Goal: Transaction & Acquisition: Purchase product/service

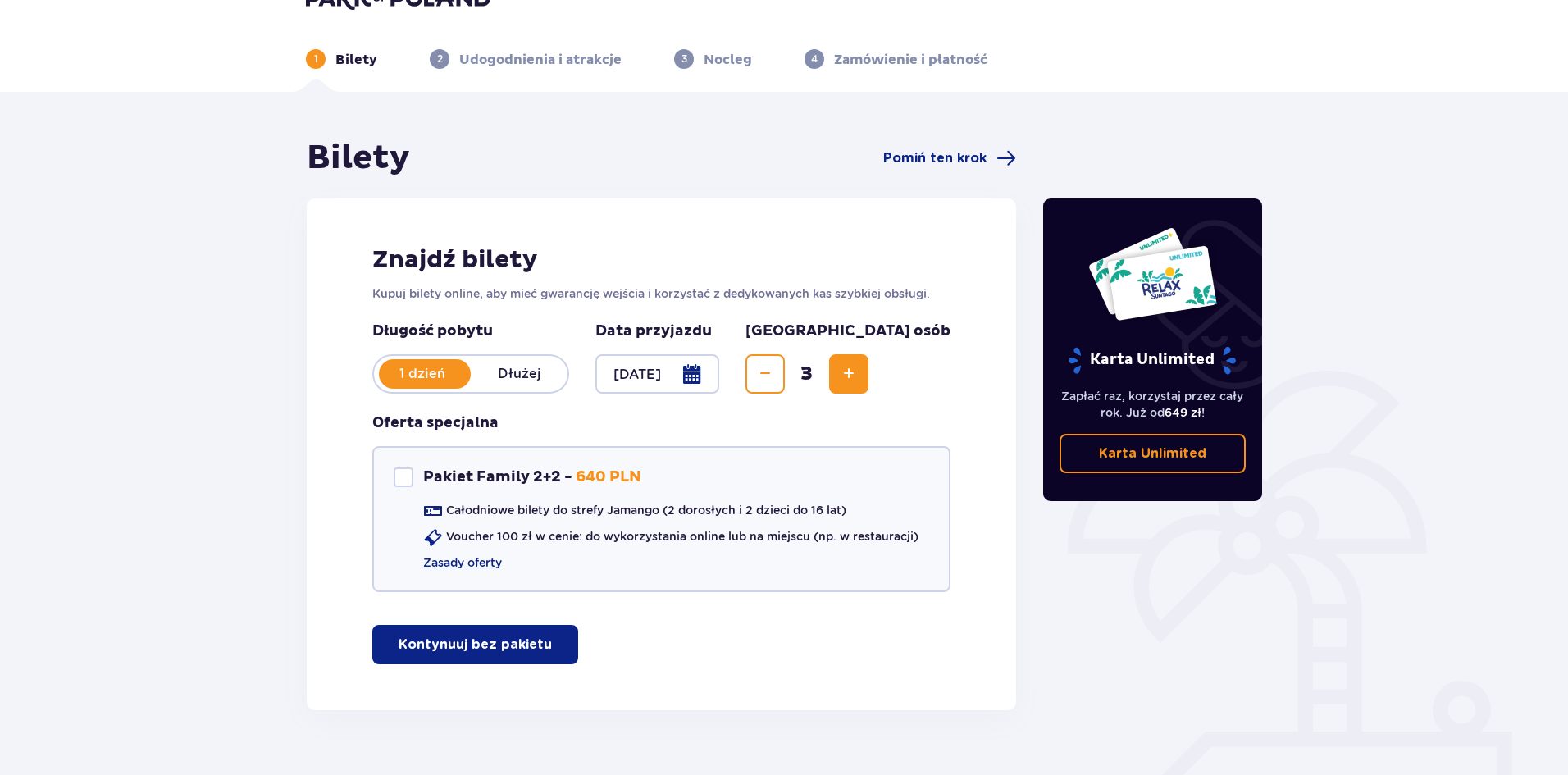
scroll to position [70, 0]
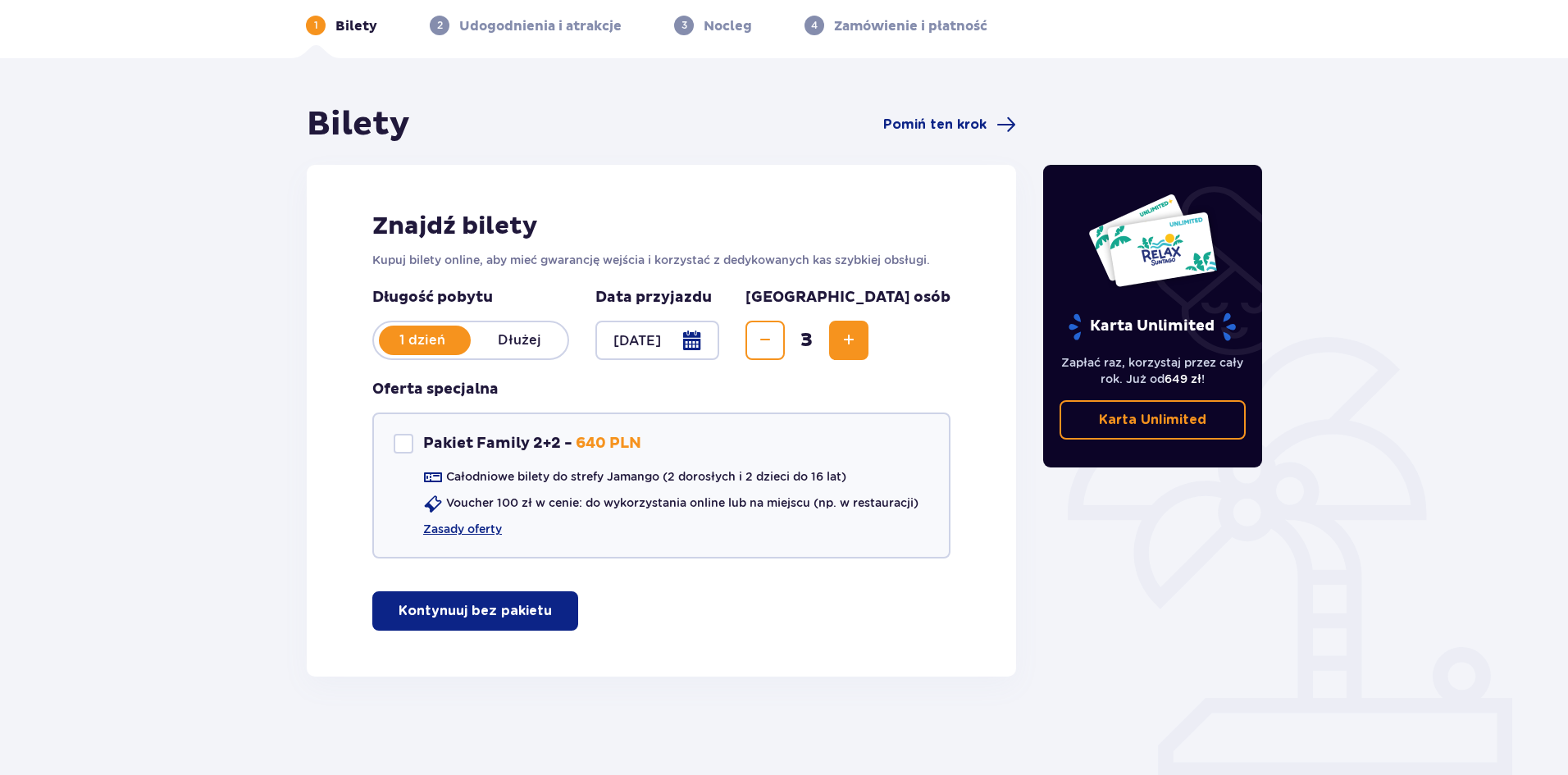
click at [775, 338] on span "Decrease" at bounding box center [765, 340] width 20 height 20
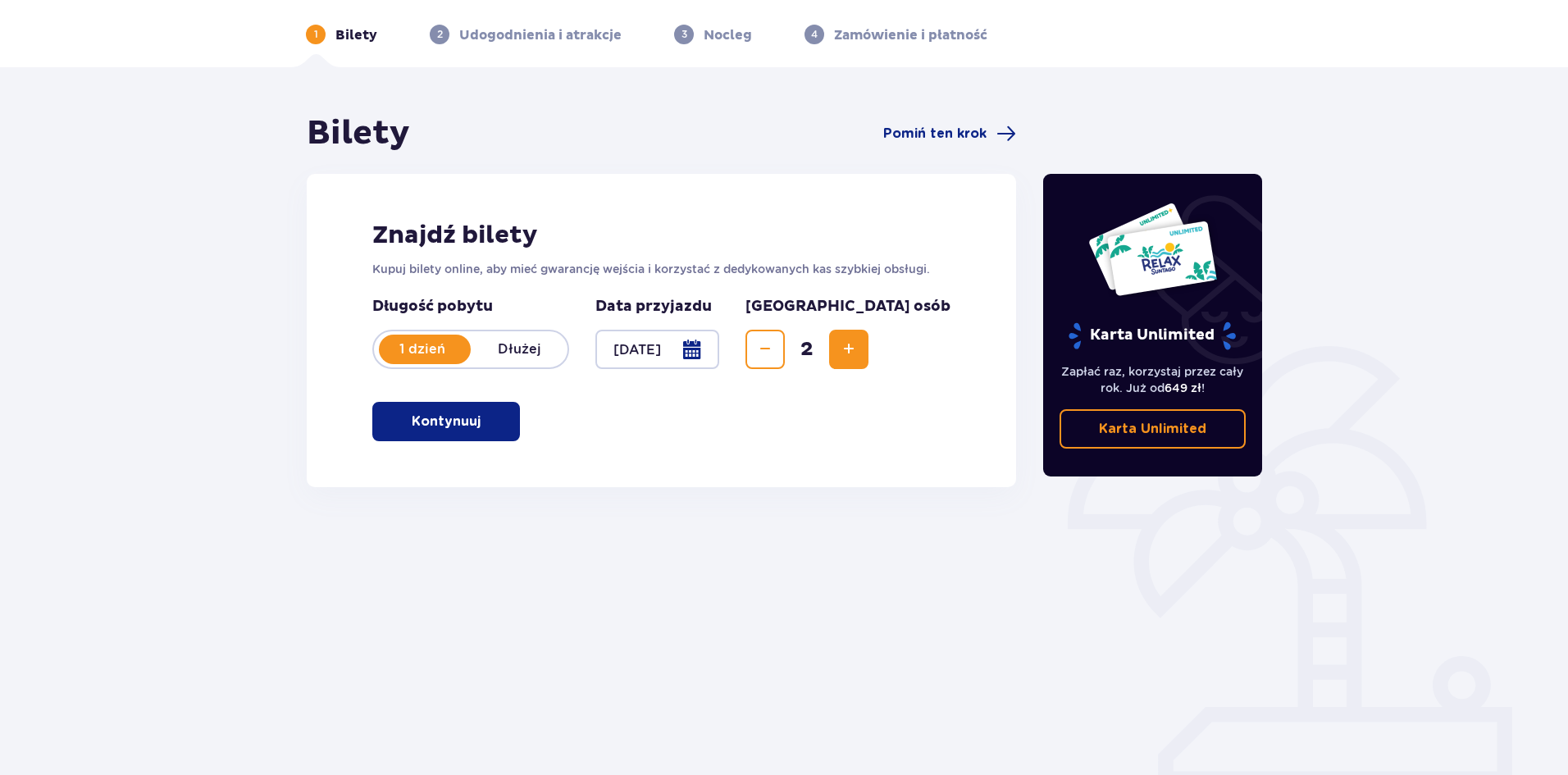
scroll to position [61, 0]
drag, startPoint x: 451, startPoint y: 417, endPoint x: 771, endPoint y: 417, distance: 320.0
click at [451, 417] on p "Kontynuuj" at bounding box center [446, 421] width 69 height 18
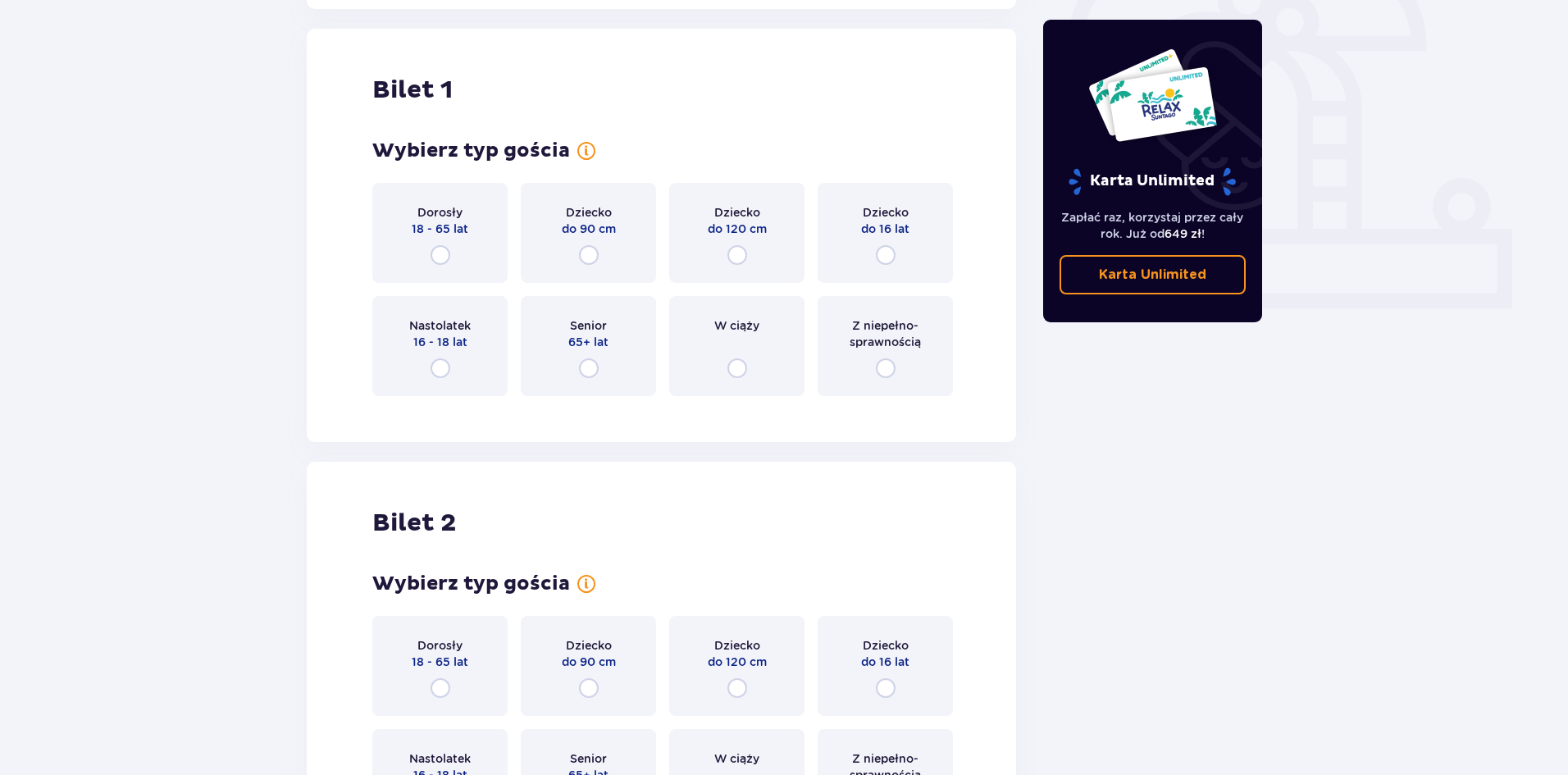
scroll to position [548, 0]
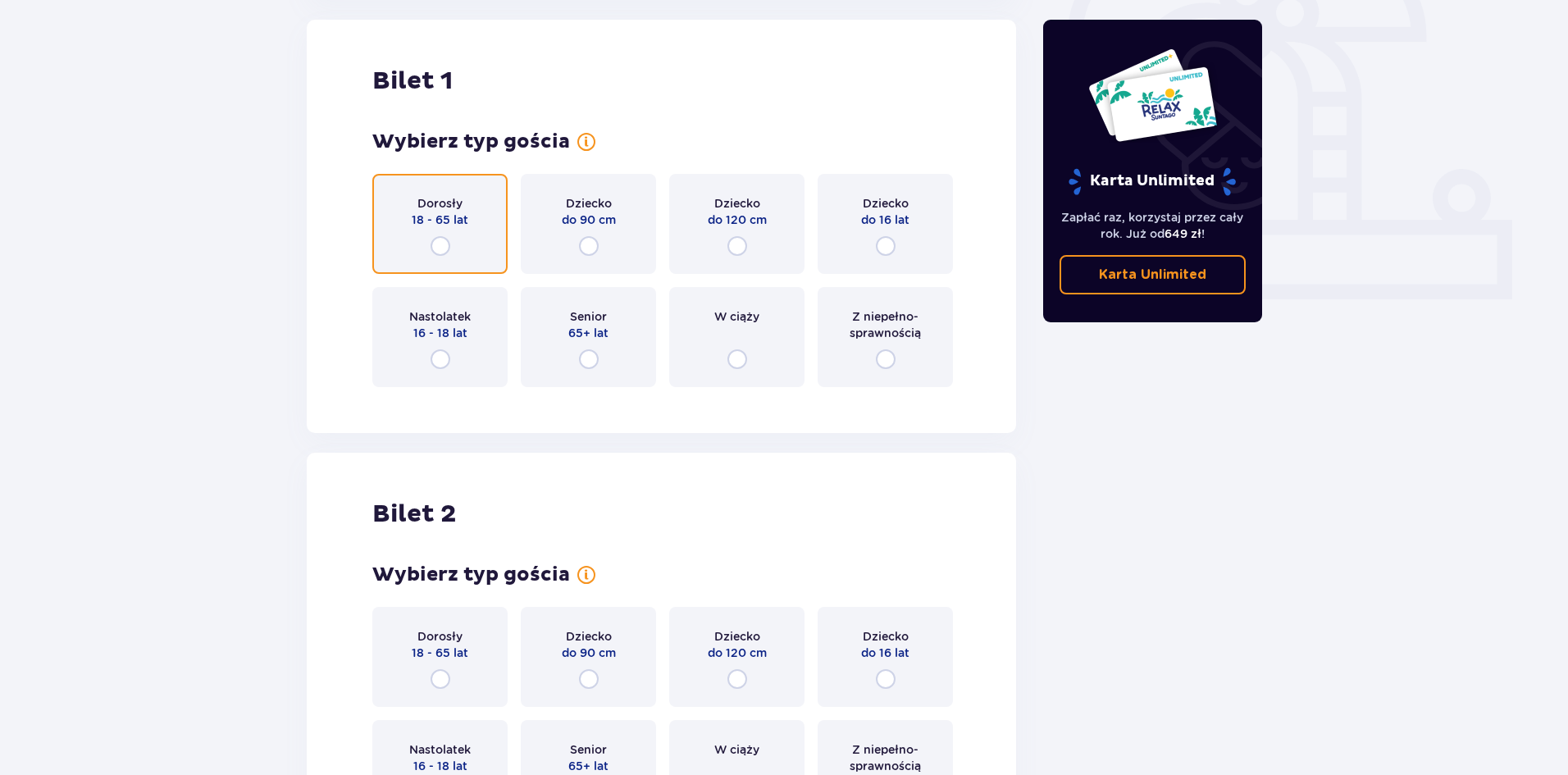
click at [441, 245] on input "radio" at bounding box center [441, 246] width 20 height 20
radio input "true"
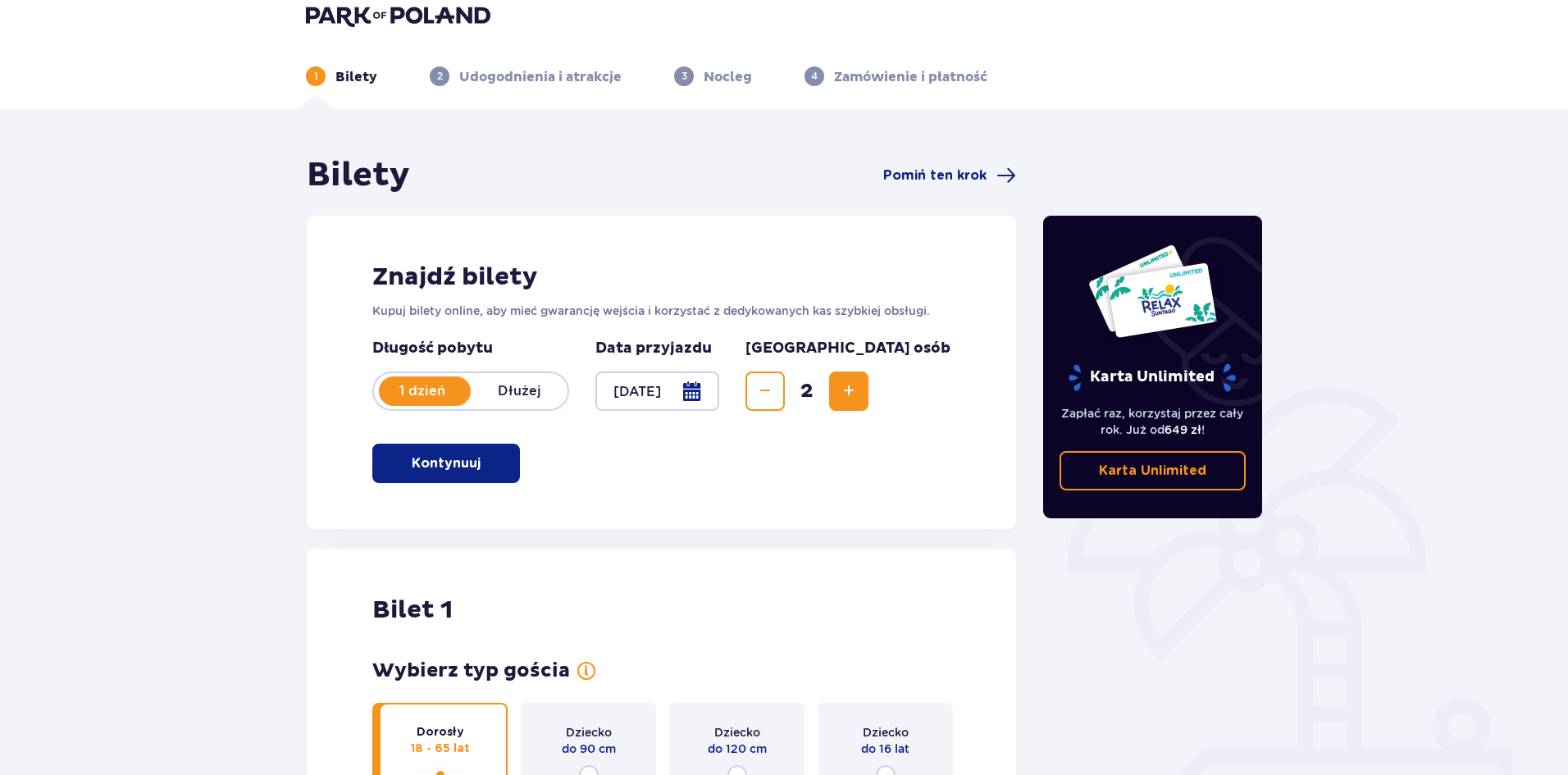
scroll to position [483, 0]
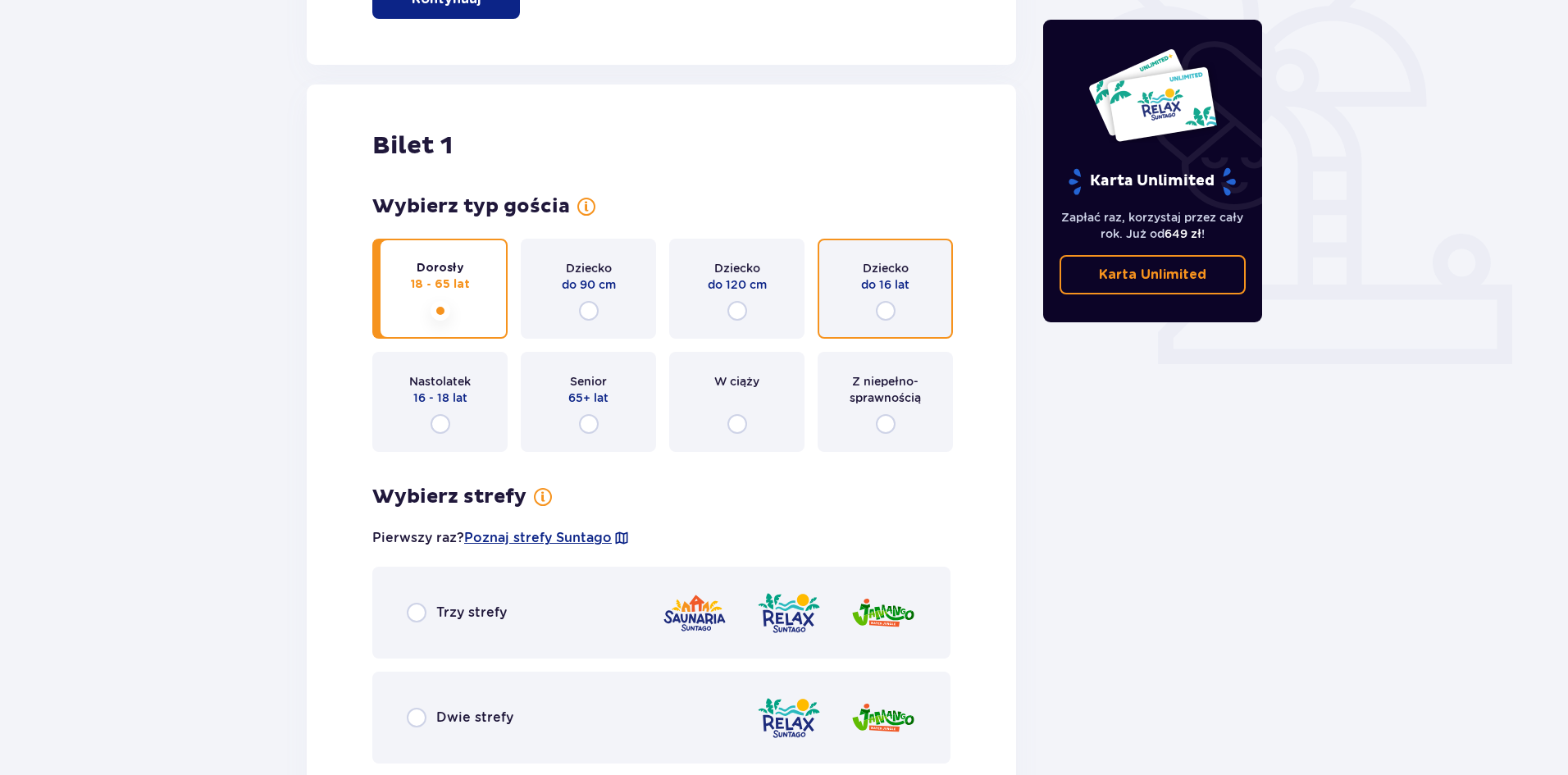
click at [880, 318] on input "radio" at bounding box center [886, 311] width 20 height 20
radio input "true"
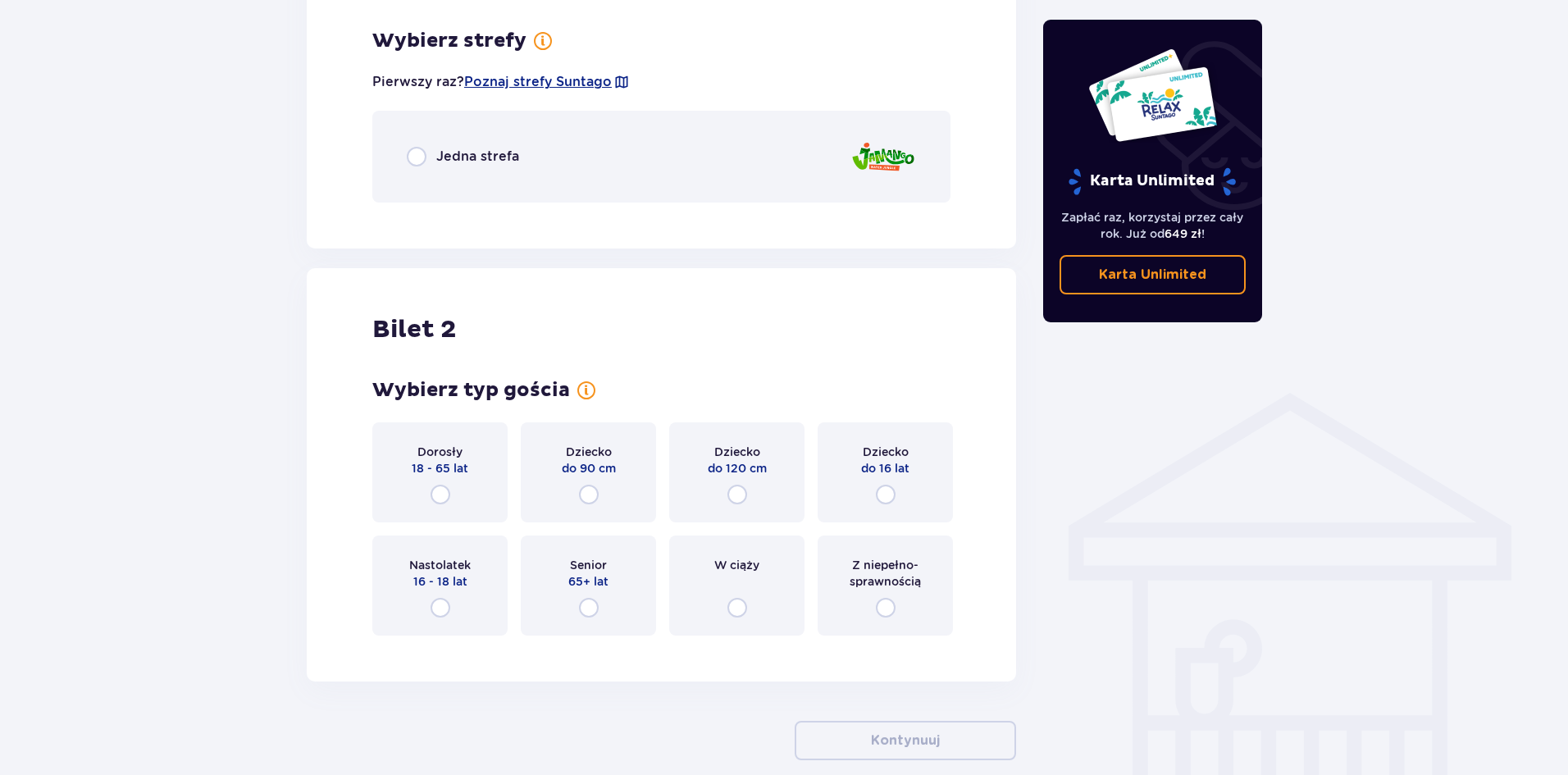
scroll to position [948, 0]
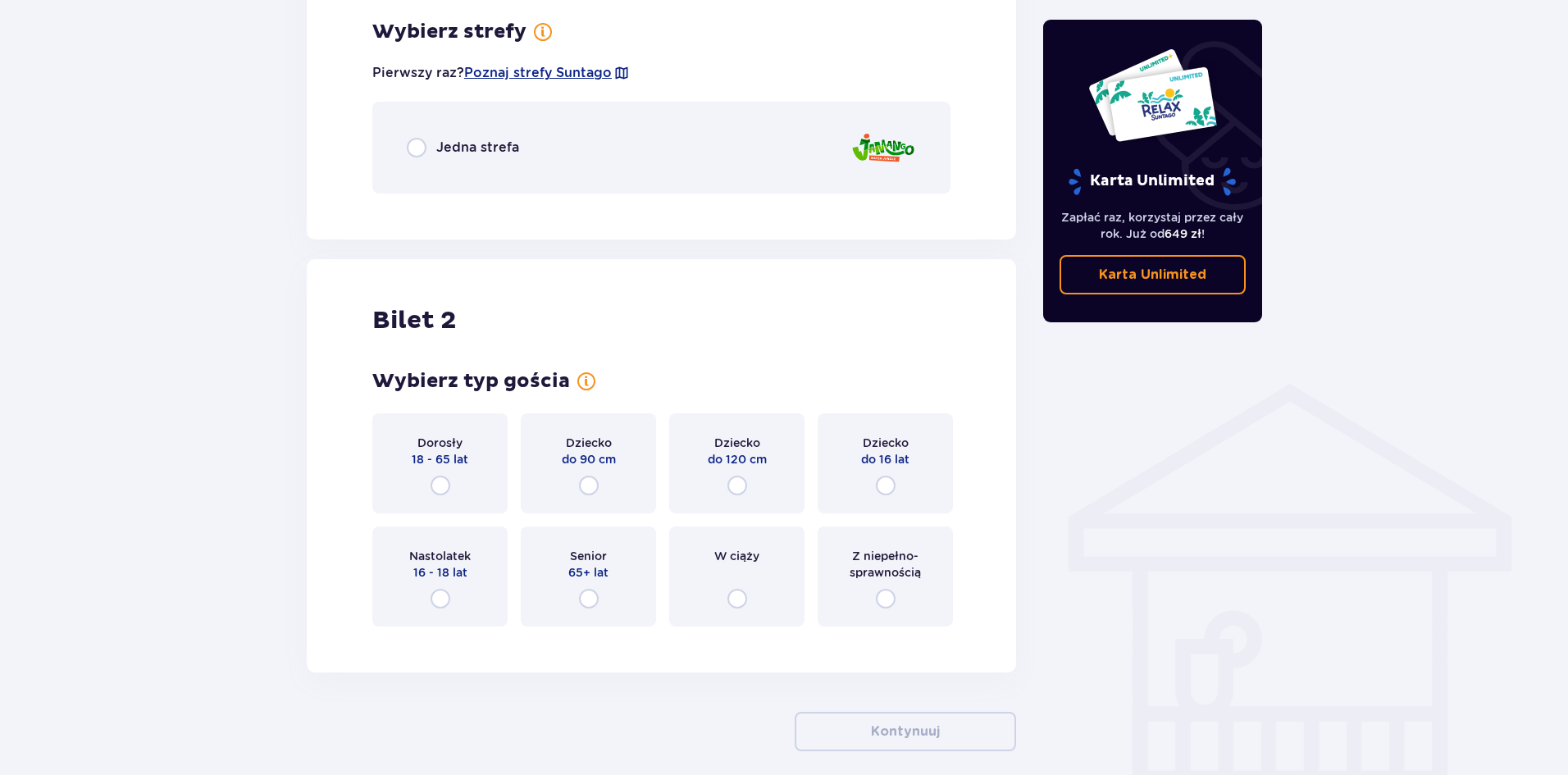
click at [653, 163] on div "Jedna strefa" at bounding box center [661, 148] width 578 height 92
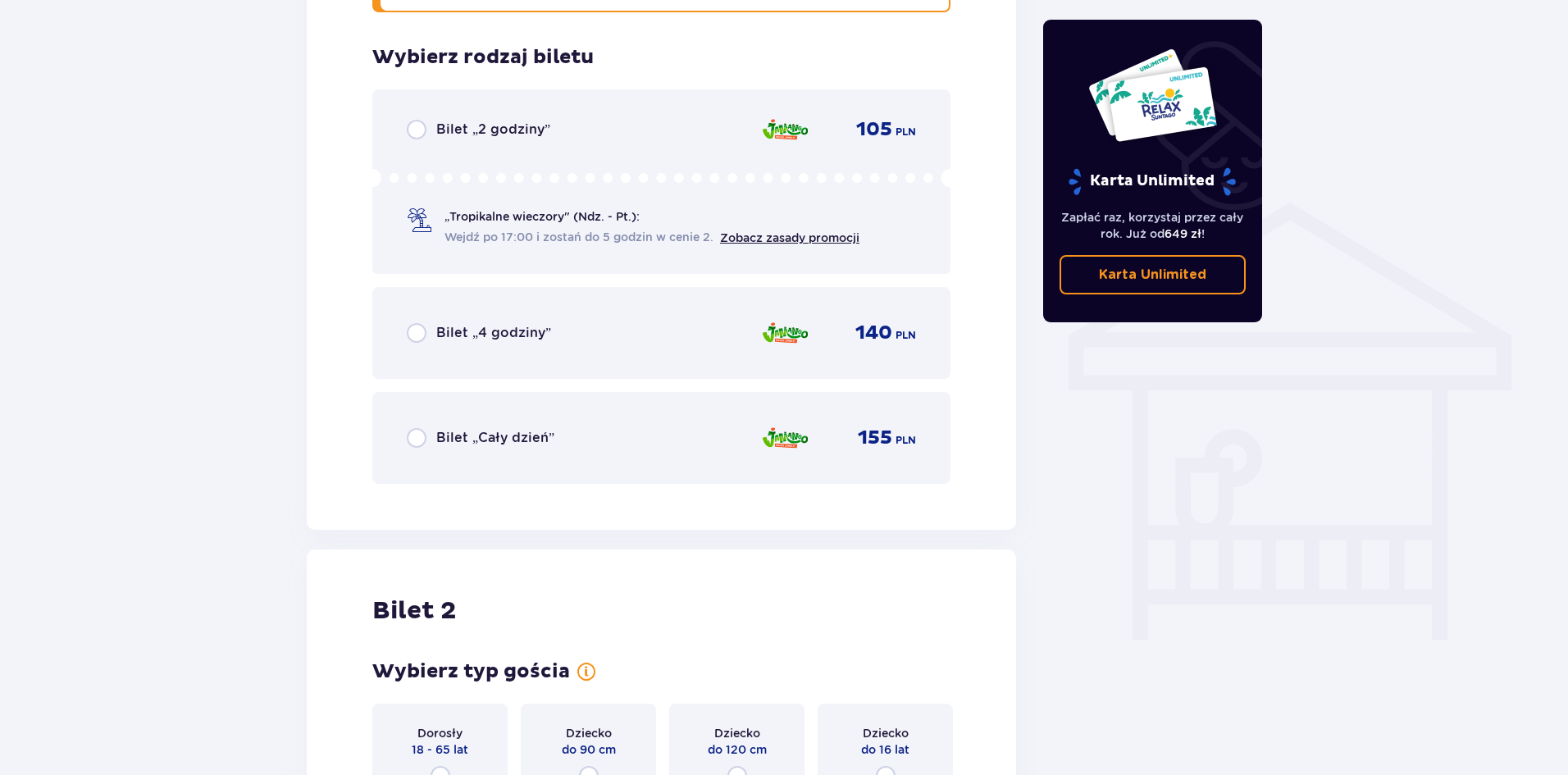
scroll to position [1155, 0]
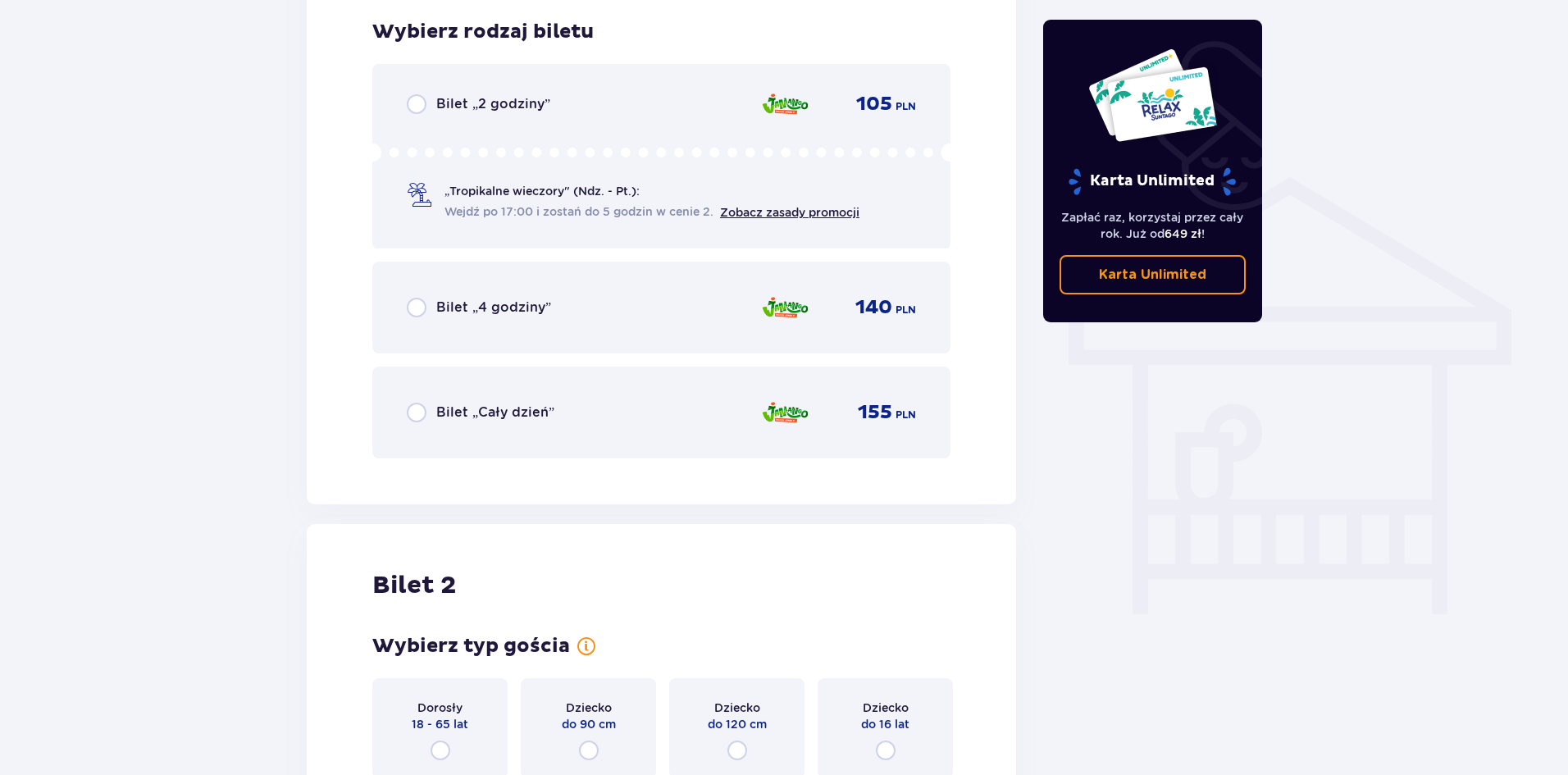
click at [541, 420] on p "Bilet „Cały dzień”" at bounding box center [496, 413] width 118 height 18
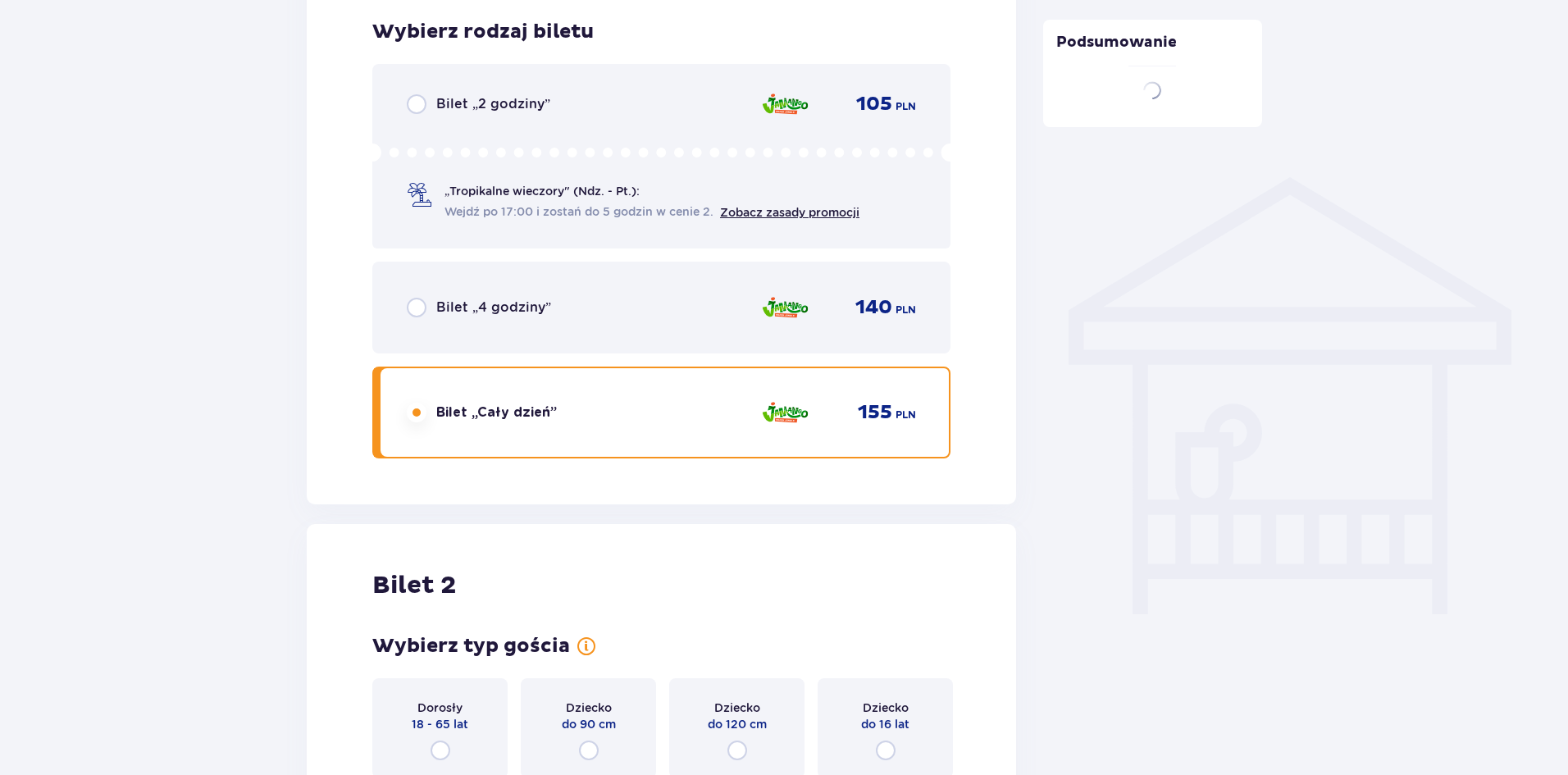
scroll to position [1494, 0]
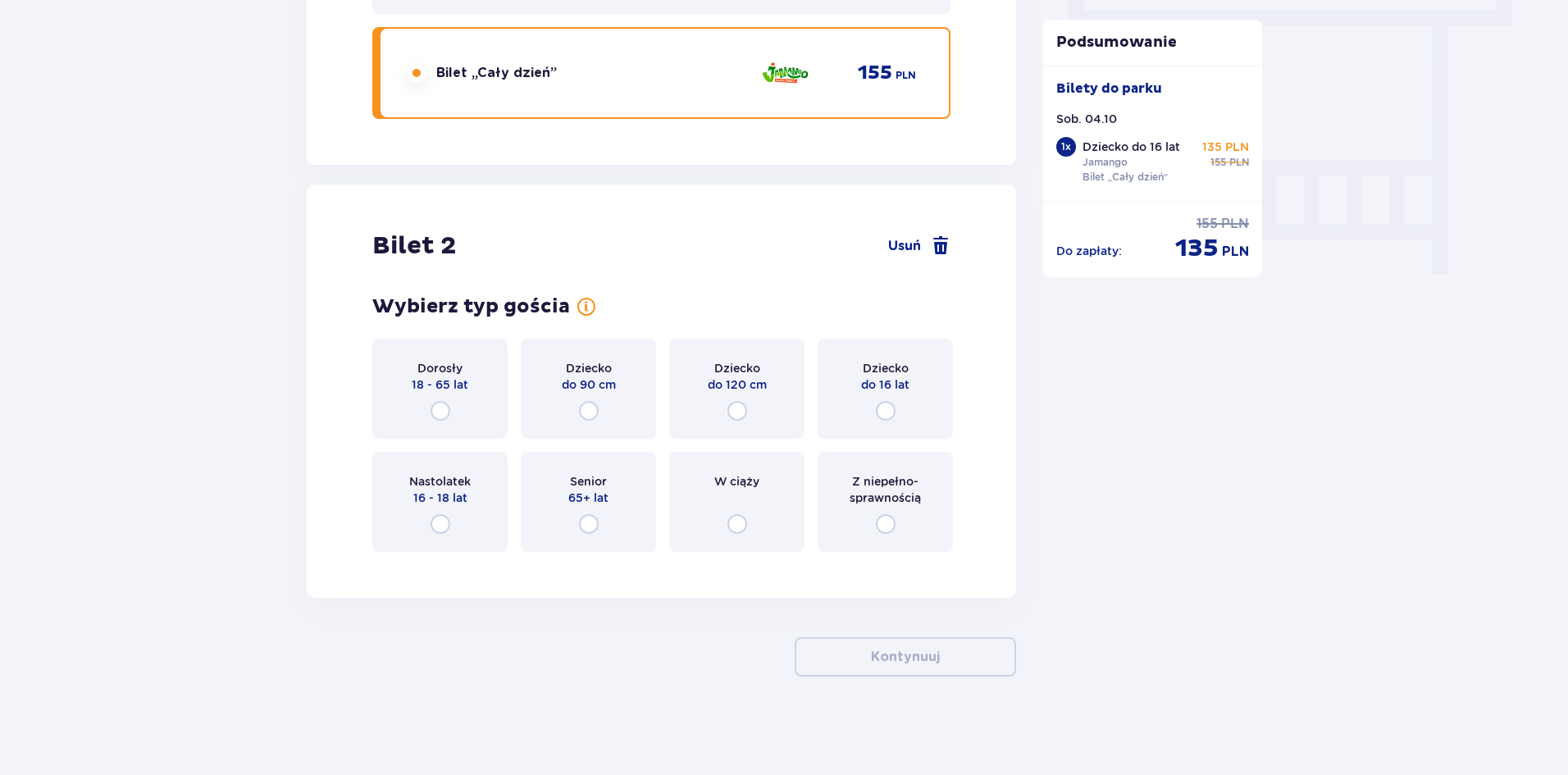
click at [454, 408] on div "Dorosły 18 - 65 lat" at bounding box center [440, 389] width 135 height 100
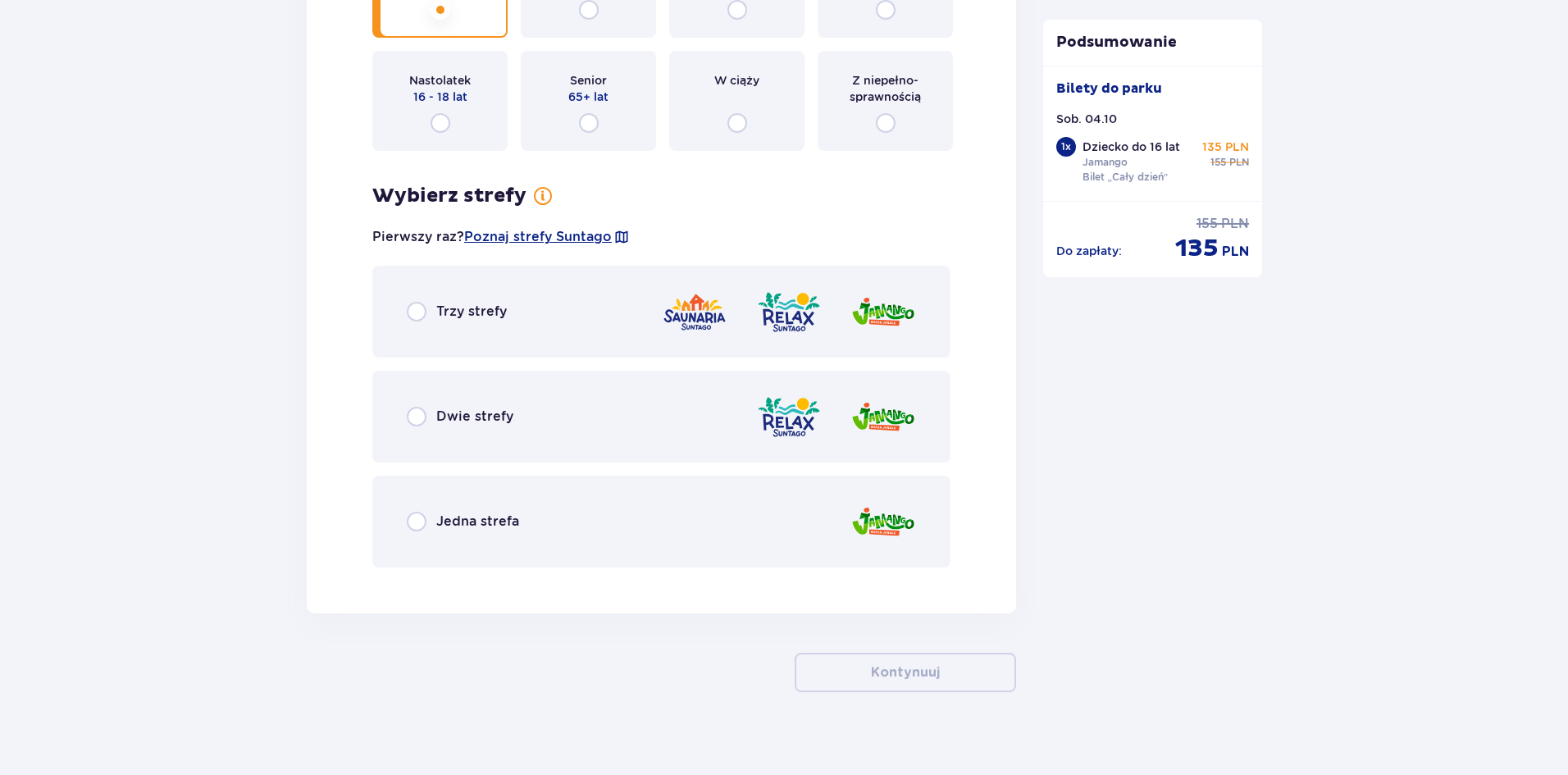
scroll to position [1910, 0]
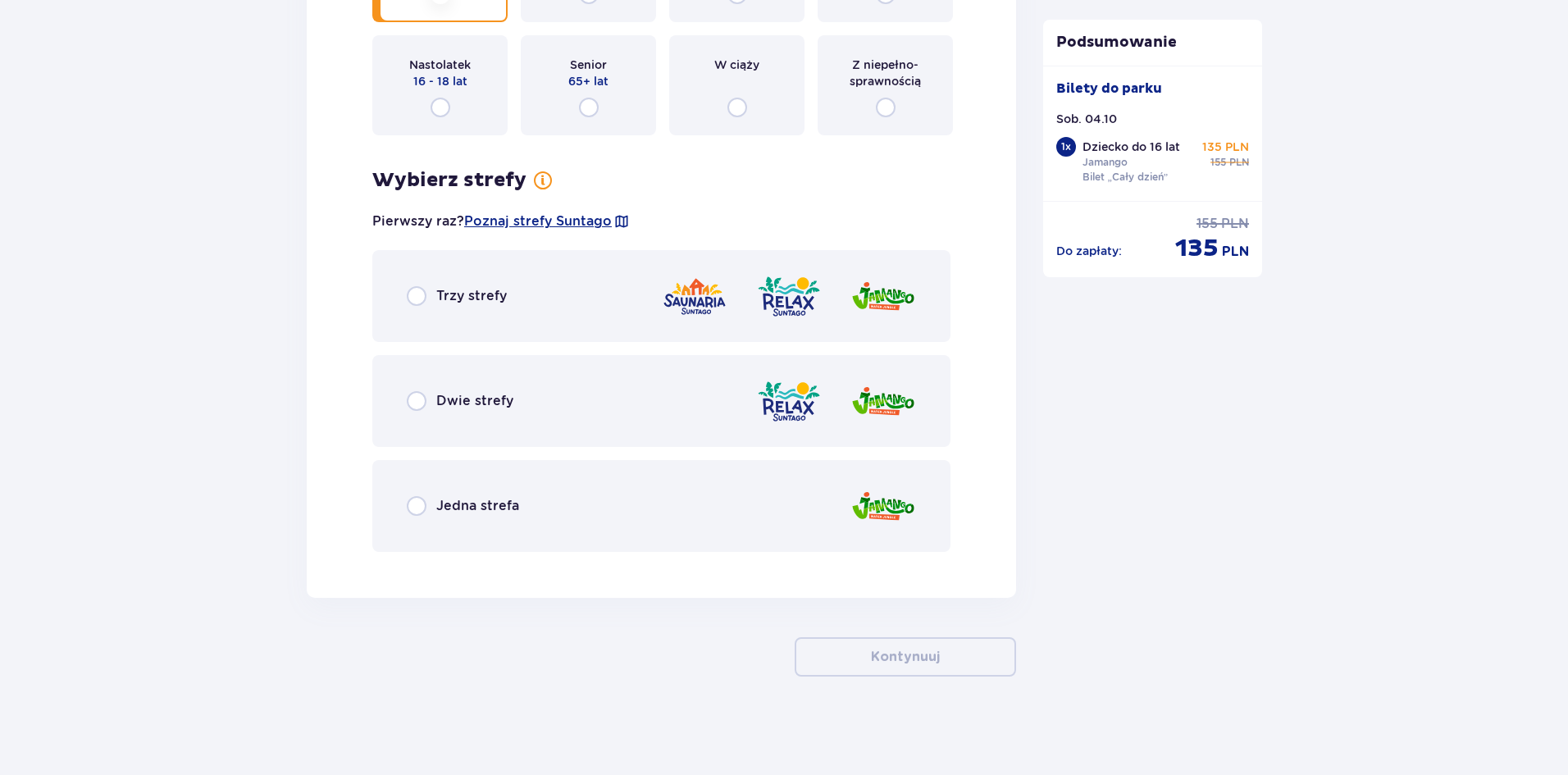
click at [503, 512] on p "Jedna strefa" at bounding box center [477, 506] width 83 height 18
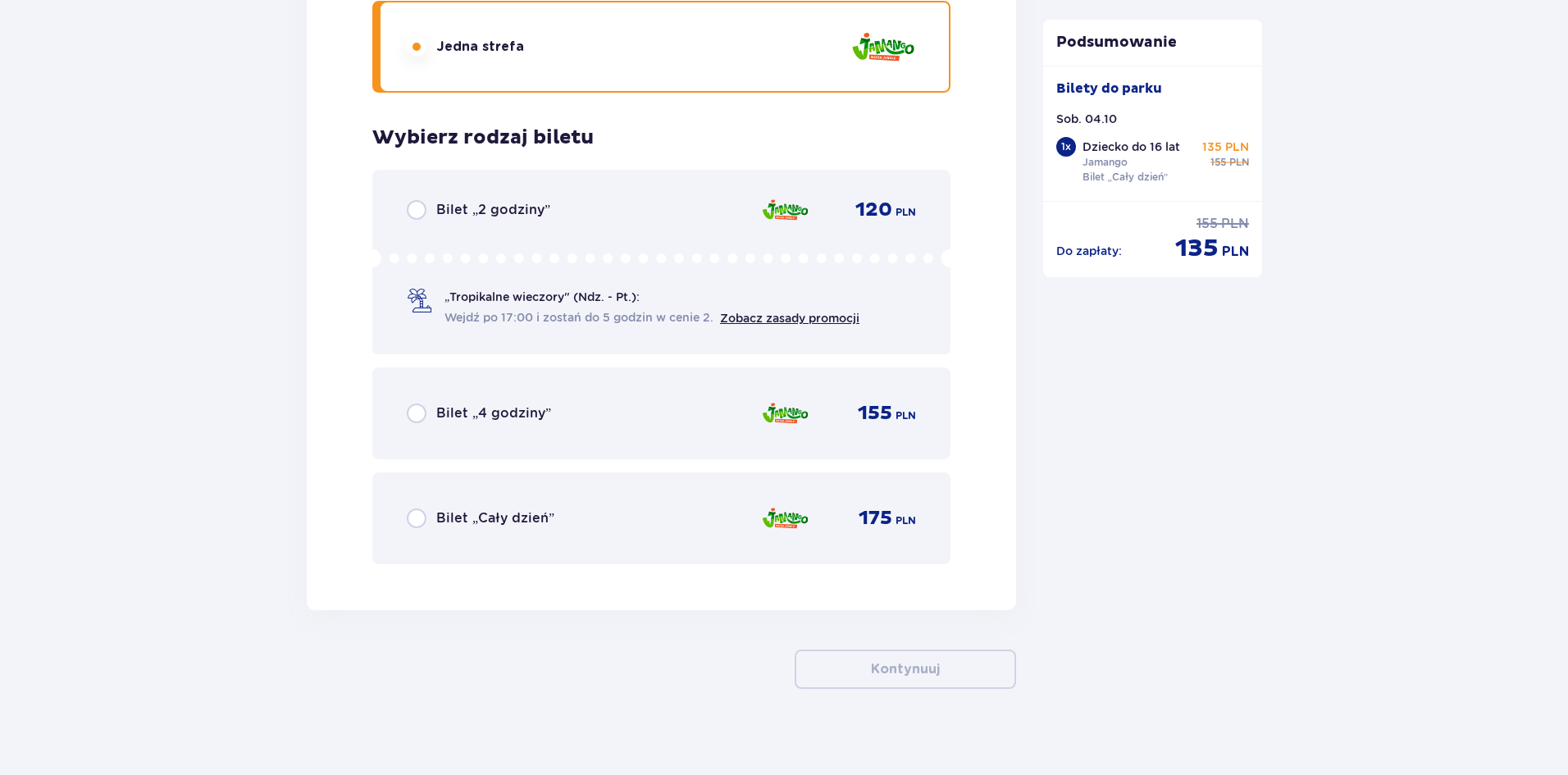
scroll to position [2382, 0]
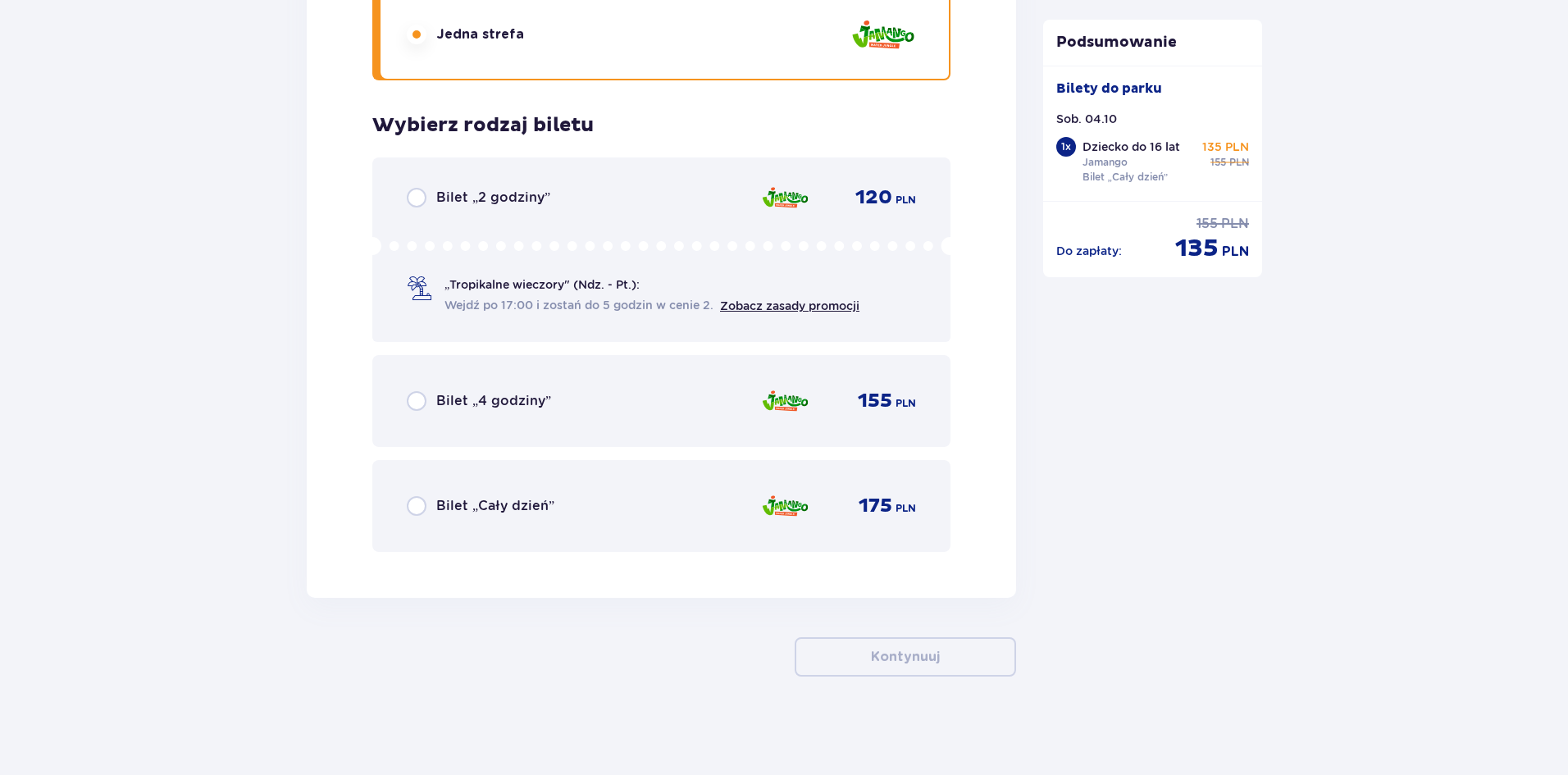
click at [531, 506] on p "Bilet „Cały dzień”" at bounding box center [496, 506] width 118 height 18
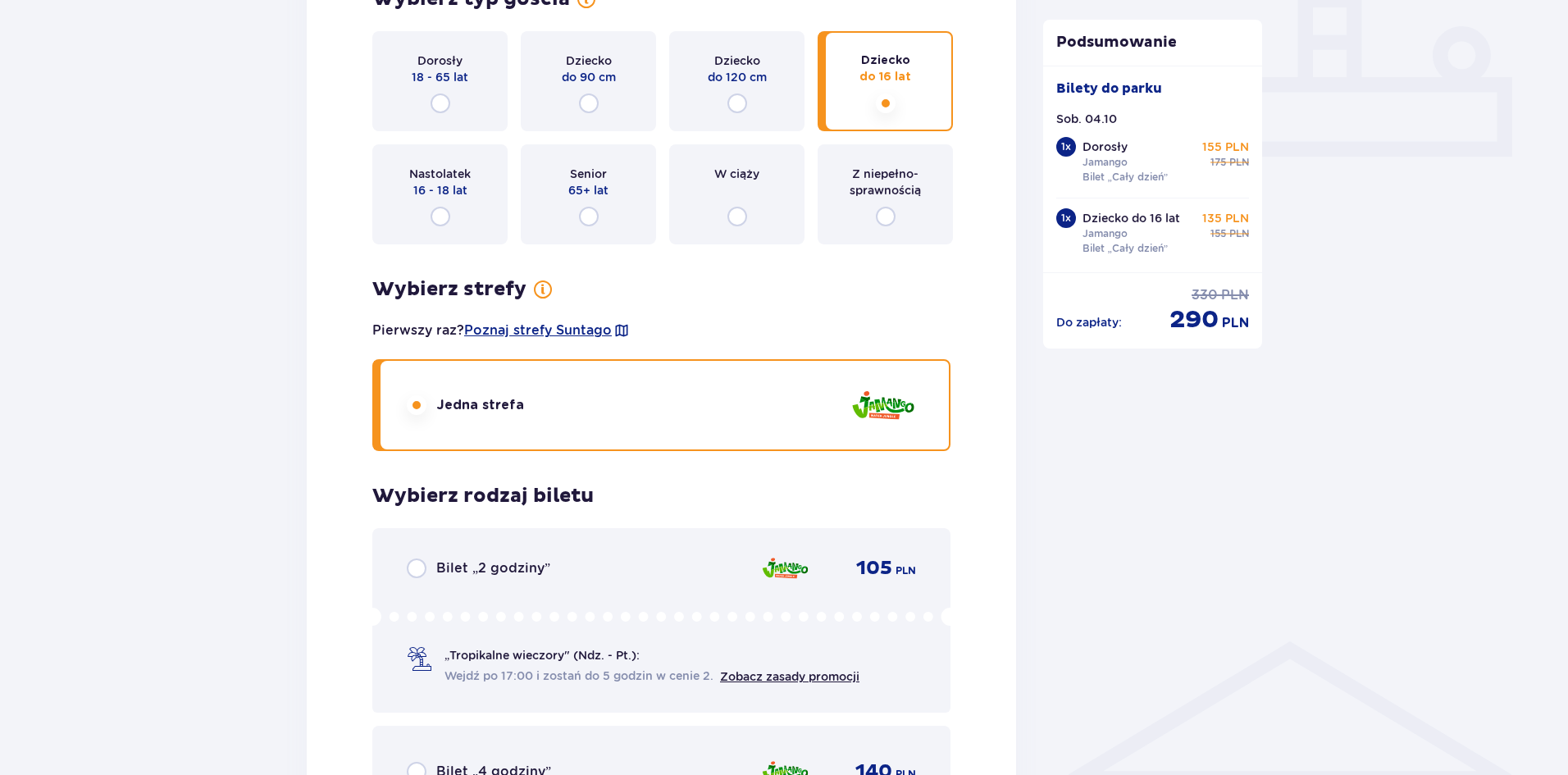
scroll to position [0, 0]
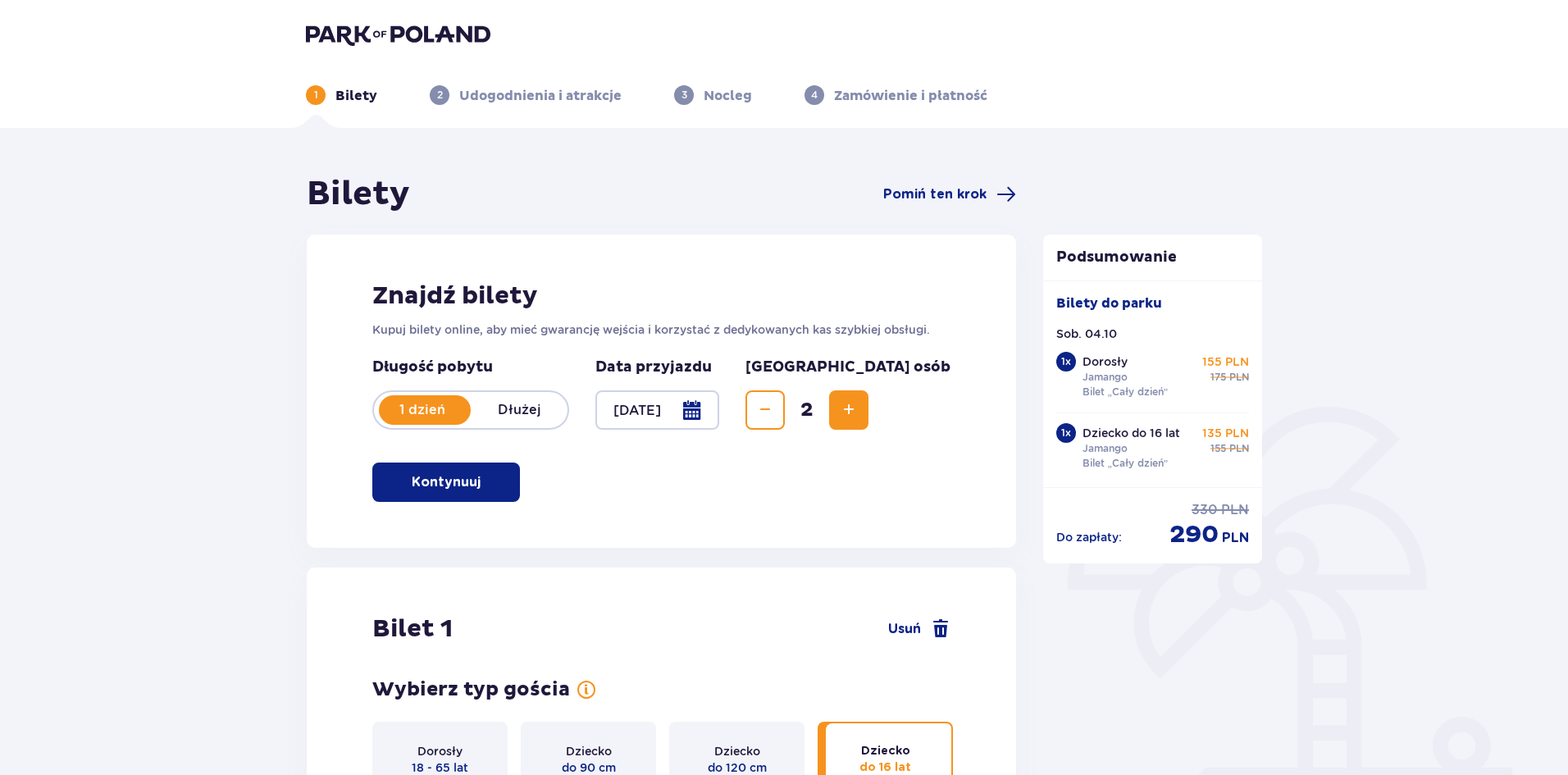
click at [859, 414] on span "Increase" at bounding box center [849, 410] width 20 height 20
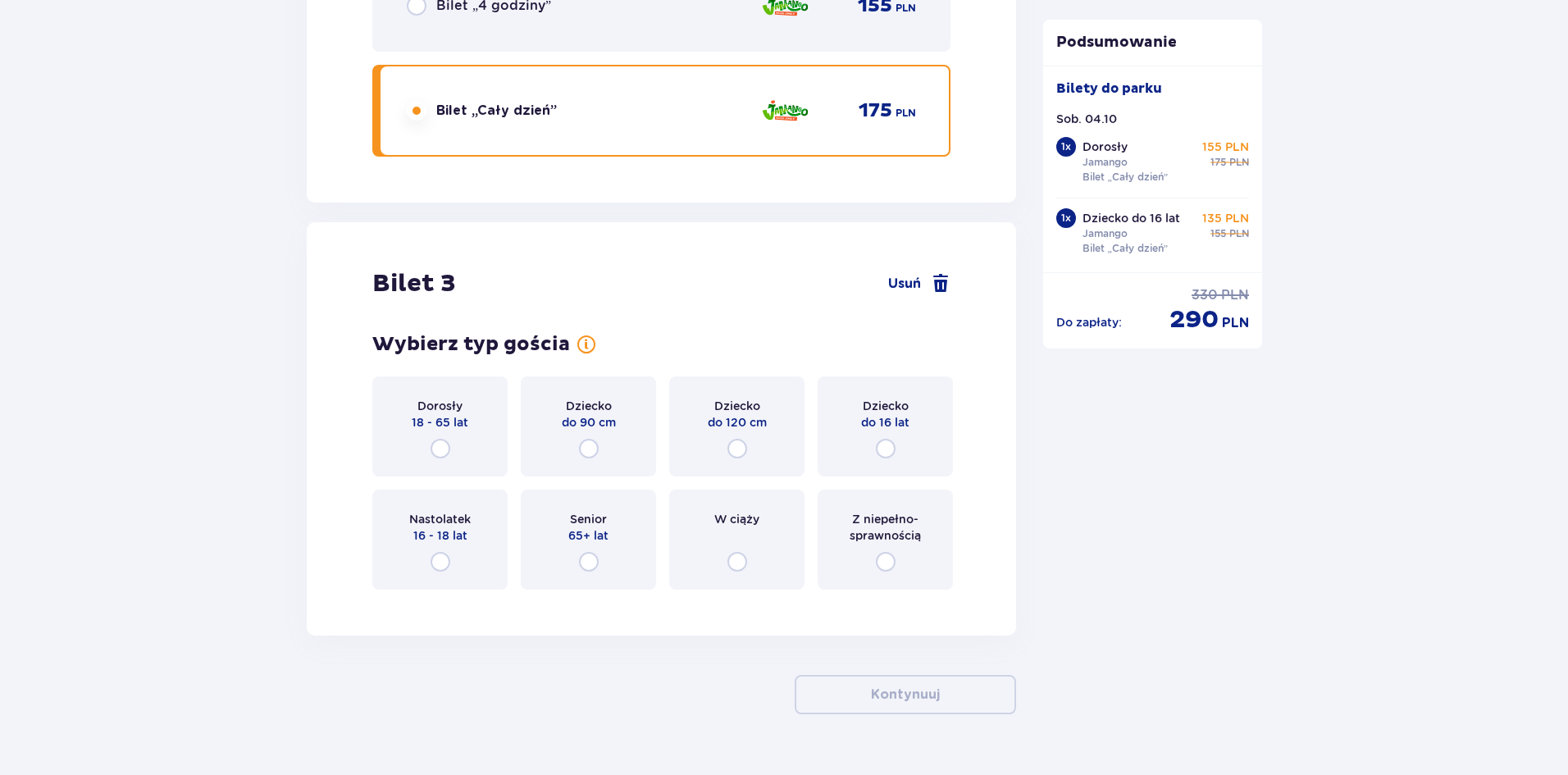
scroll to position [3013, 0]
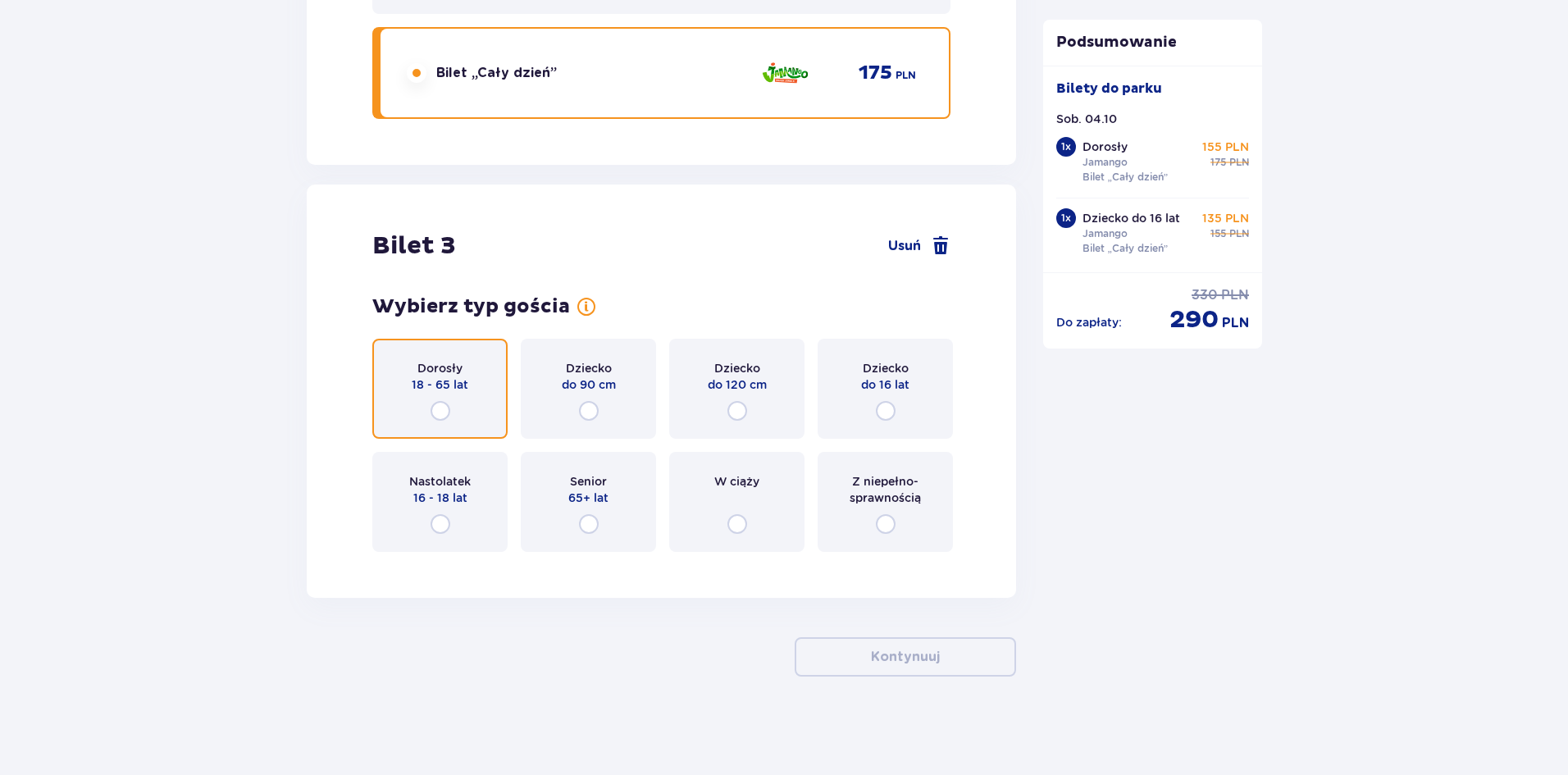
click at [449, 406] on input "radio" at bounding box center [441, 411] width 20 height 20
radio input "true"
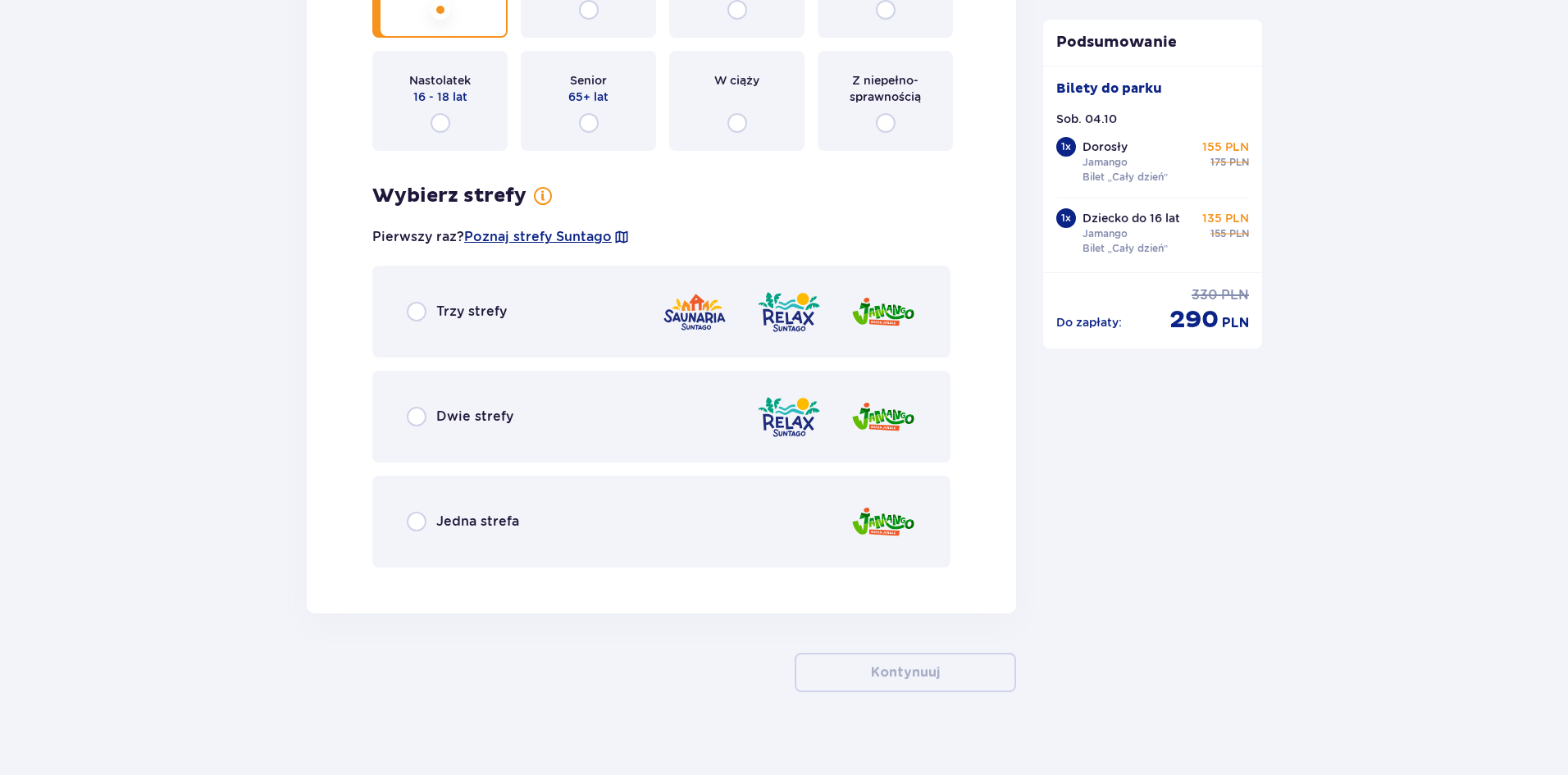
scroll to position [3430, 0]
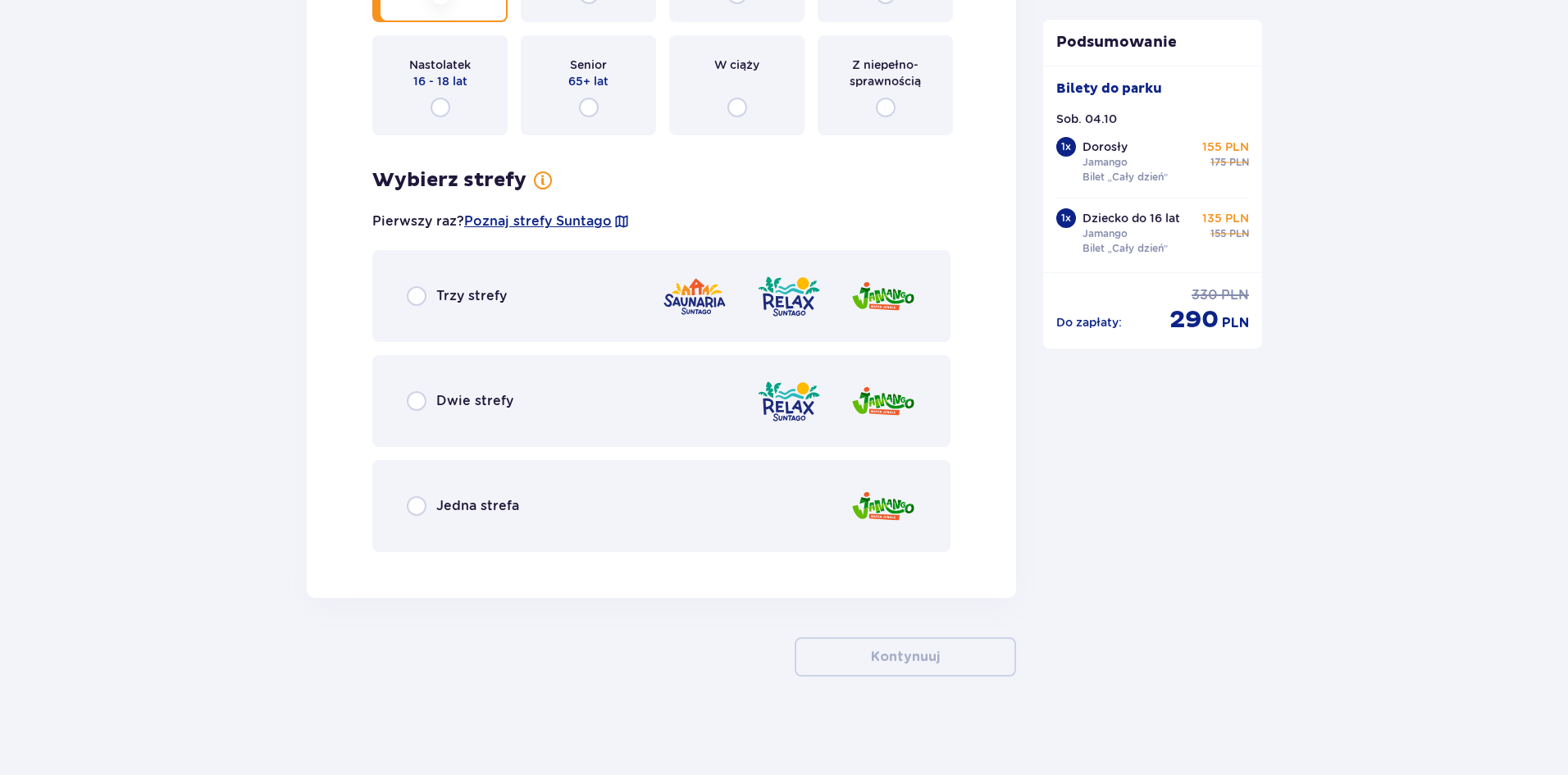
click at [537, 300] on div "Trzy strefy" at bounding box center [661, 296] width 578 height 92
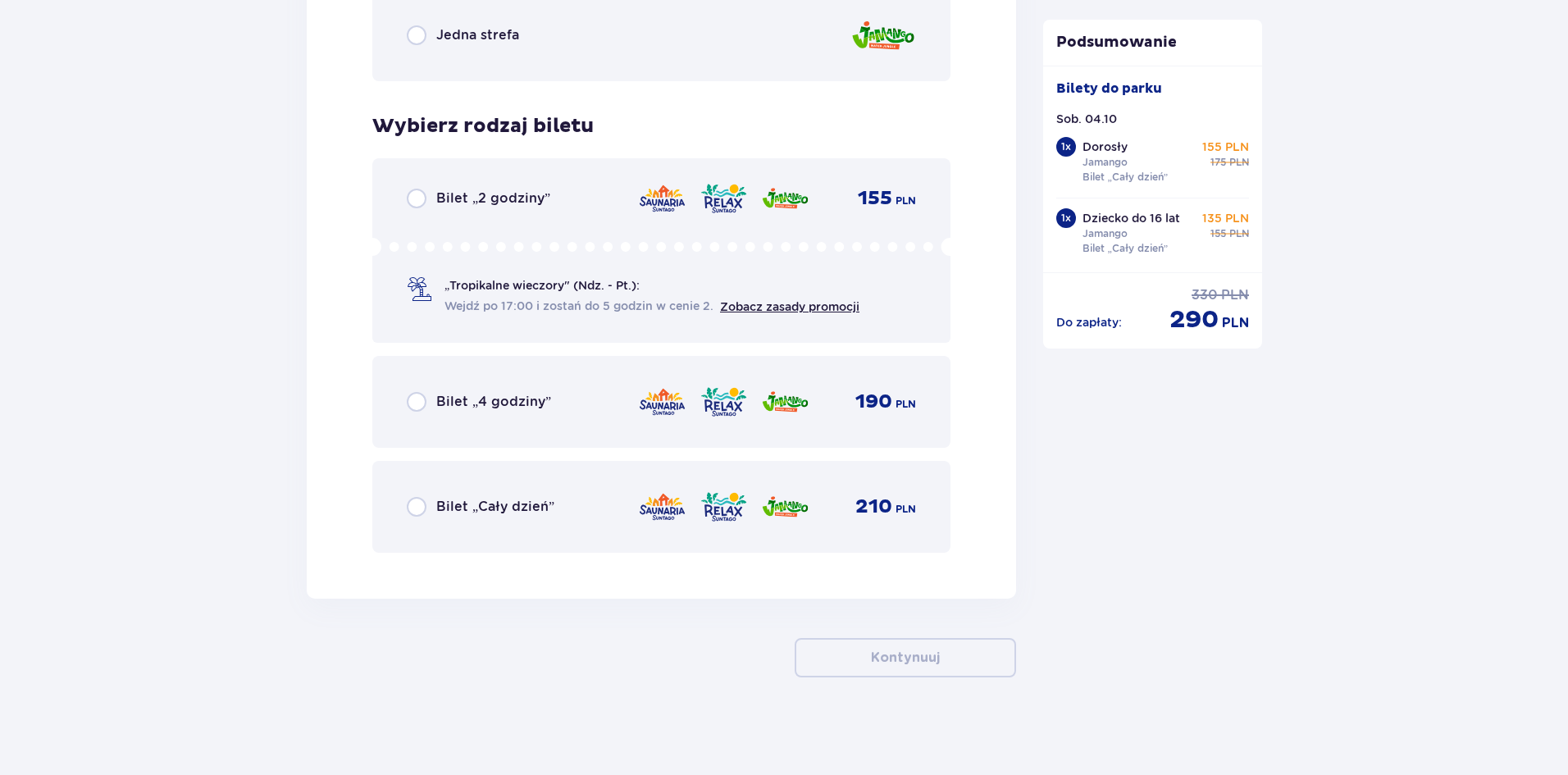
scroll to position [3901, 0]
drag, startPoint x: 553, startPoint y: 511, endPoint x: 594, endPoint y: 524, distance: 43.0
click at [553, 511] on div "Bilet „Cały dzień” 210 PLN" at bounding box center [661, 506] width 509 height 34
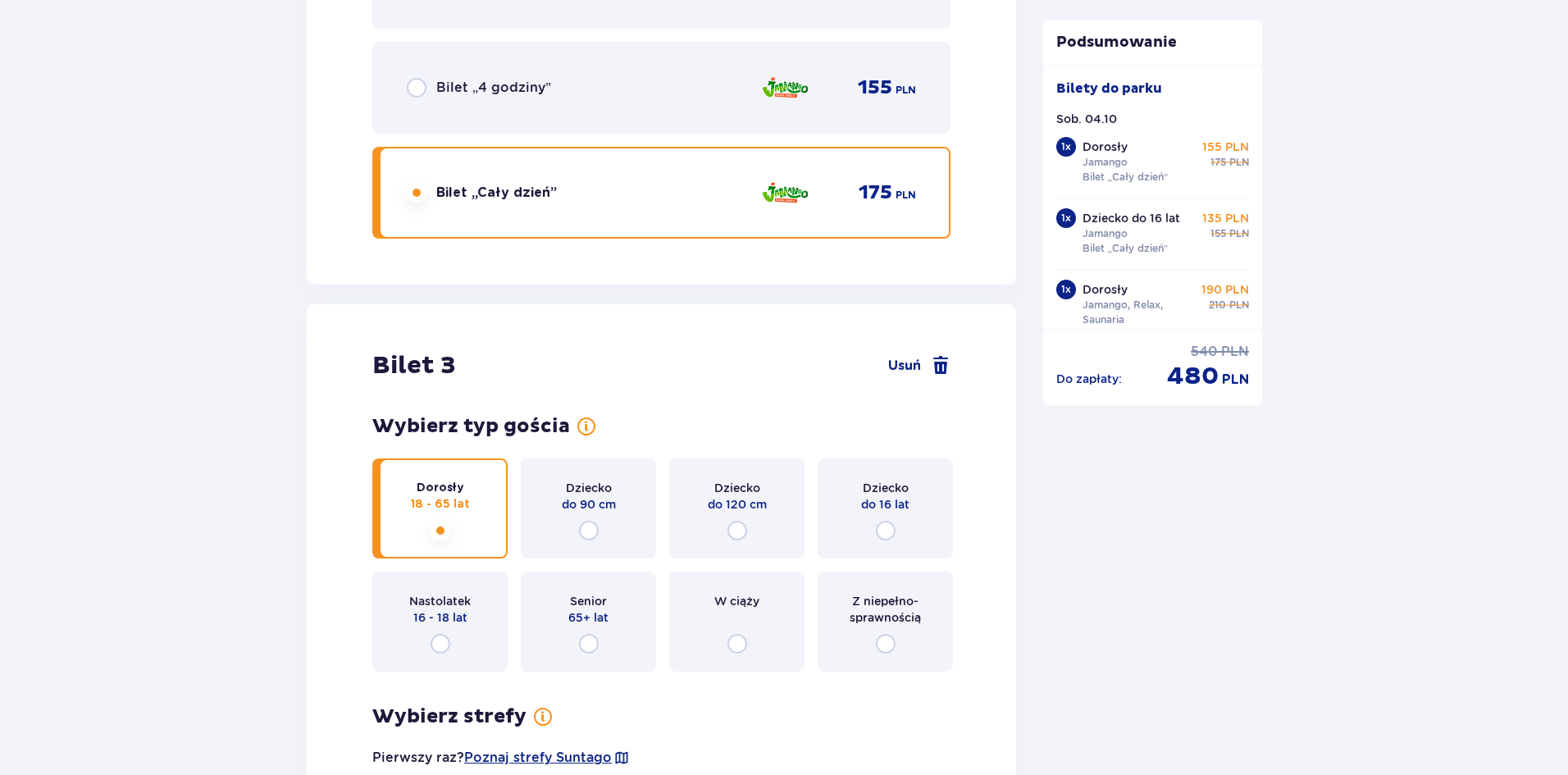
scroll to position [3253, 0]
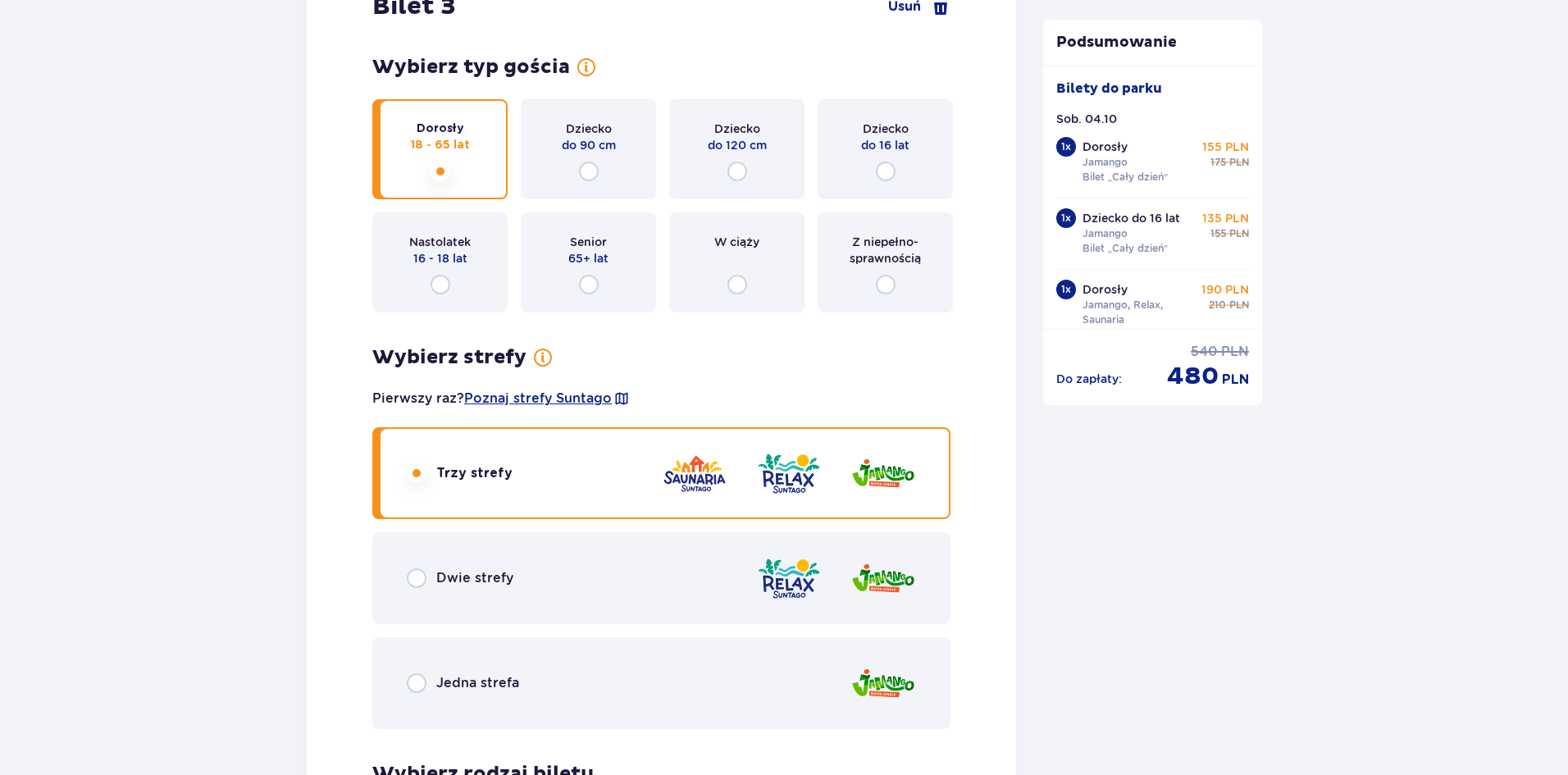
click at [497, 587] on p "Dwie strefy" at bounding box center [475, 578] width 77 height 18
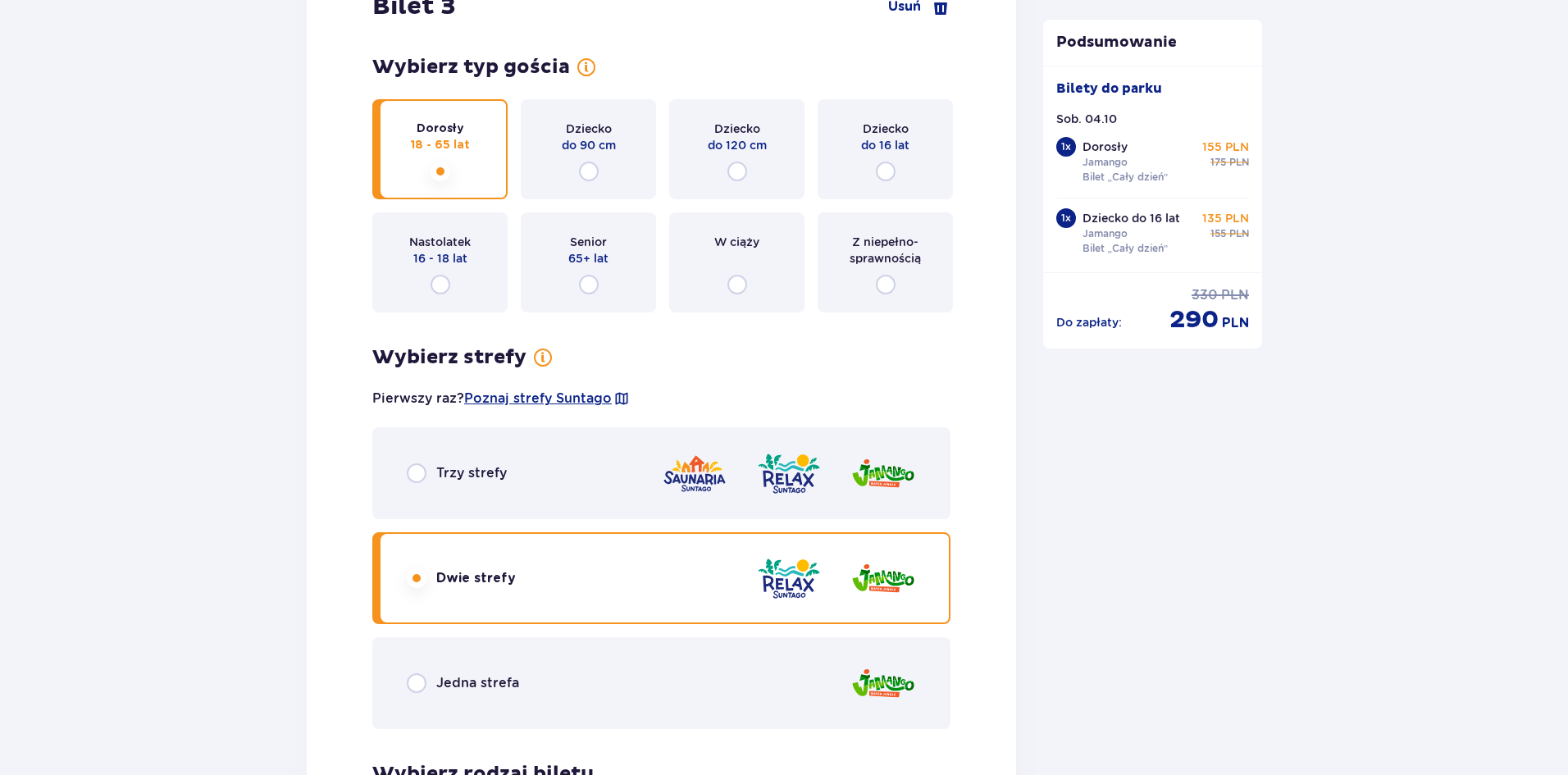
scroll to position [3716, 0]
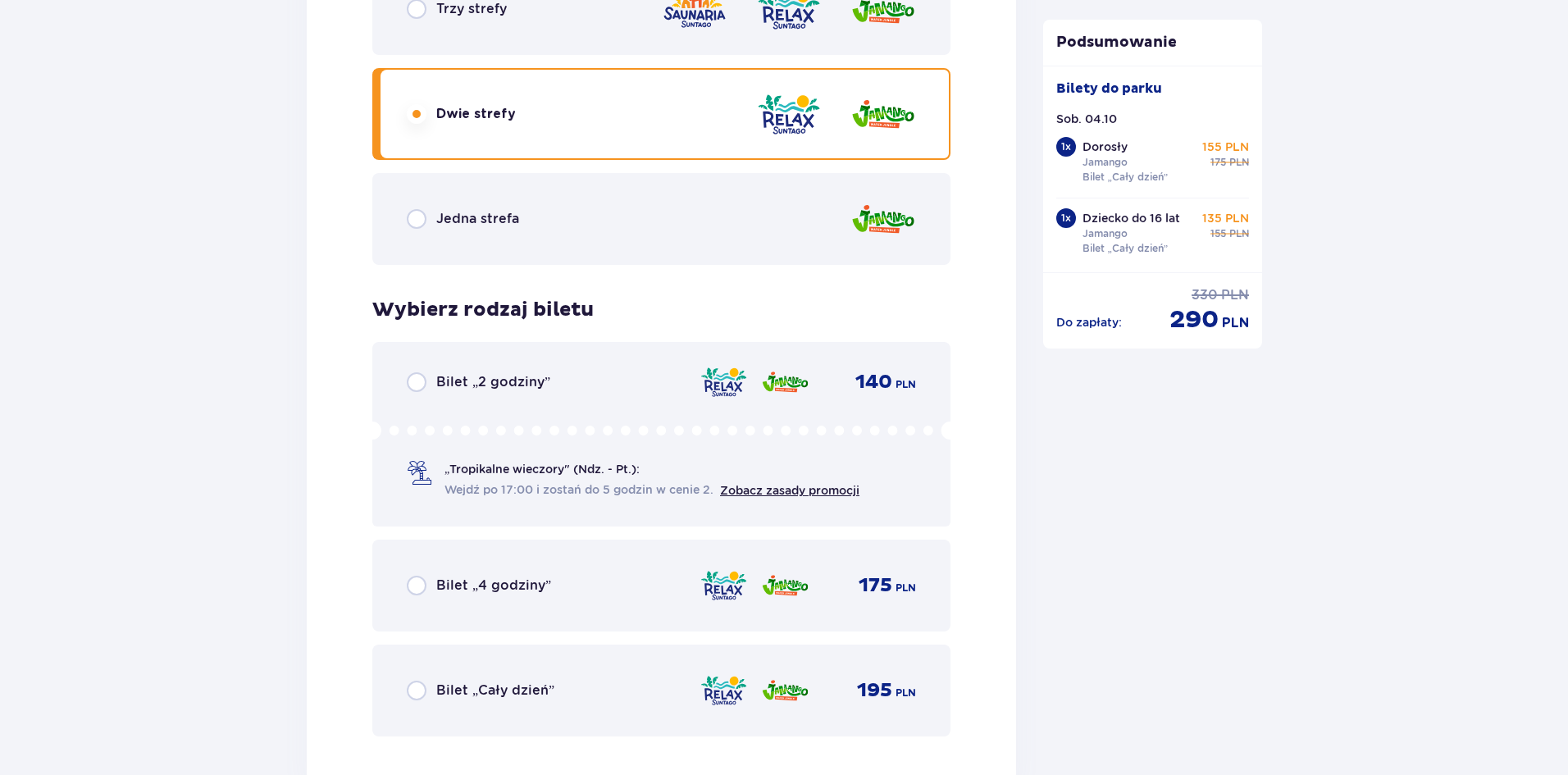
click at [543, 692] on p "Bilet „Cały dzień”" at bounding box center [496, 691] width 118 height 18
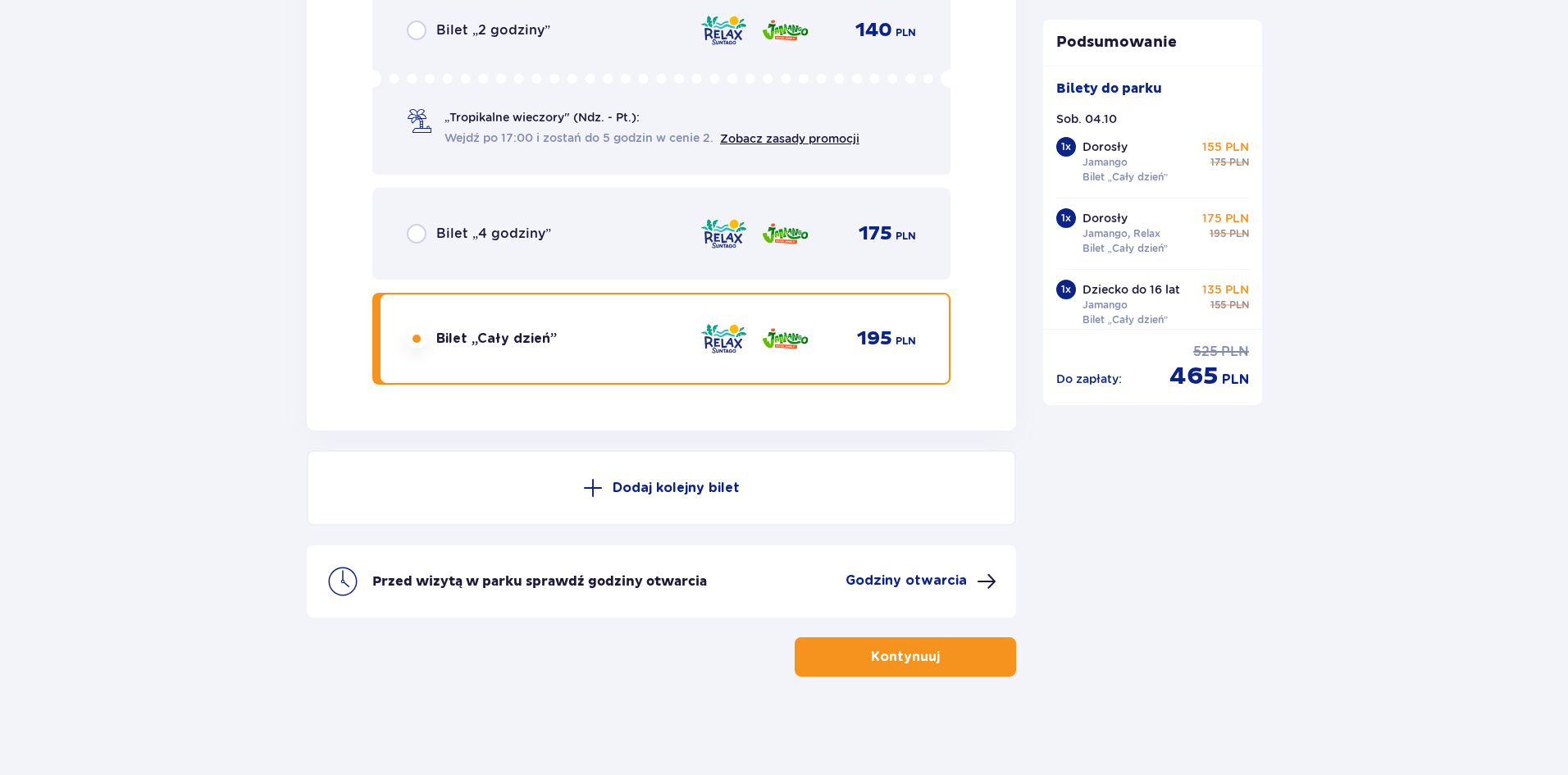
scroll to position [3604, 0]
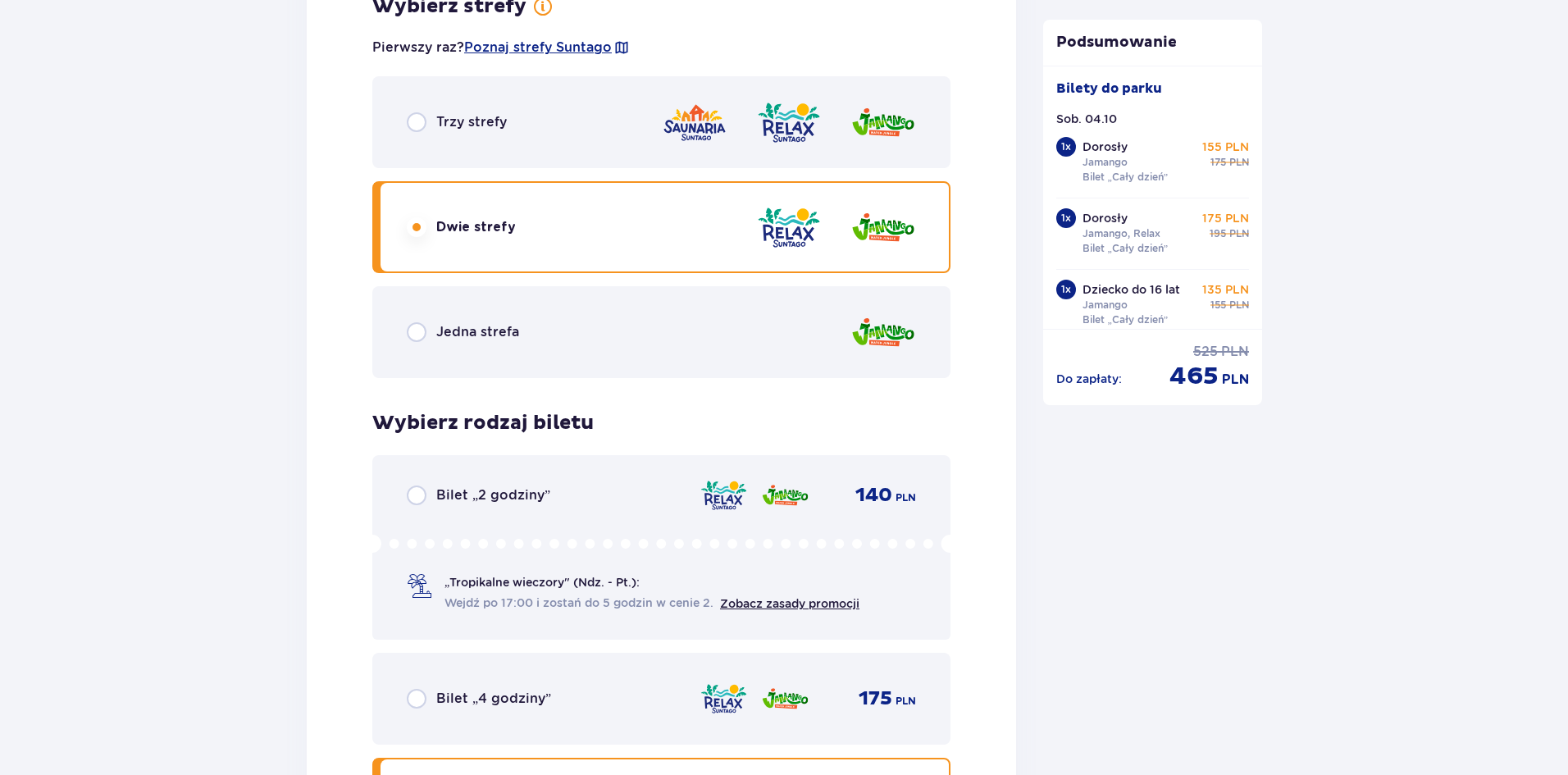
click at [530, 128] on div "Trzy strefy" at bounding box center [661, 122] width 578 height 92
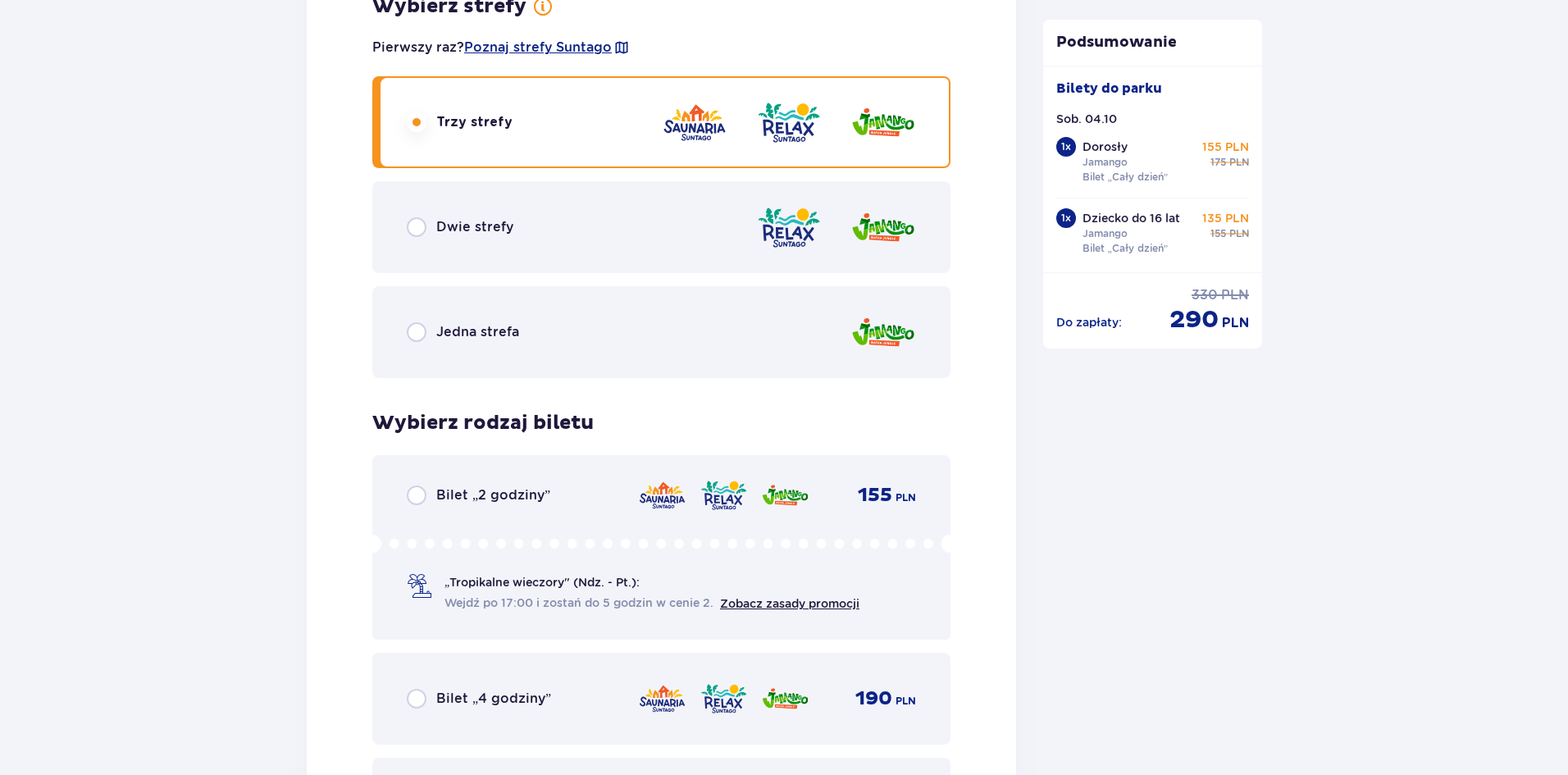
scroll to position [3901, 0]
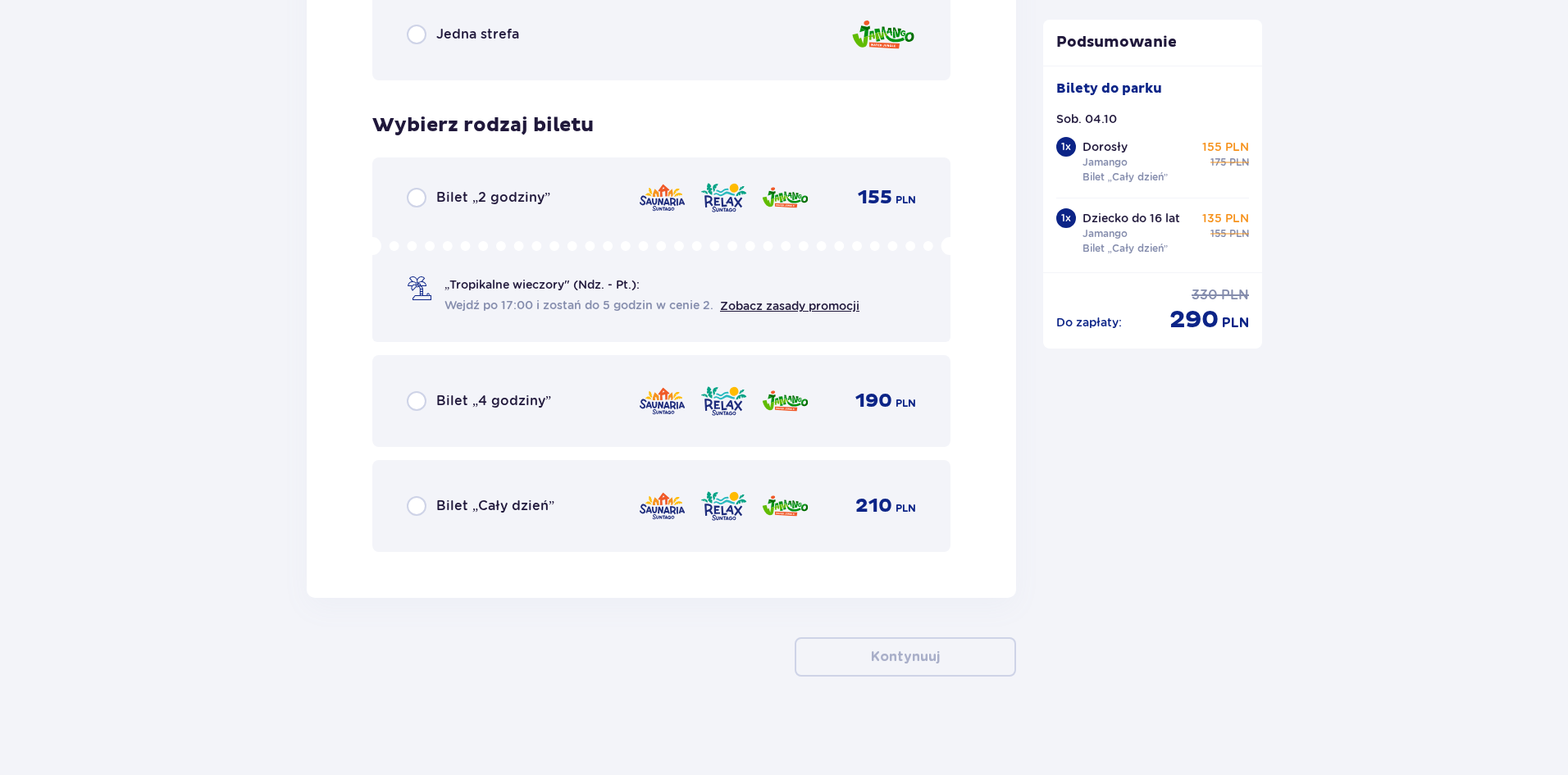
click at [573, 503] on div "Bilet „Cały dzień” 210 PLN" at bounding box center [661, 506] width 509 height 34
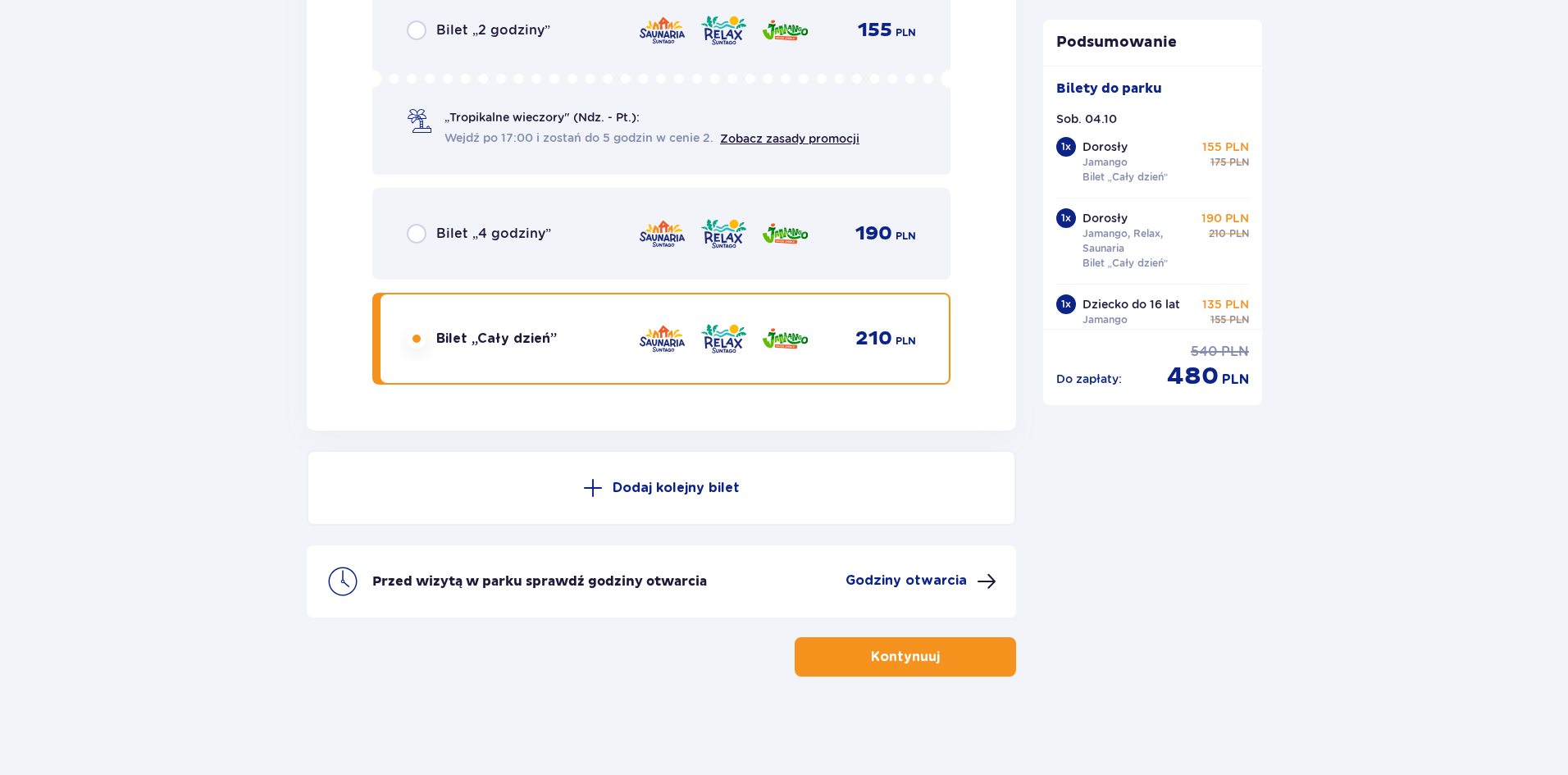
scroll to position [3604, 0]
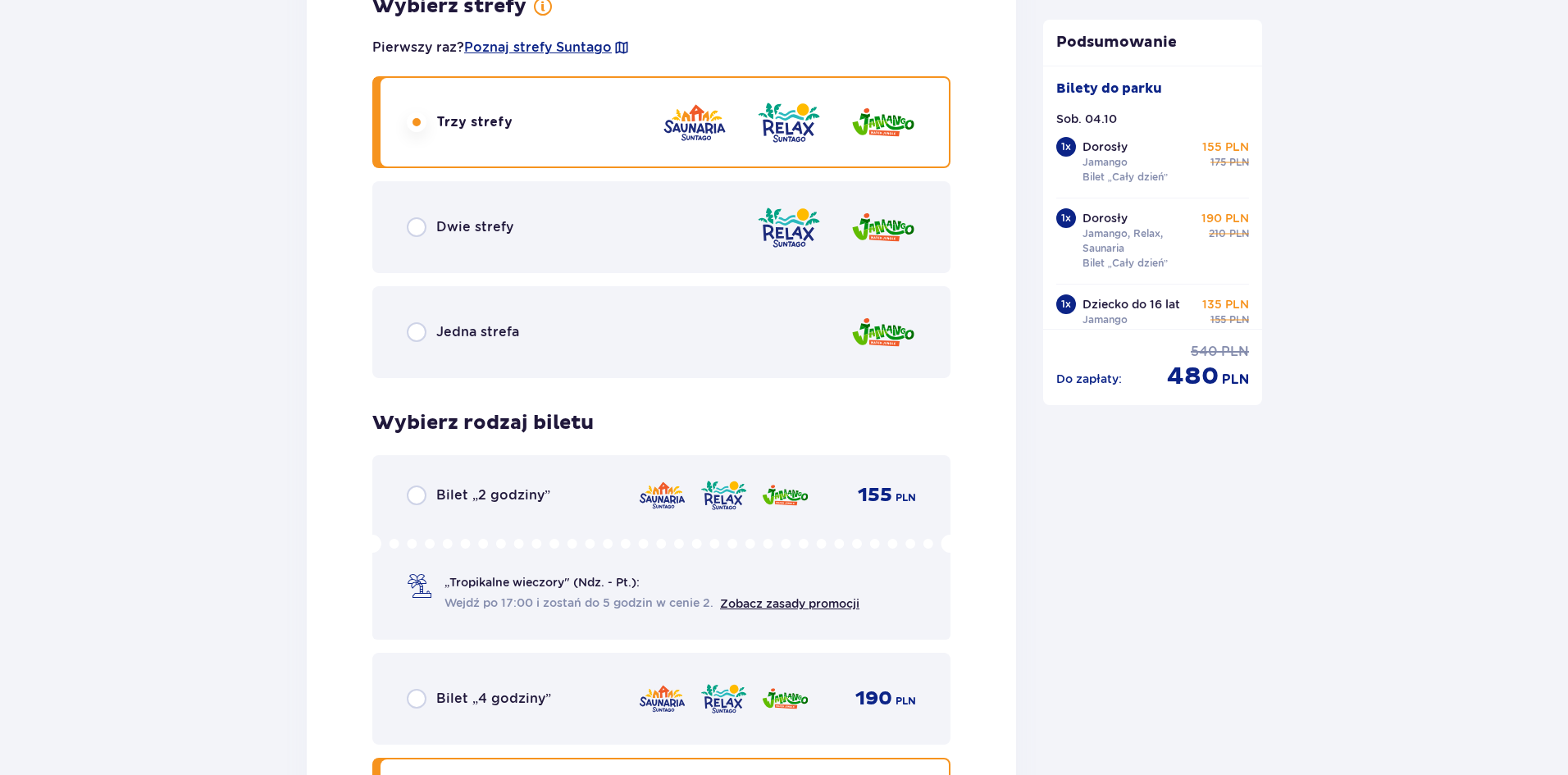
click at [579, 240] on div "Dwie strefy" at bounding box center [661, 227] width 578 height 92
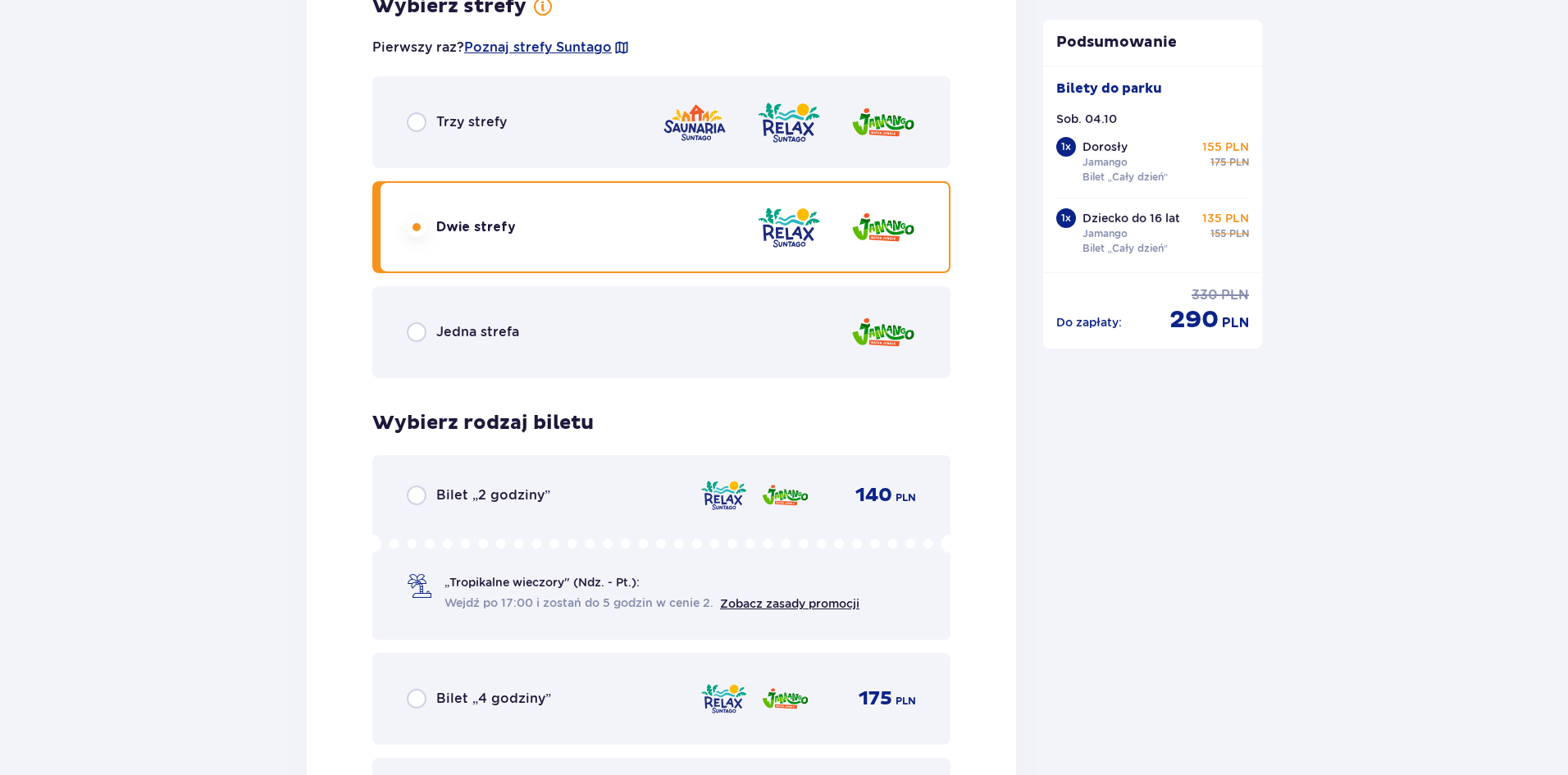
scroll to position [3901, 0]
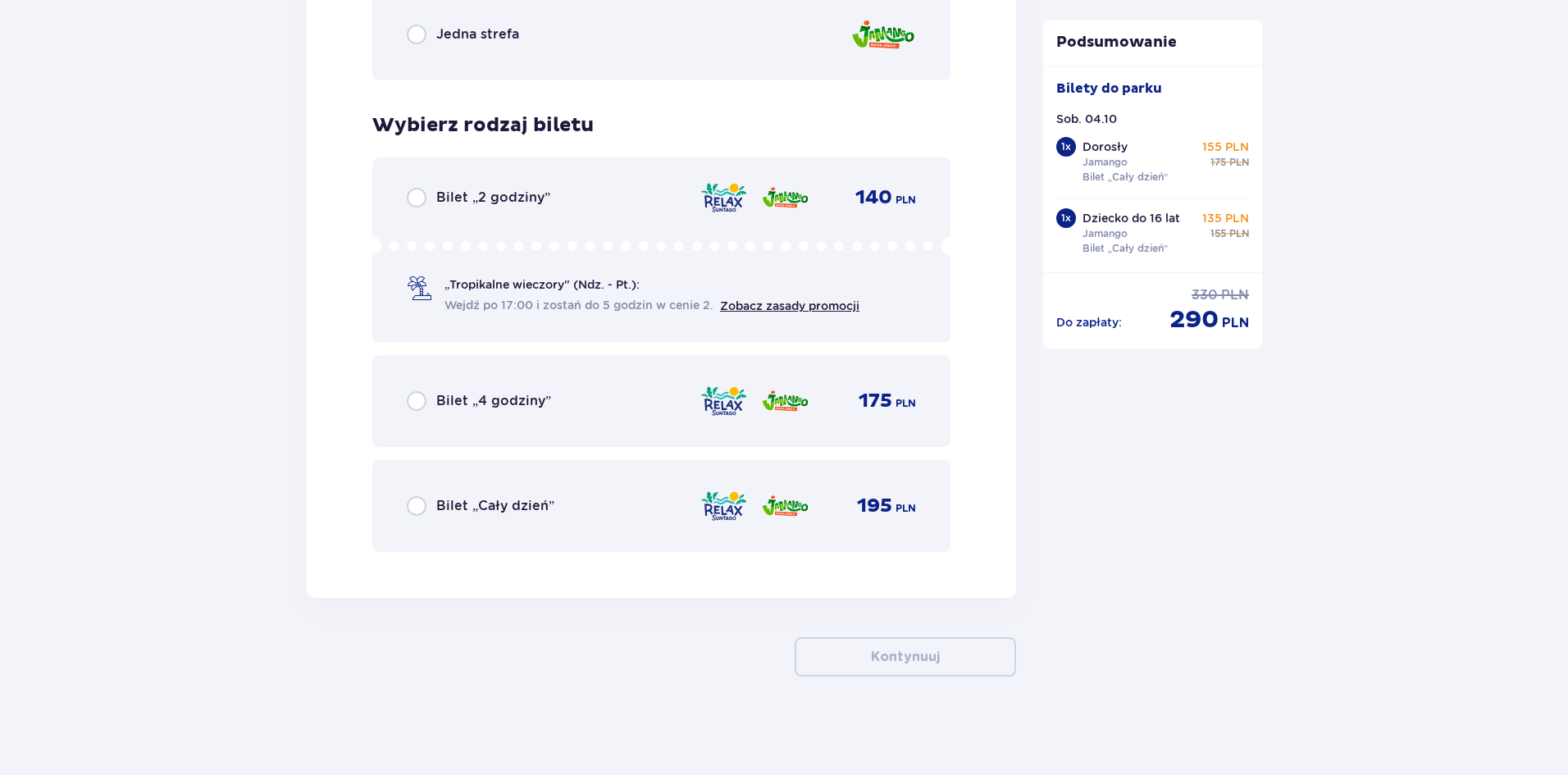
click at [592, 509] on div "Bilet „Cały dzień” 195 PLN" at bounding box center [661, 506] width 509 height 34
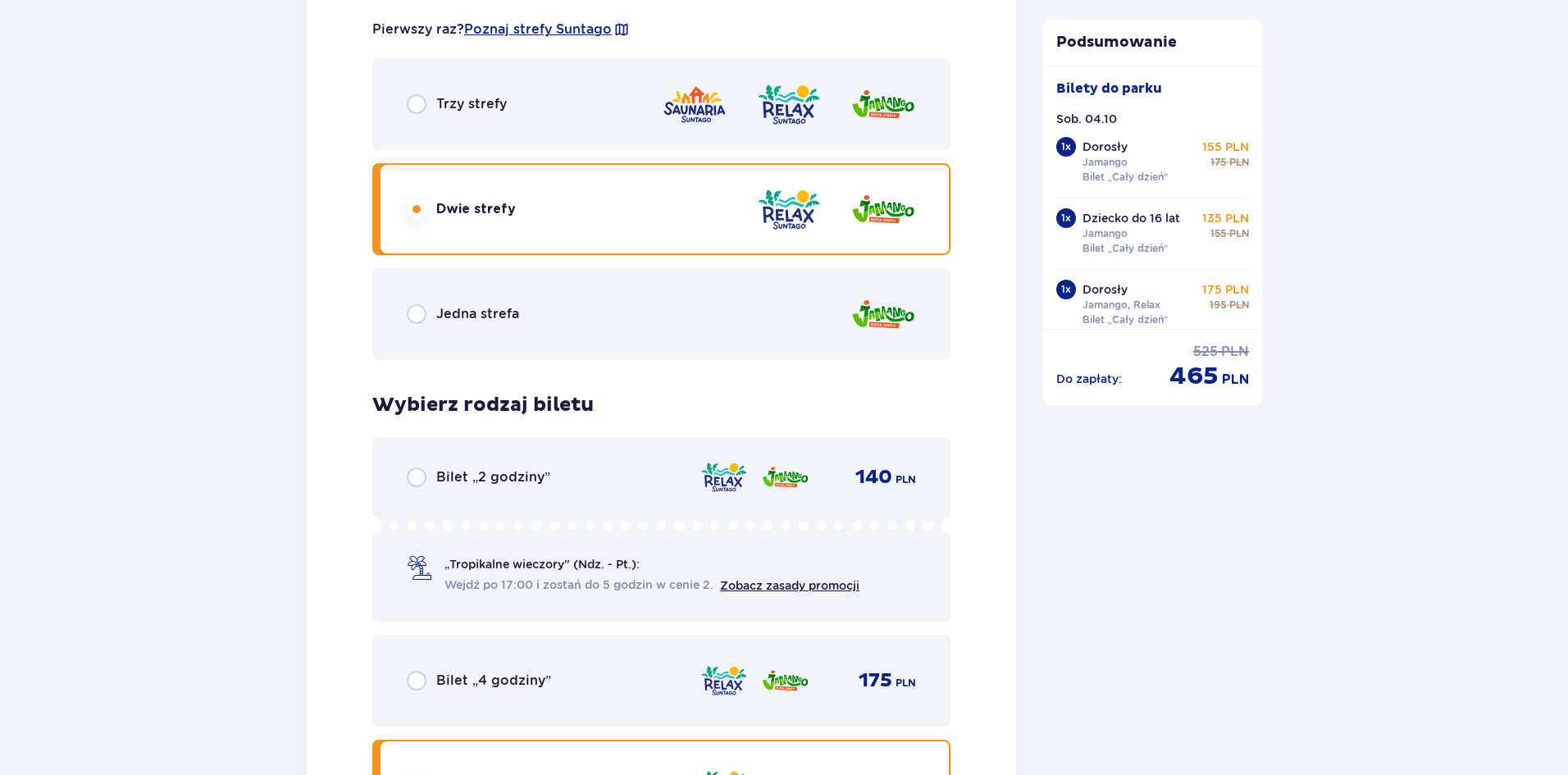
scroll to position [3604, 0]
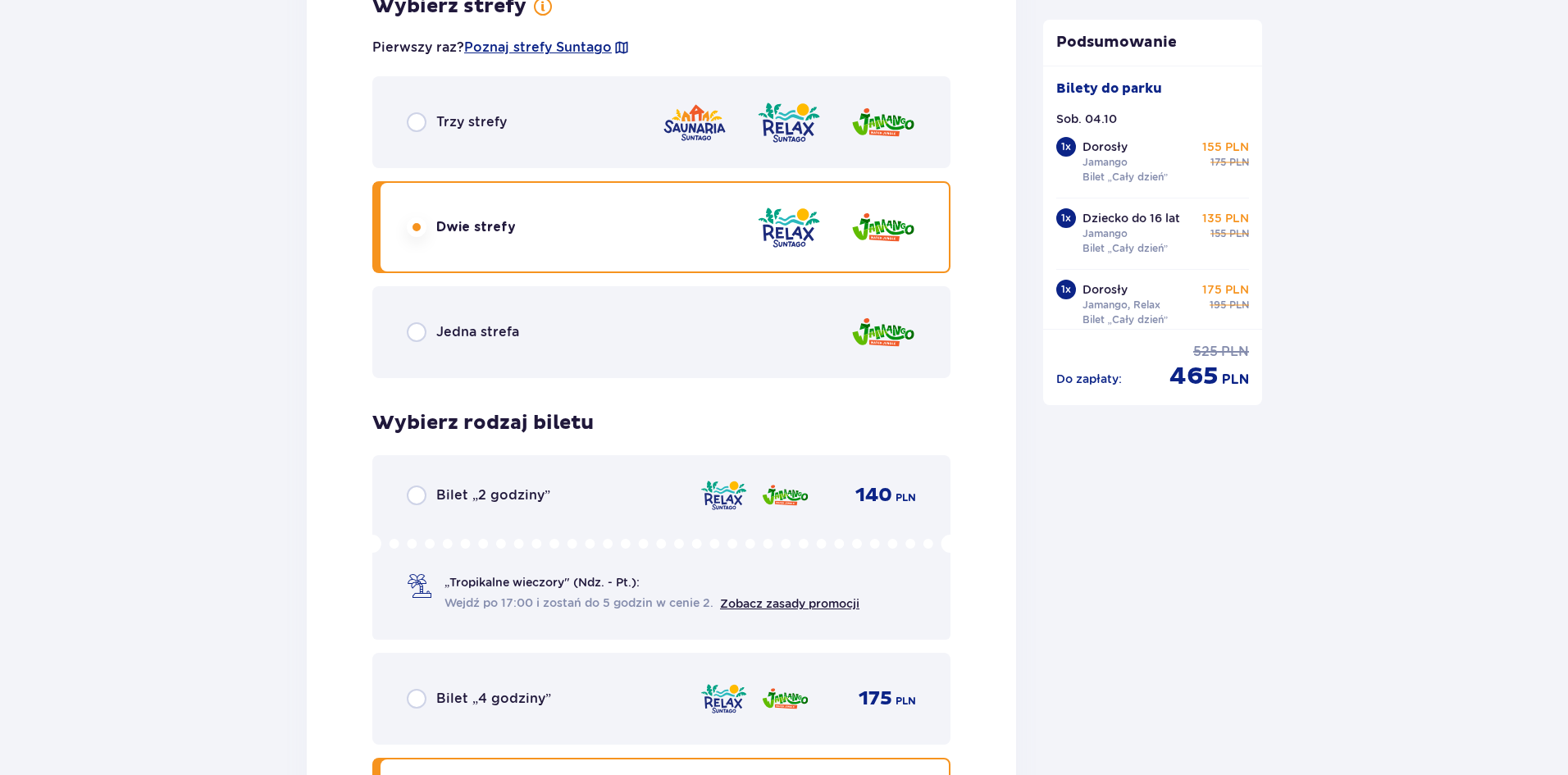
click at [602, 118] on div "Trzy strefy" at bounding box center [661, 122] width 578 height 92
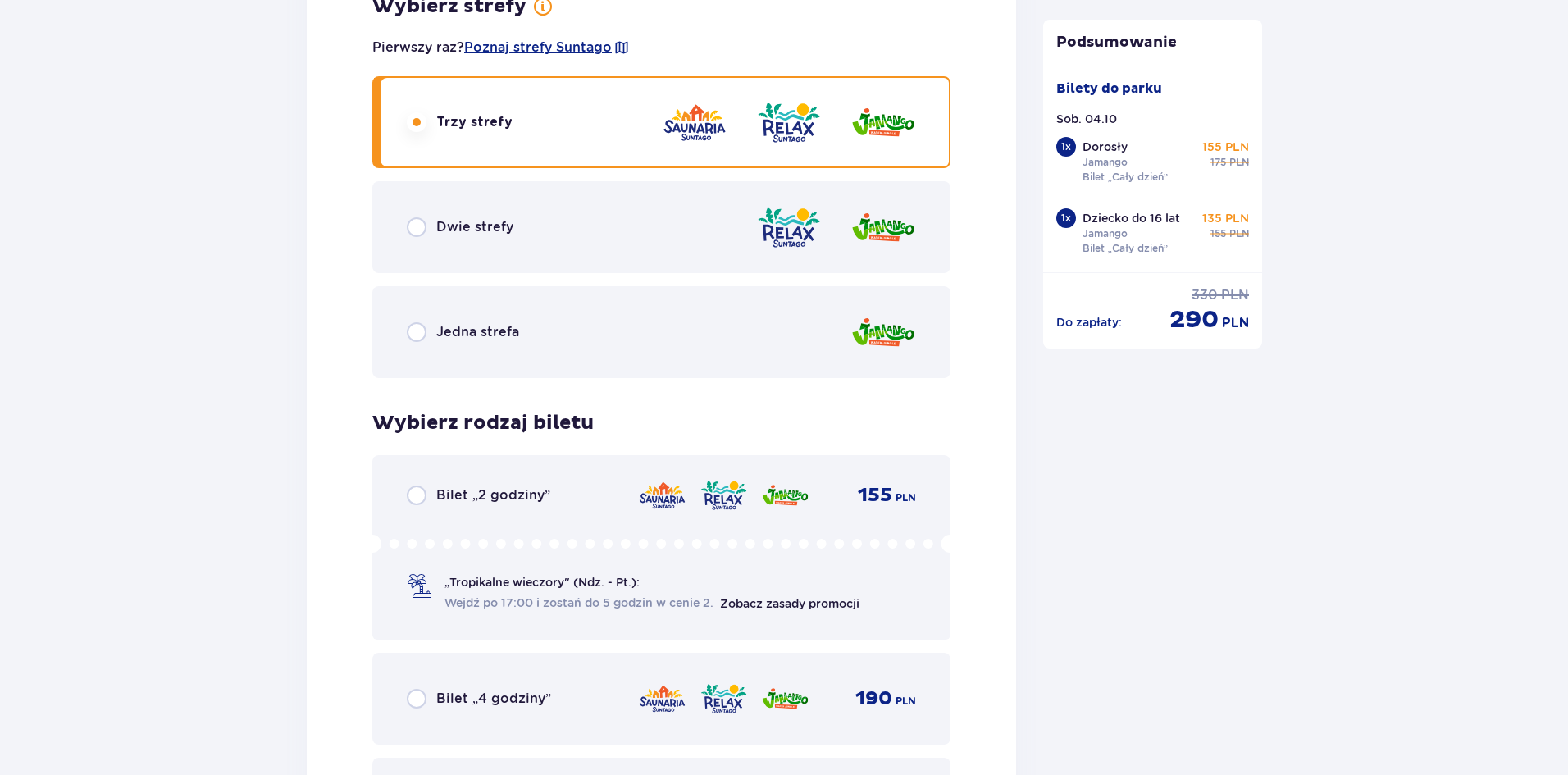
scroll to position [3901, 0]
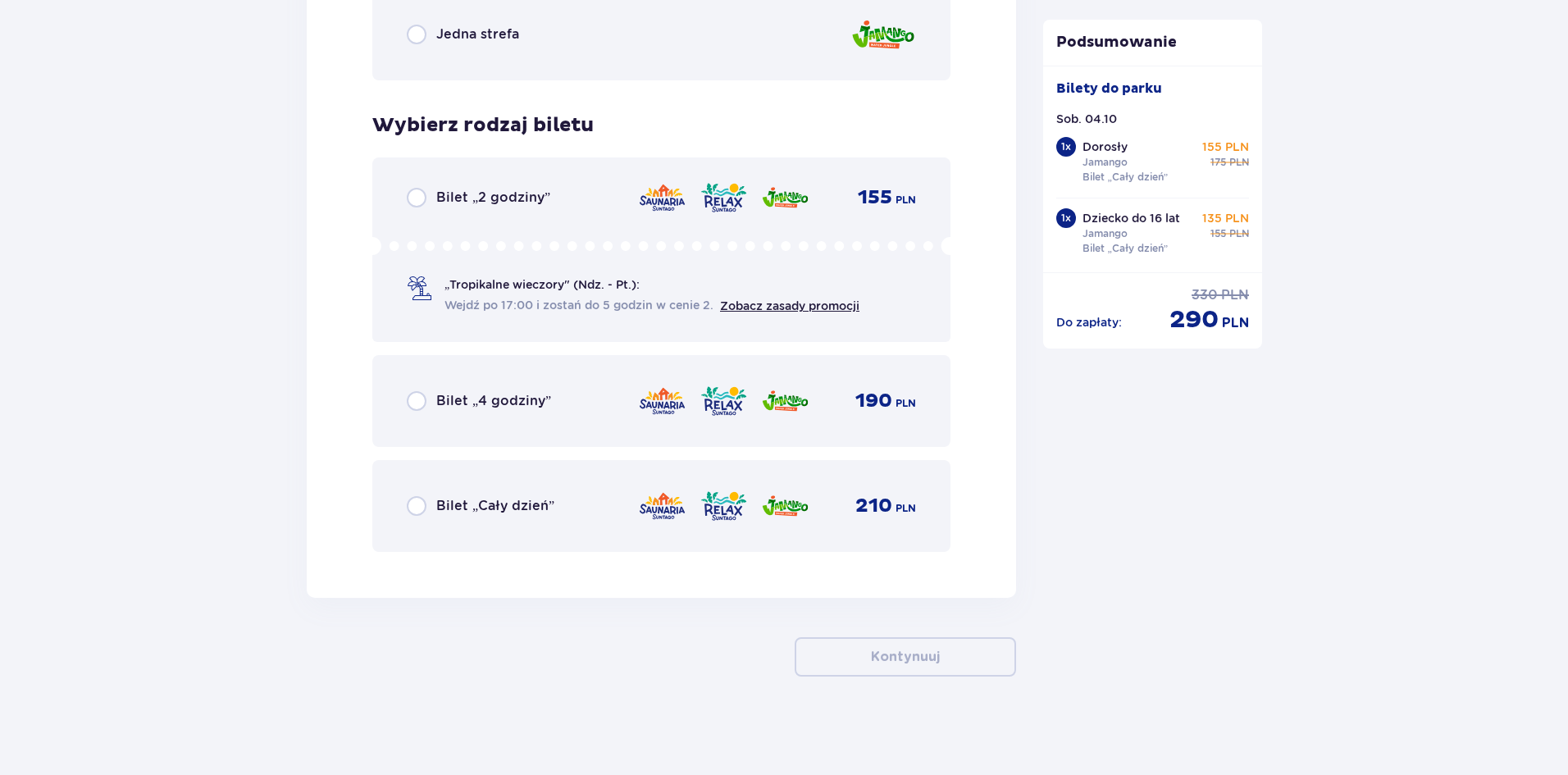
click at [544, 504] on p "Bilet „Cały dzień”" at bounding box center [496, 506] width 118 height 18
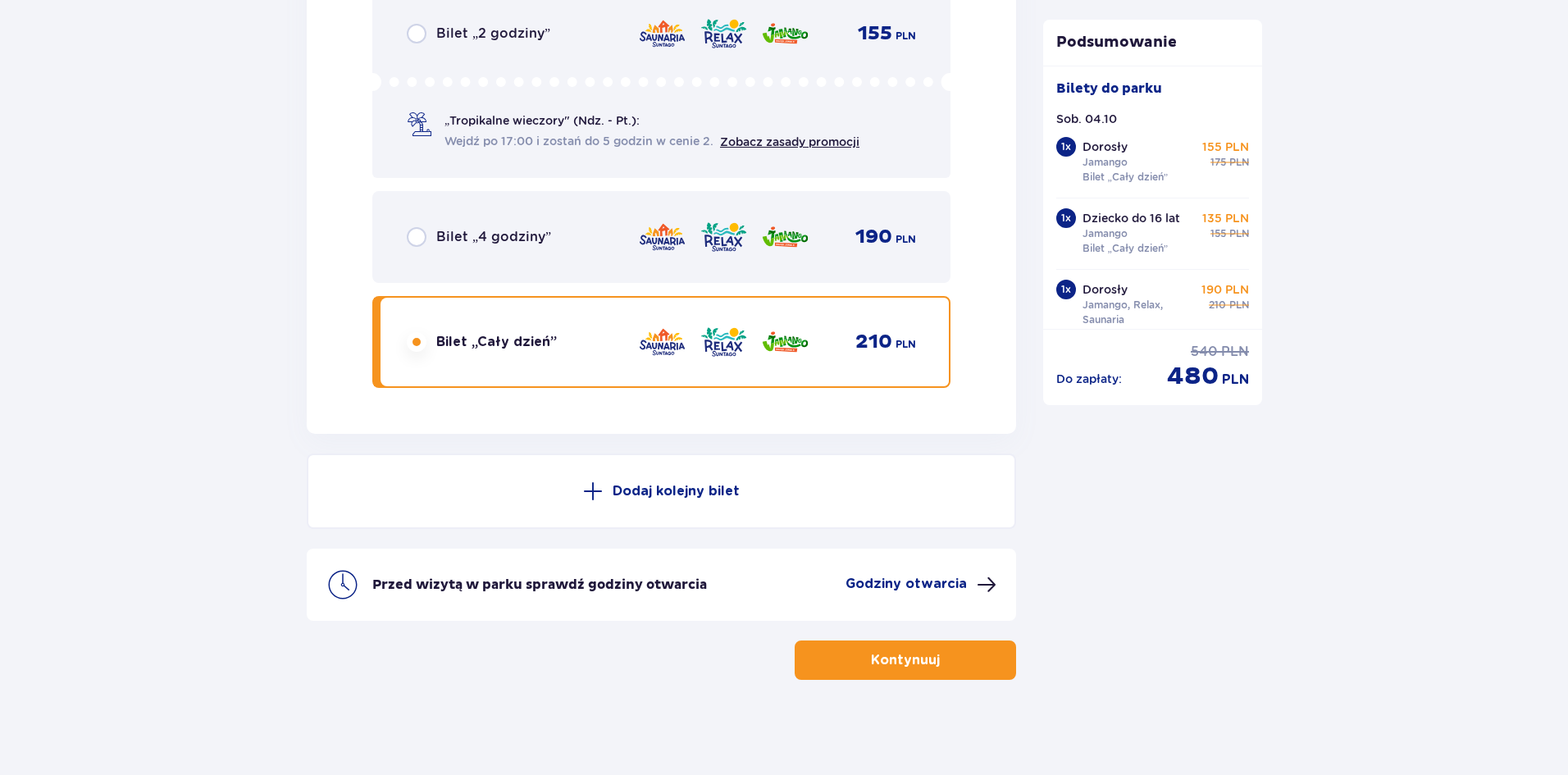
scroll to position [4069, 0]
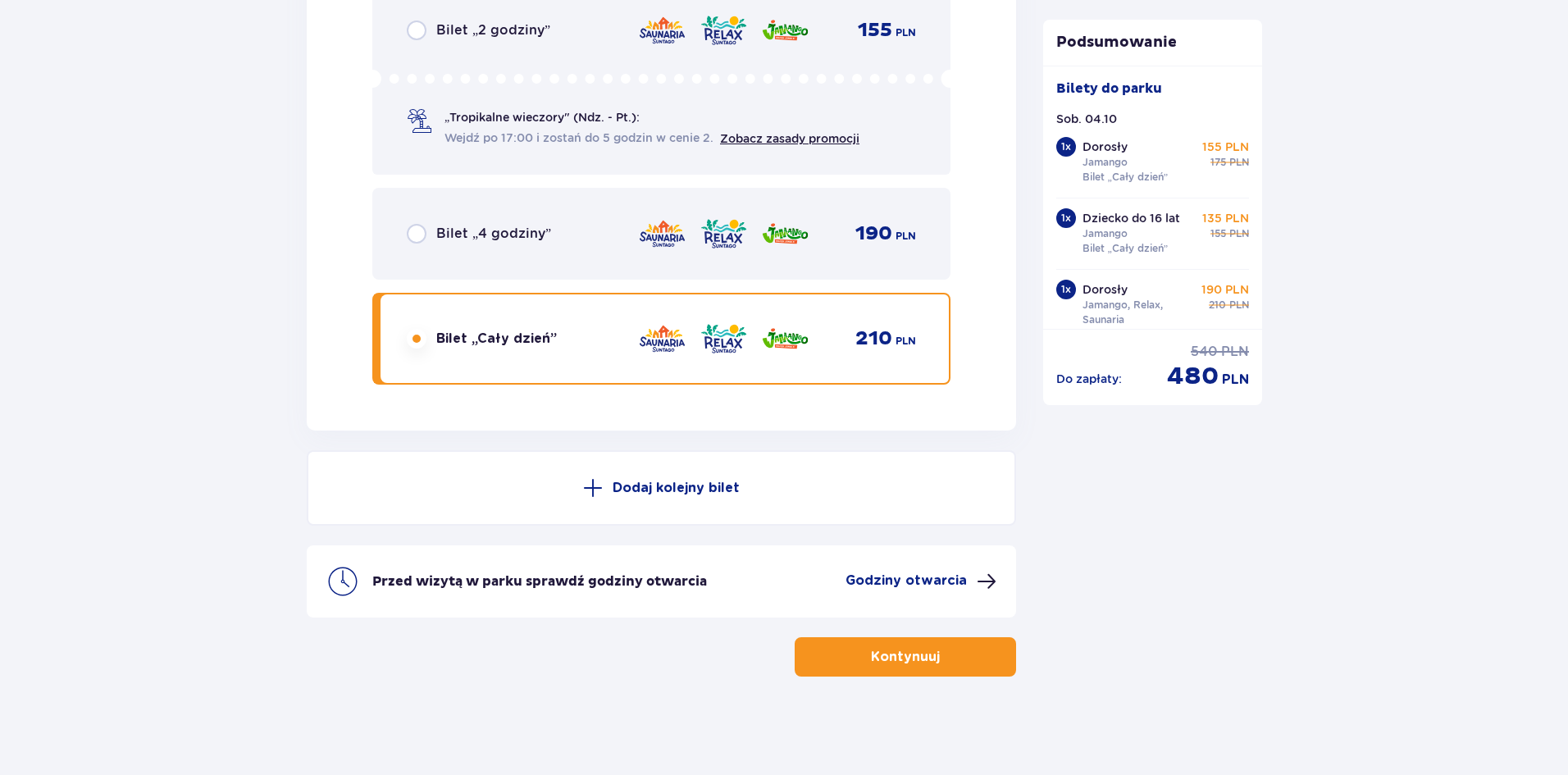
click at [641, 489] on p "Dodaj kolejny bilet" at bounding box center [676, 488] width 127 height 18
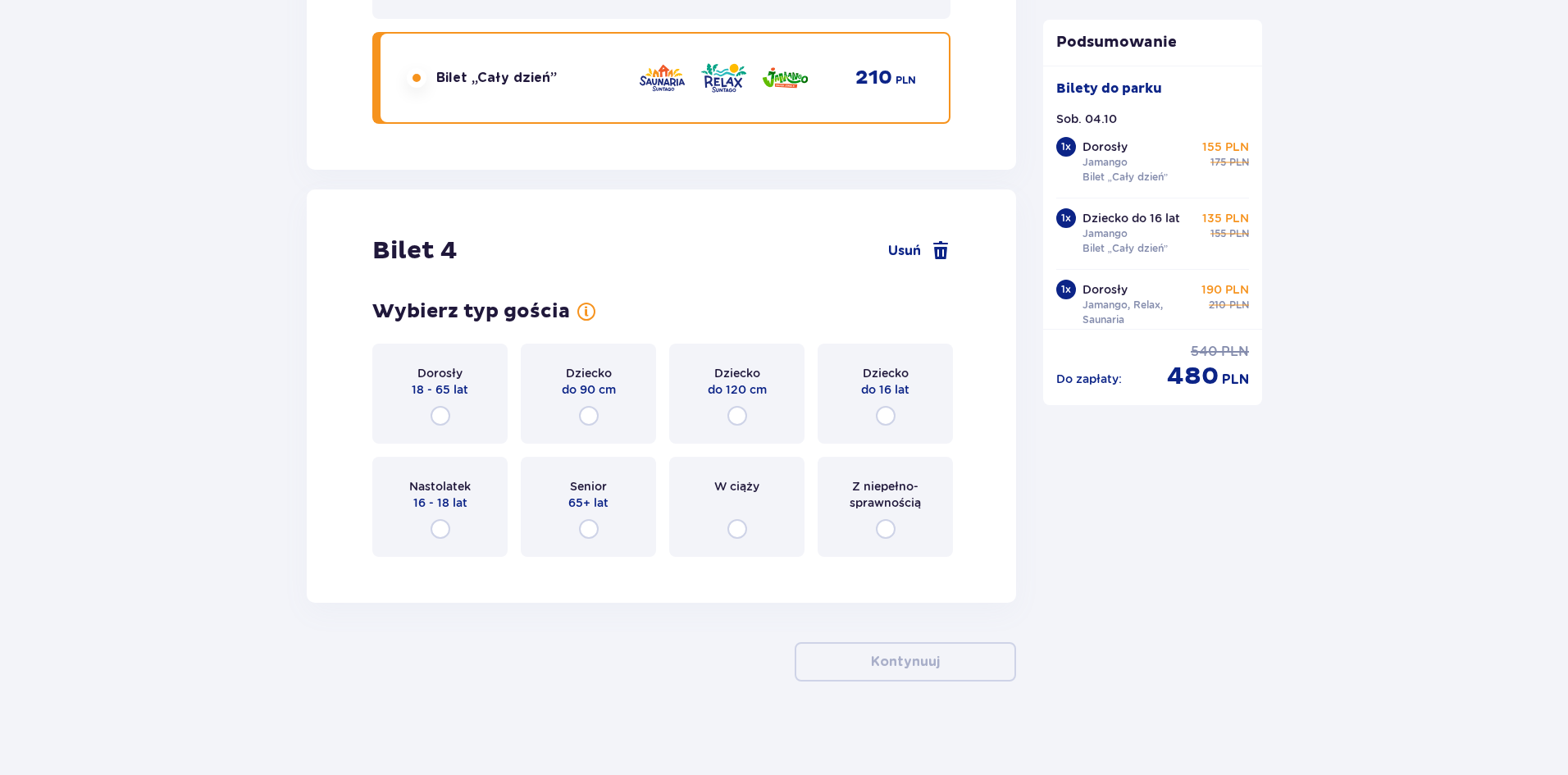
scroll to position [4334, 0]
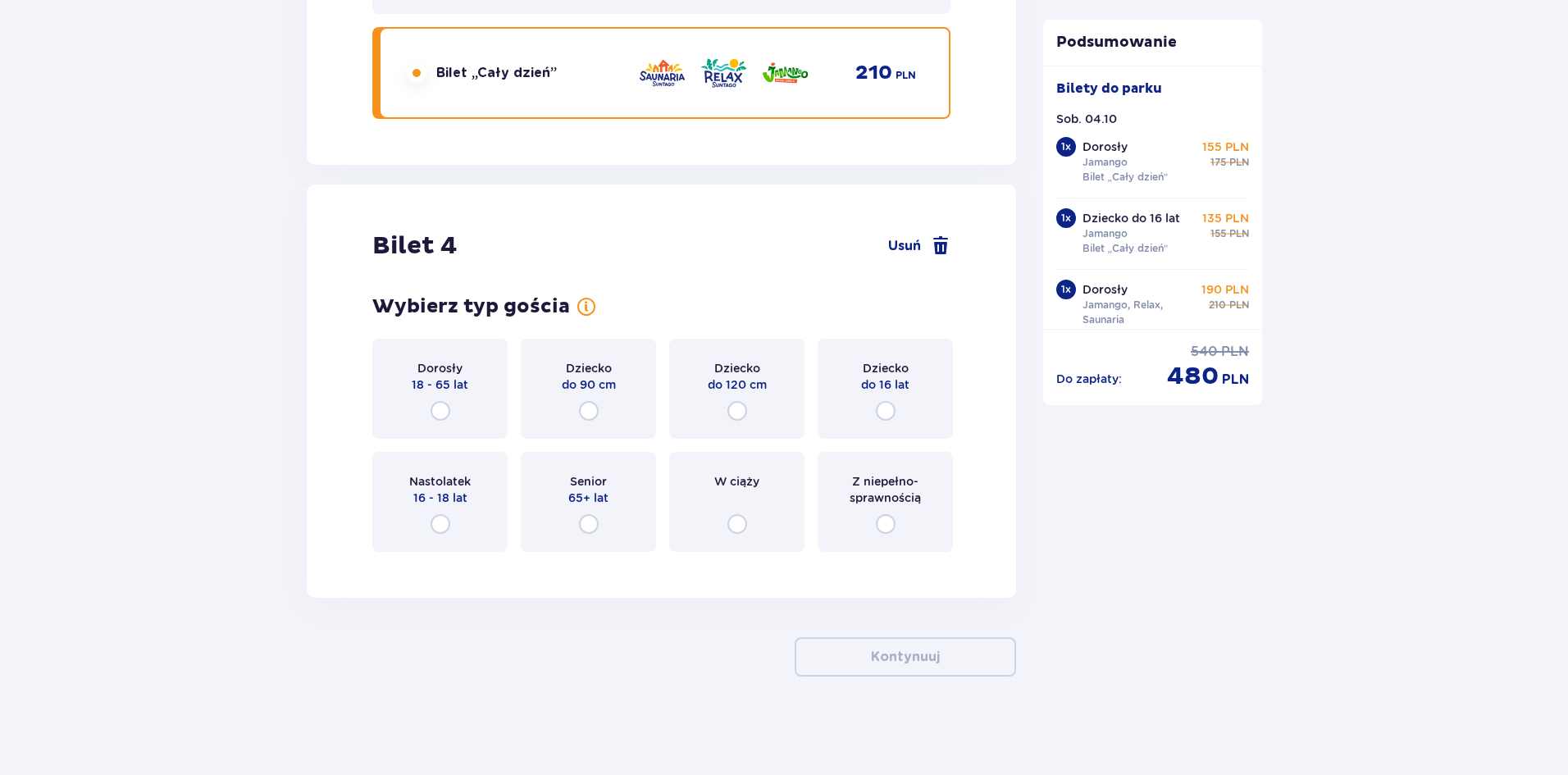
click at [453, 406] on div "Dorosły 18 - 65 lat" at bounding box center [440, 389] width 135 height 100
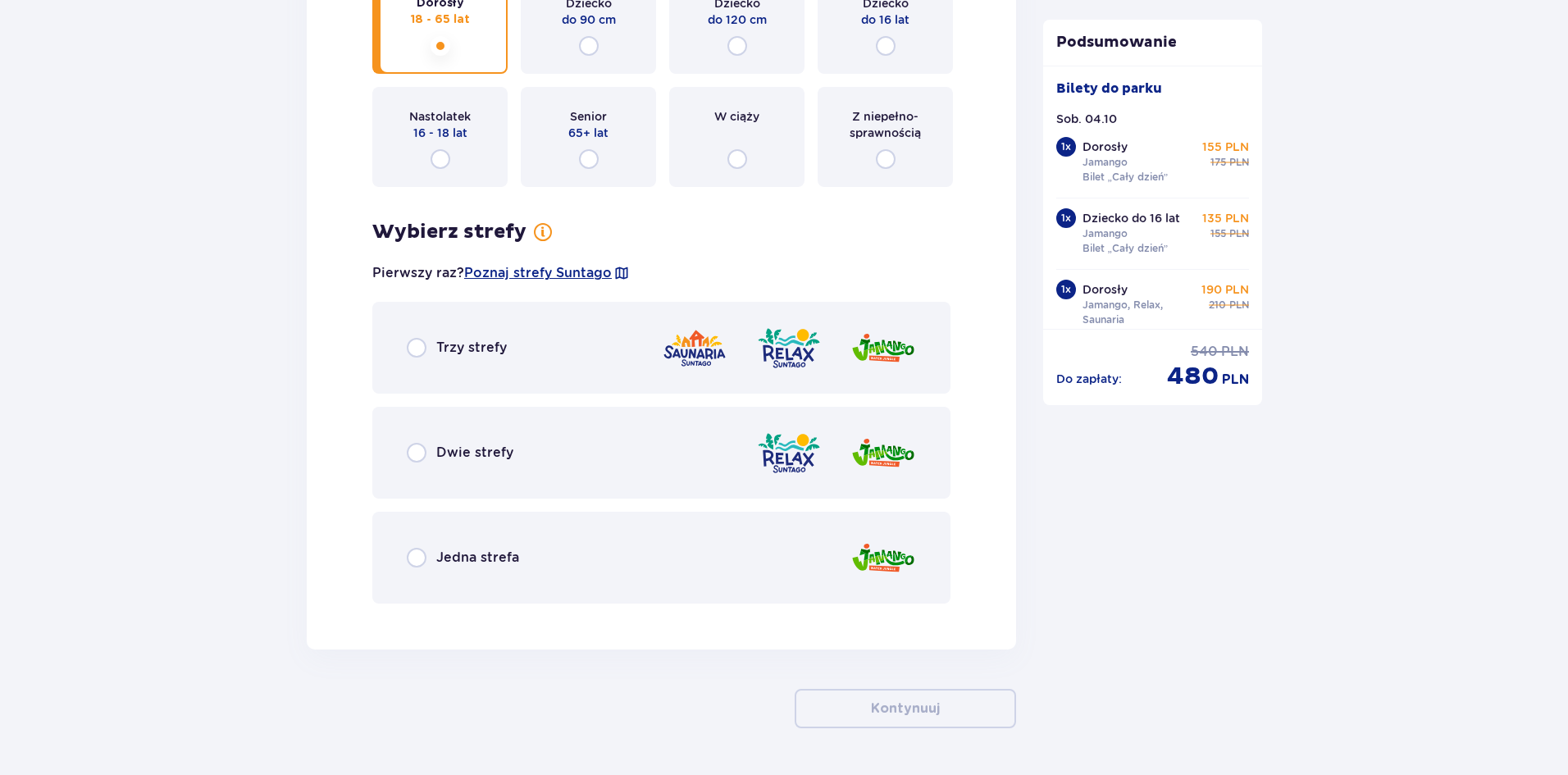
scroll to position [4751, 0]
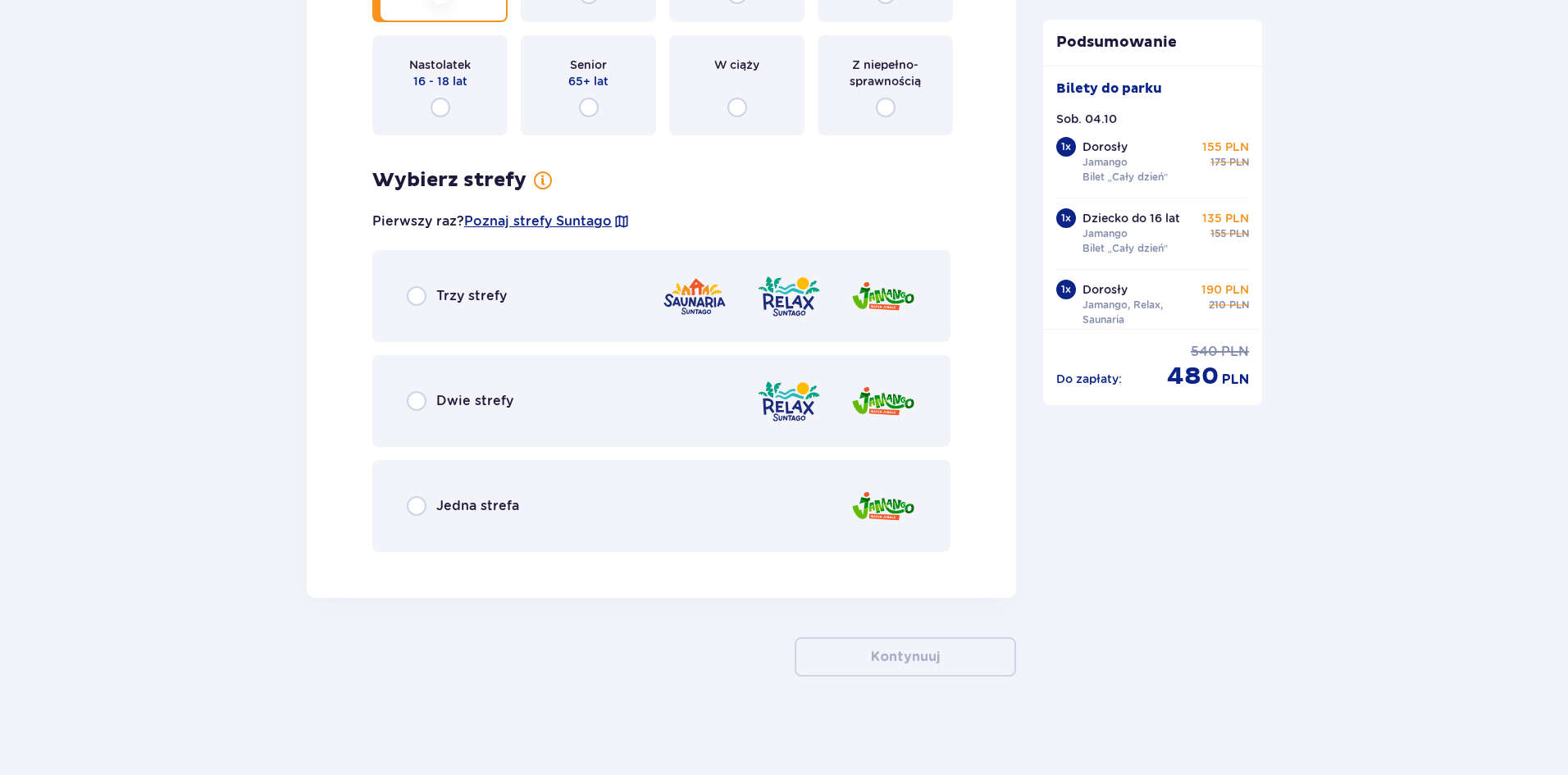
click at [563, 511] on div "Jedna strefa" at bounding box center [661, 506] width 578 height 92
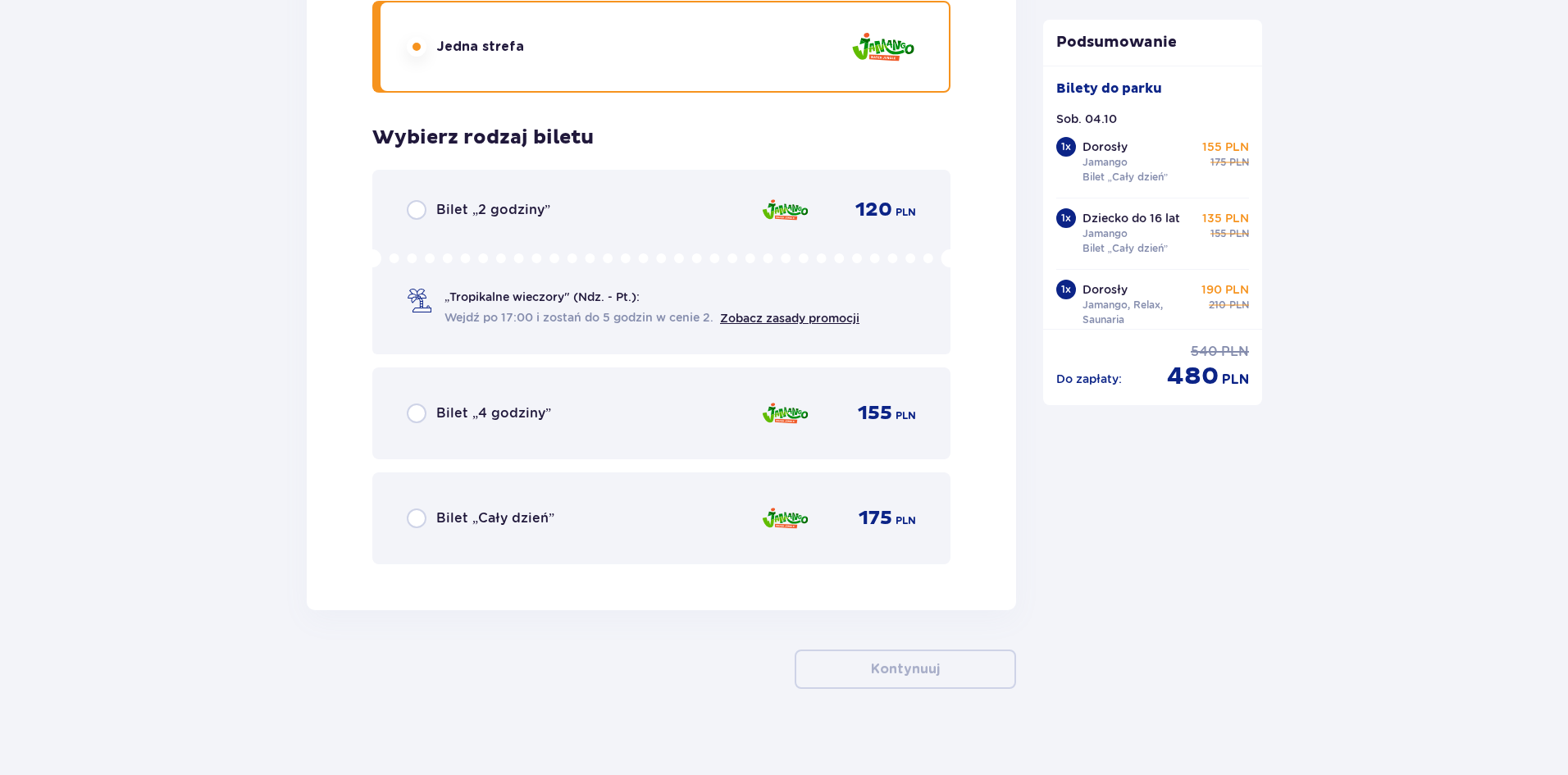
scroll to position [5222, 0]
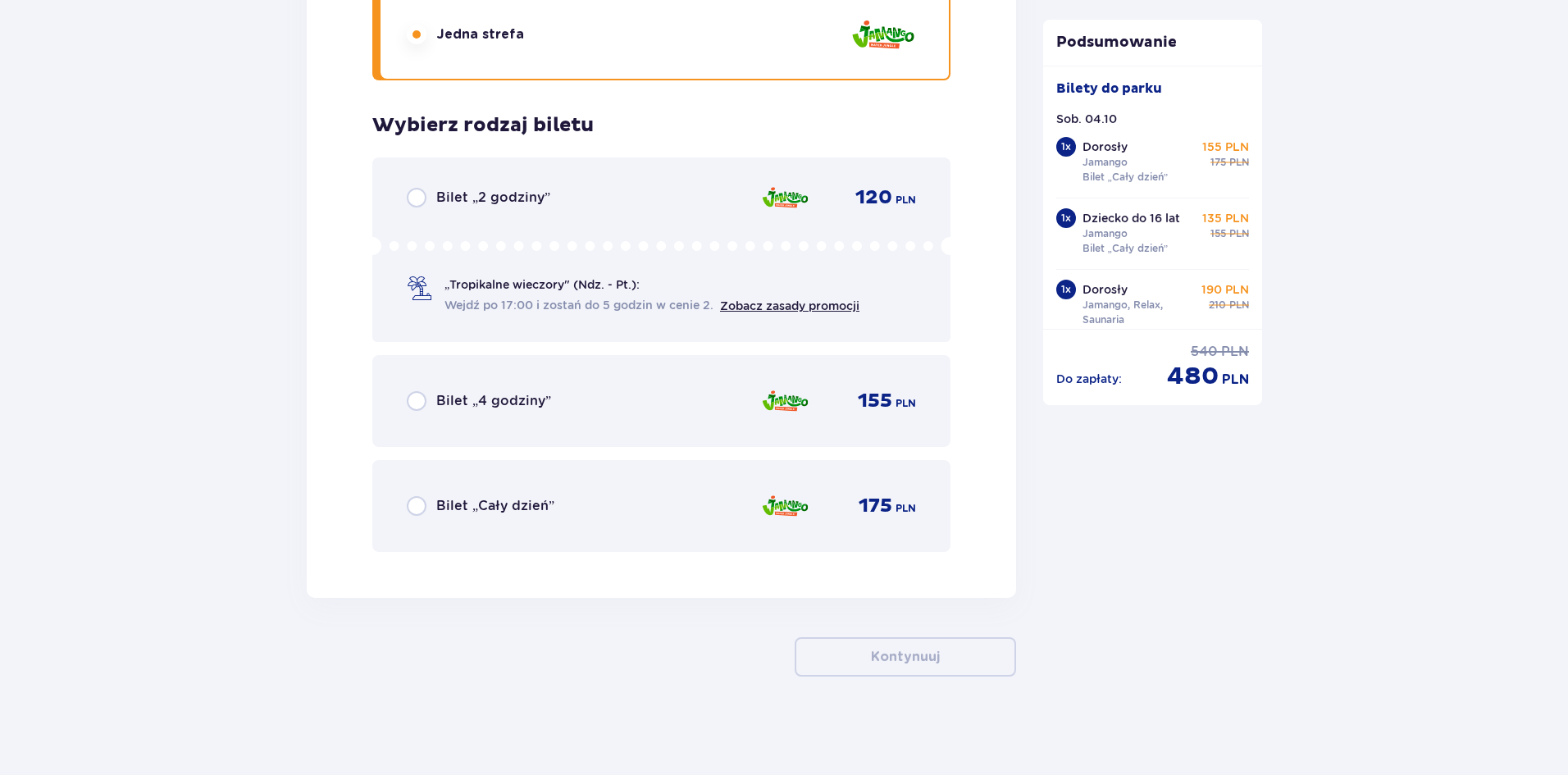
click at [634, 511] on div "Bilet „Cały dzień” 175 PLN" at bounding box center [661, 506] width 509 height 34
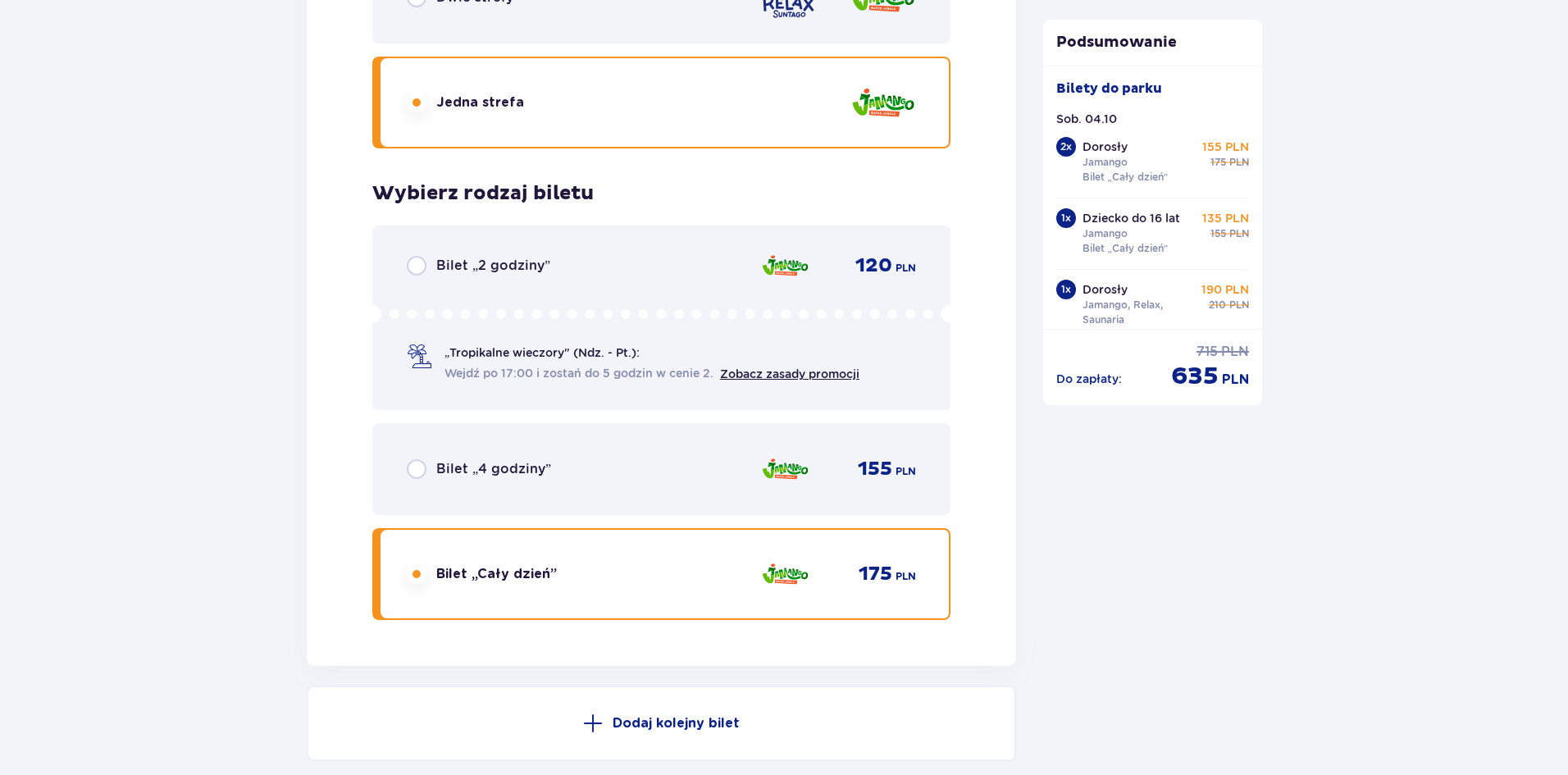
scroll to position [5389, 0]
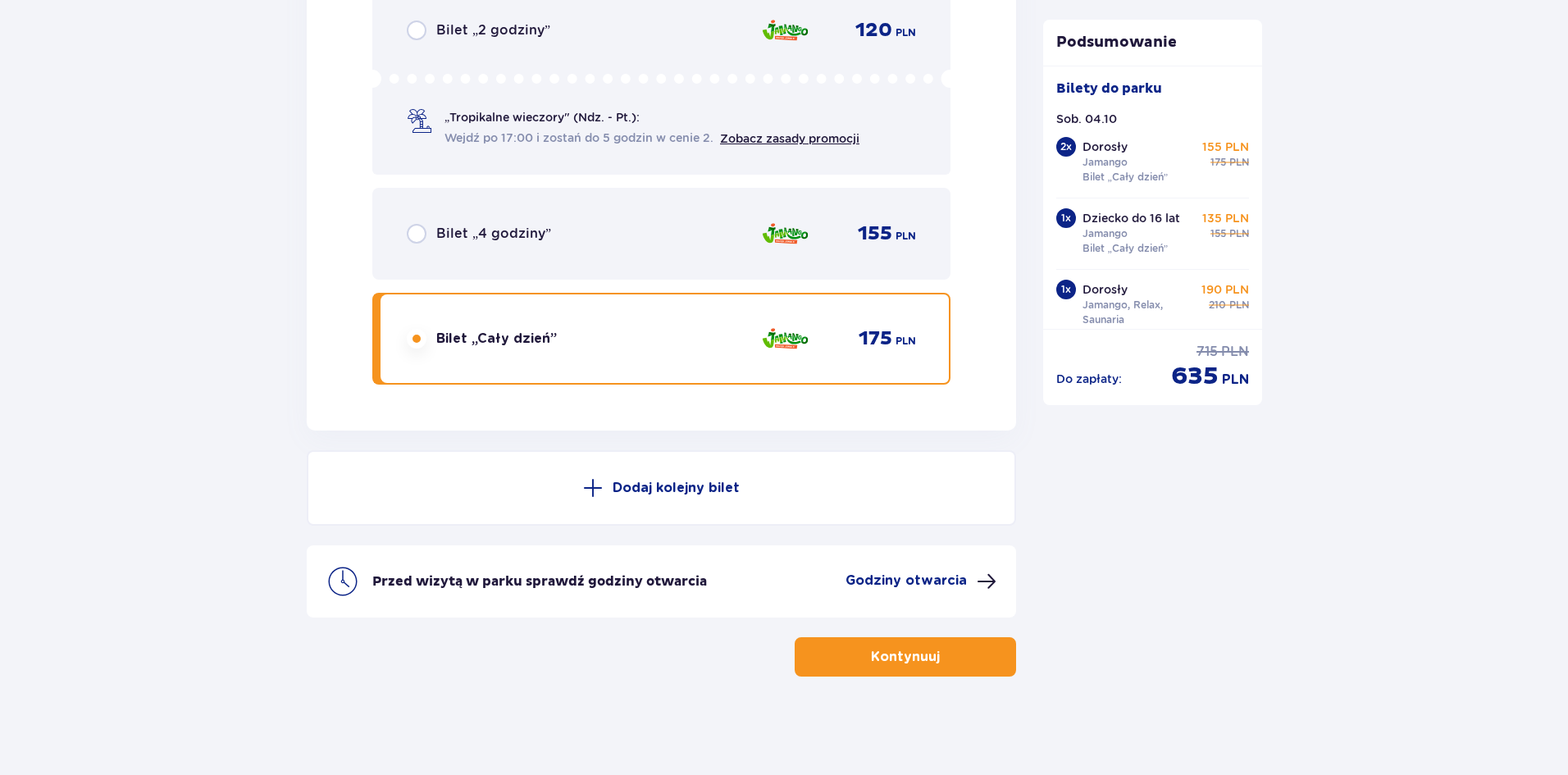
click at [923, 657] on p "Kontynuuj" at bounding box center [905, 657] width 69 height 18
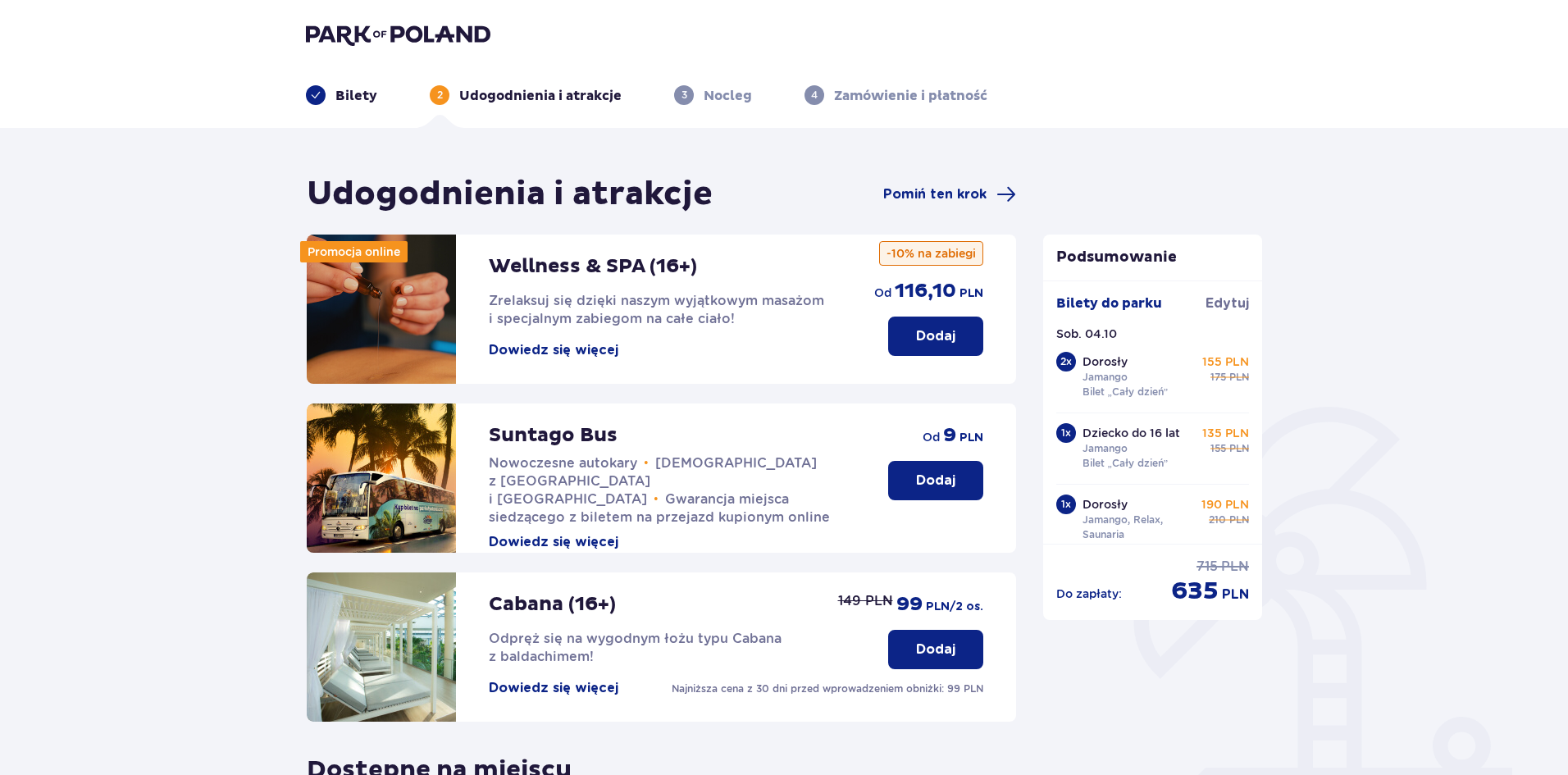
scroll to position [337, 0]
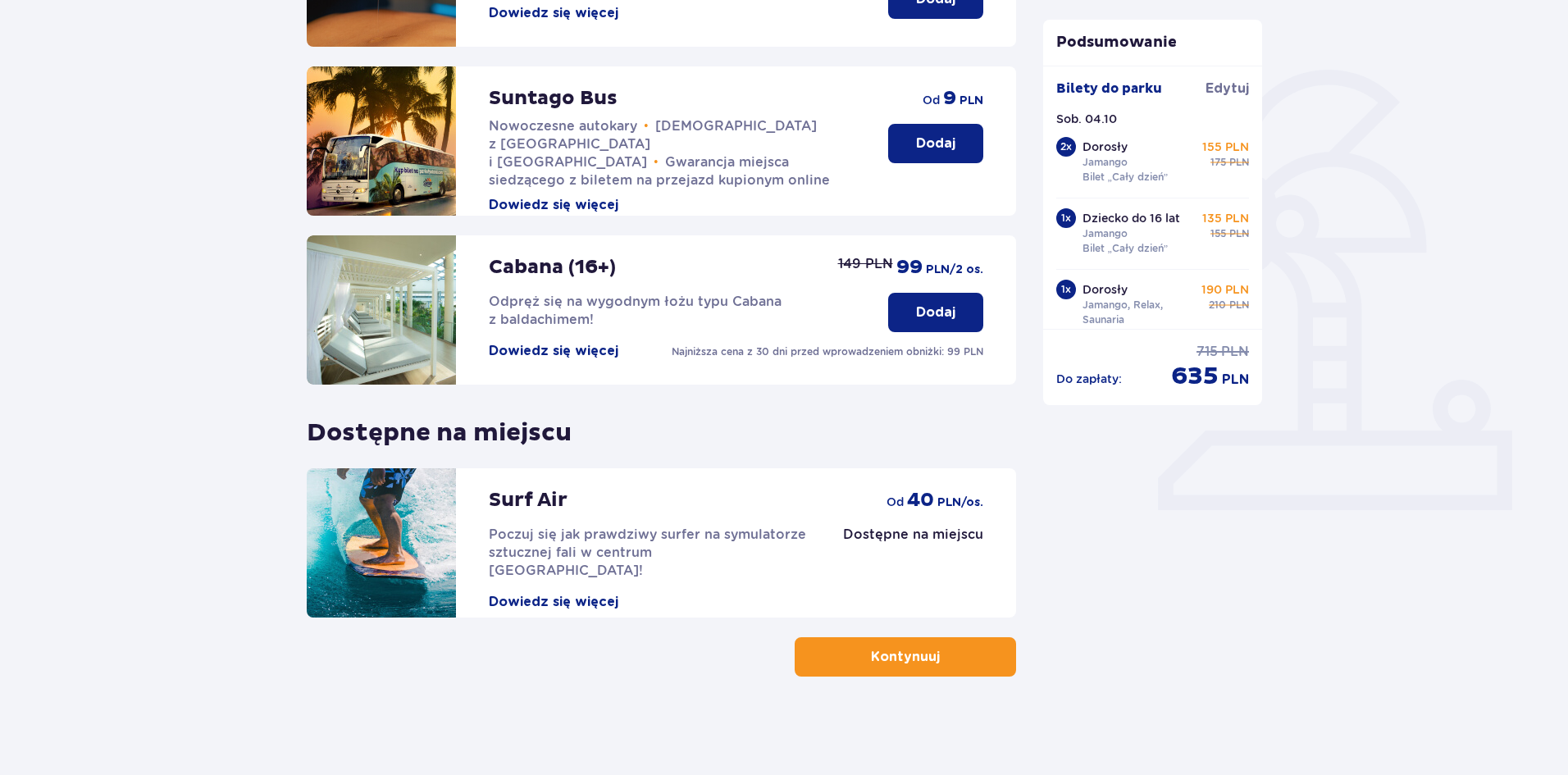
click at [940, 652] on span "button" at bounding box center [943, 657] width 20 height 20
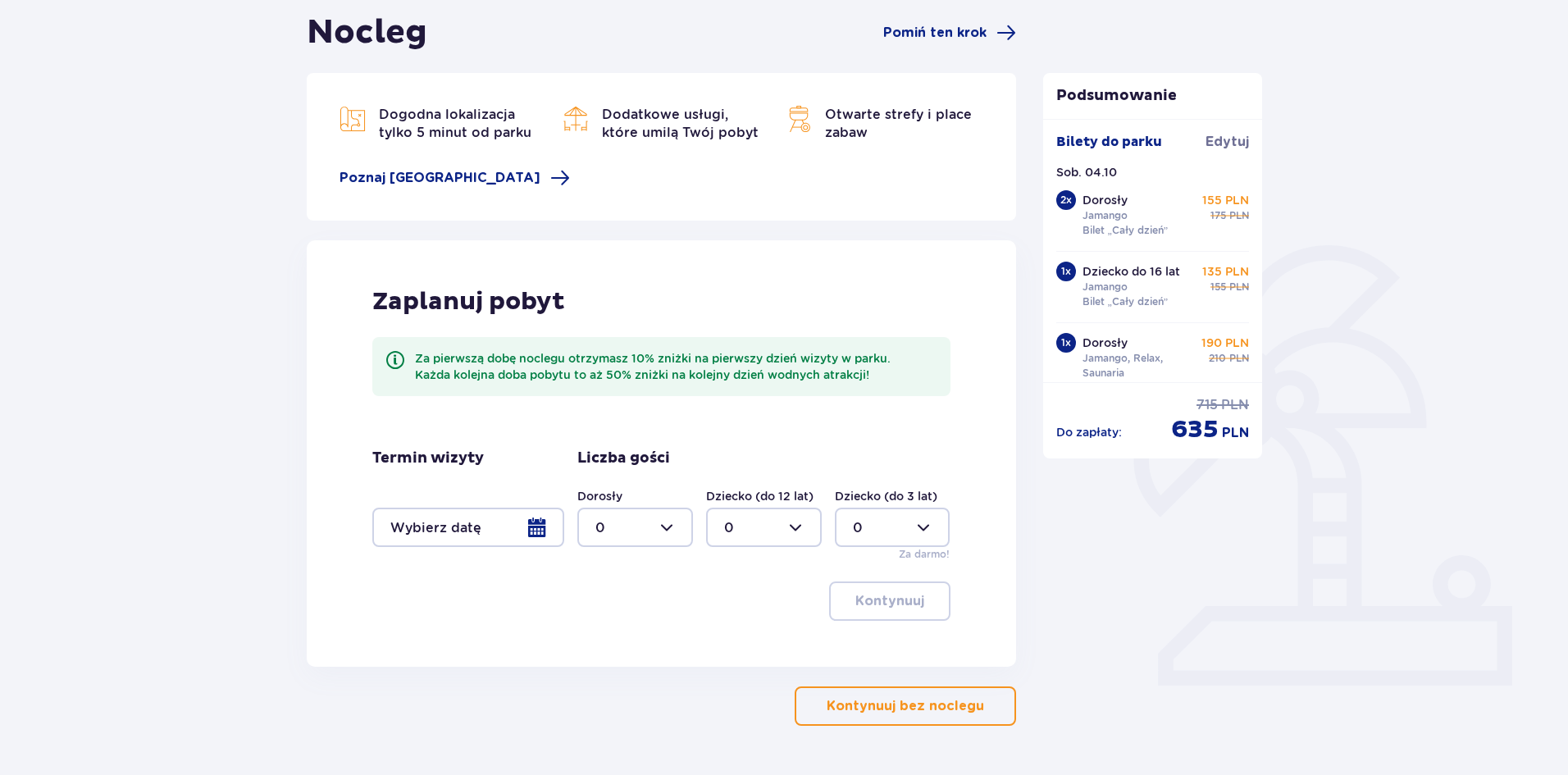
scroll to position [211, 0]
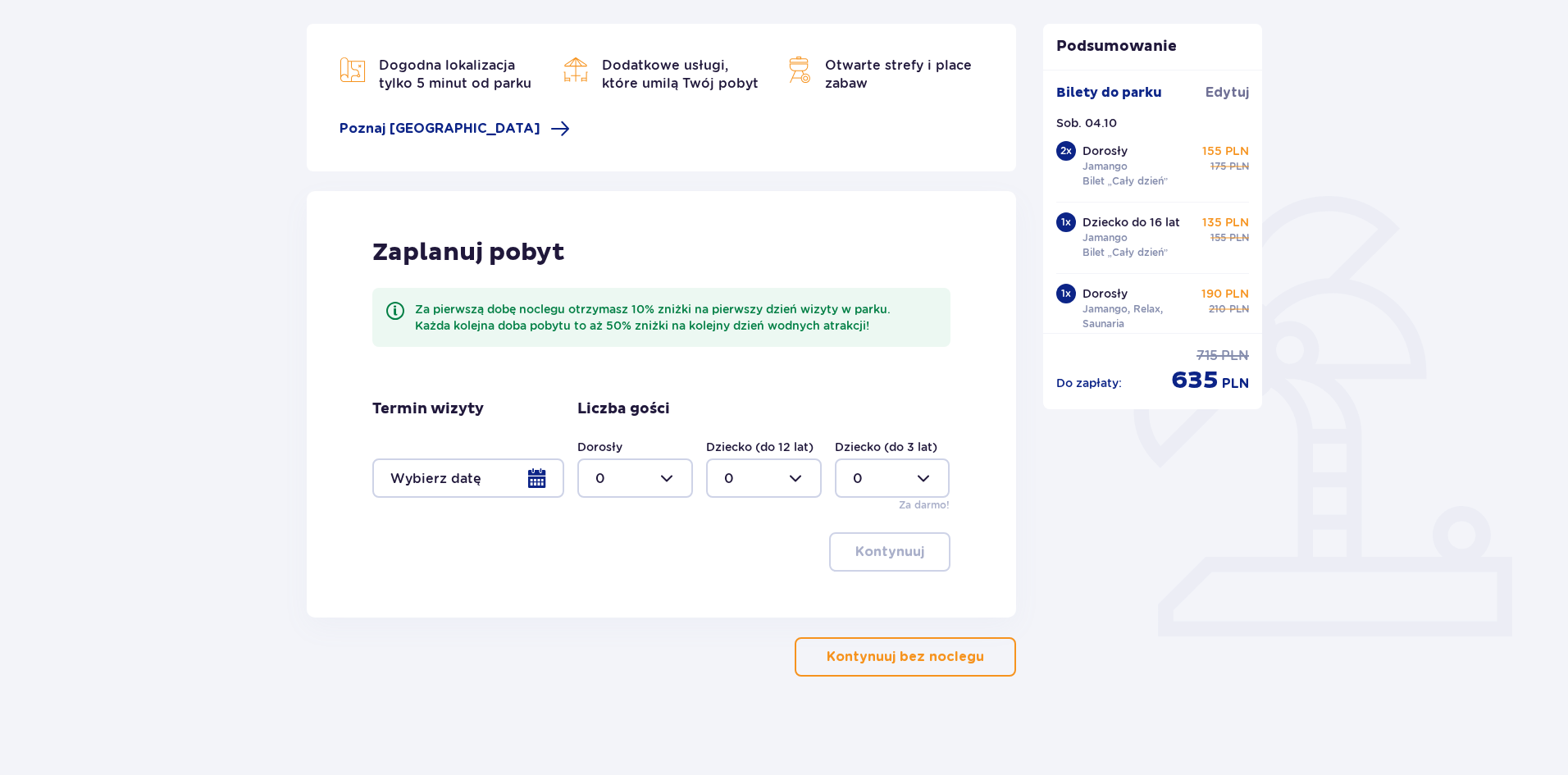
click at [523, 469] on div at bounding box center [468, 477] width 192 height 39
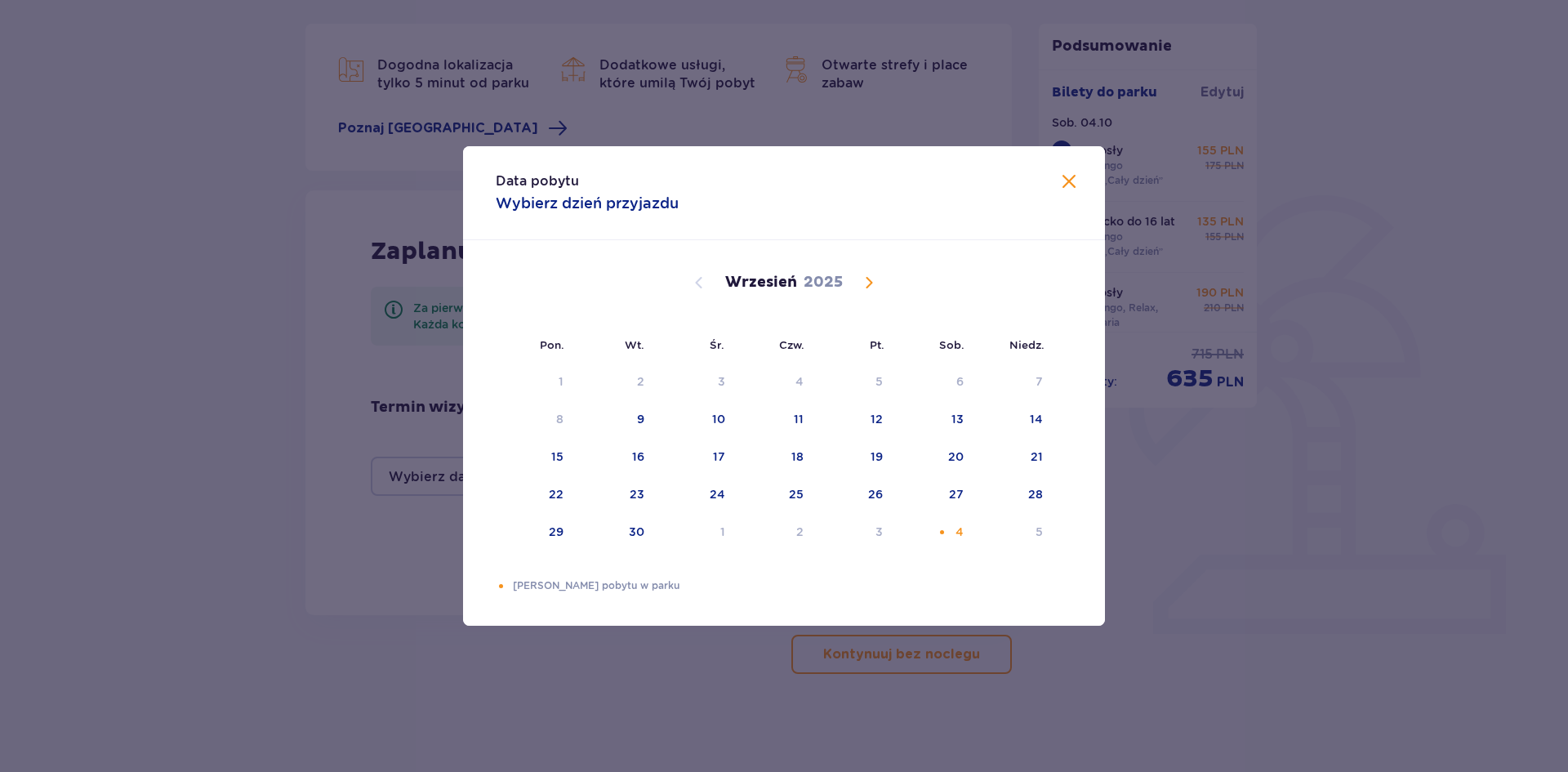
click at [868, 273] on span "Calendar" at bounding box center [869, 283] width 20 height 20
click at [952, 379] on div "4" at bounding box center [936, 381] width 79 height 36
click at [946, 383] on div "Selected as start date. sobota, 4 października 2025" at bounding box center [942, 381] width 11 height 11
click at [950, 386] on div "4" at bounding box center [936, 381] width 79 height 36
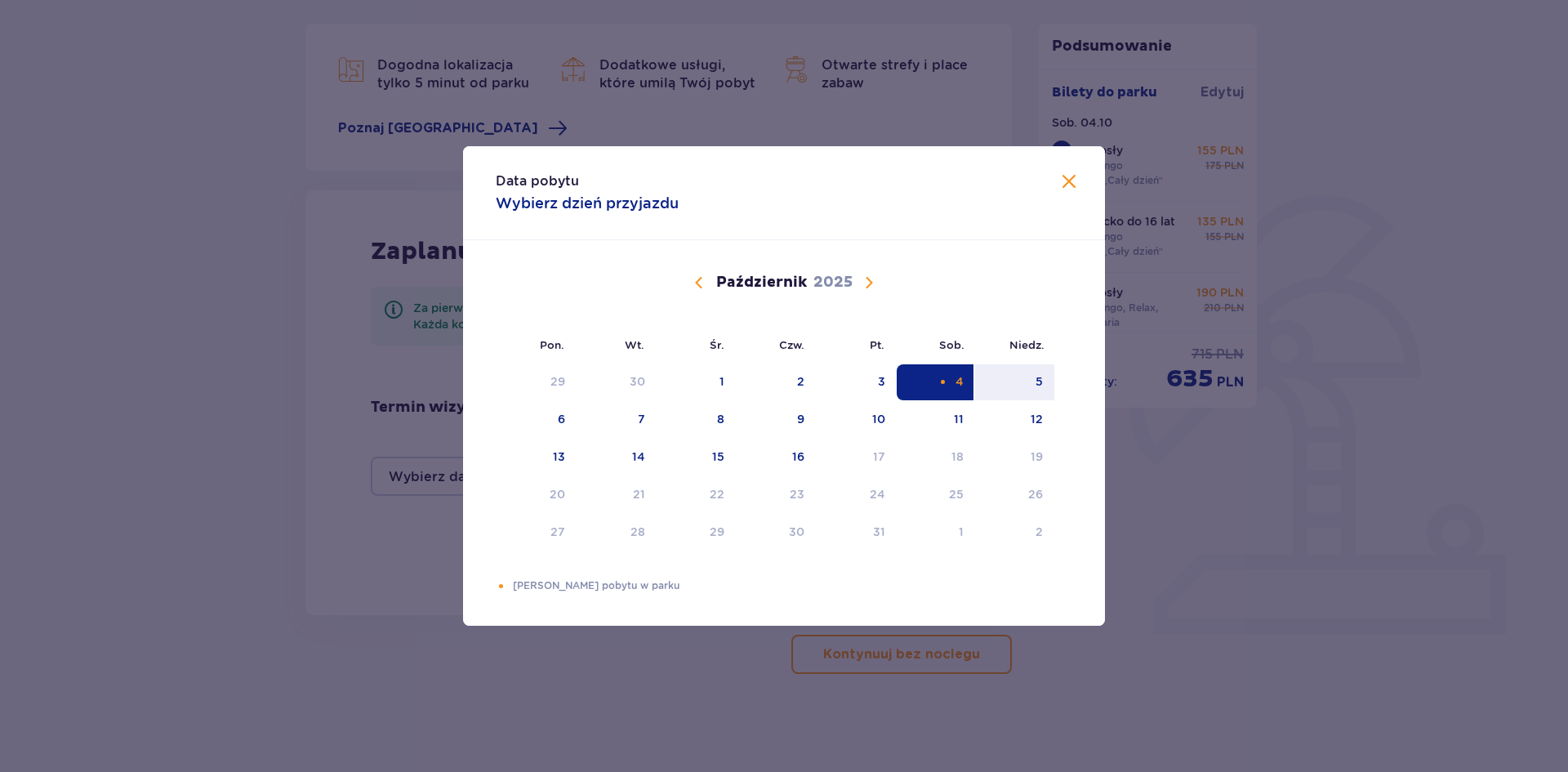
click at [942, 378] on div "Selected as start date. sobota, 4 października 2025" at bounding box center [942, 381] width 11 height 11
click at [1072, 180] on span at bounding box center [1069, 182] width 20 height 20
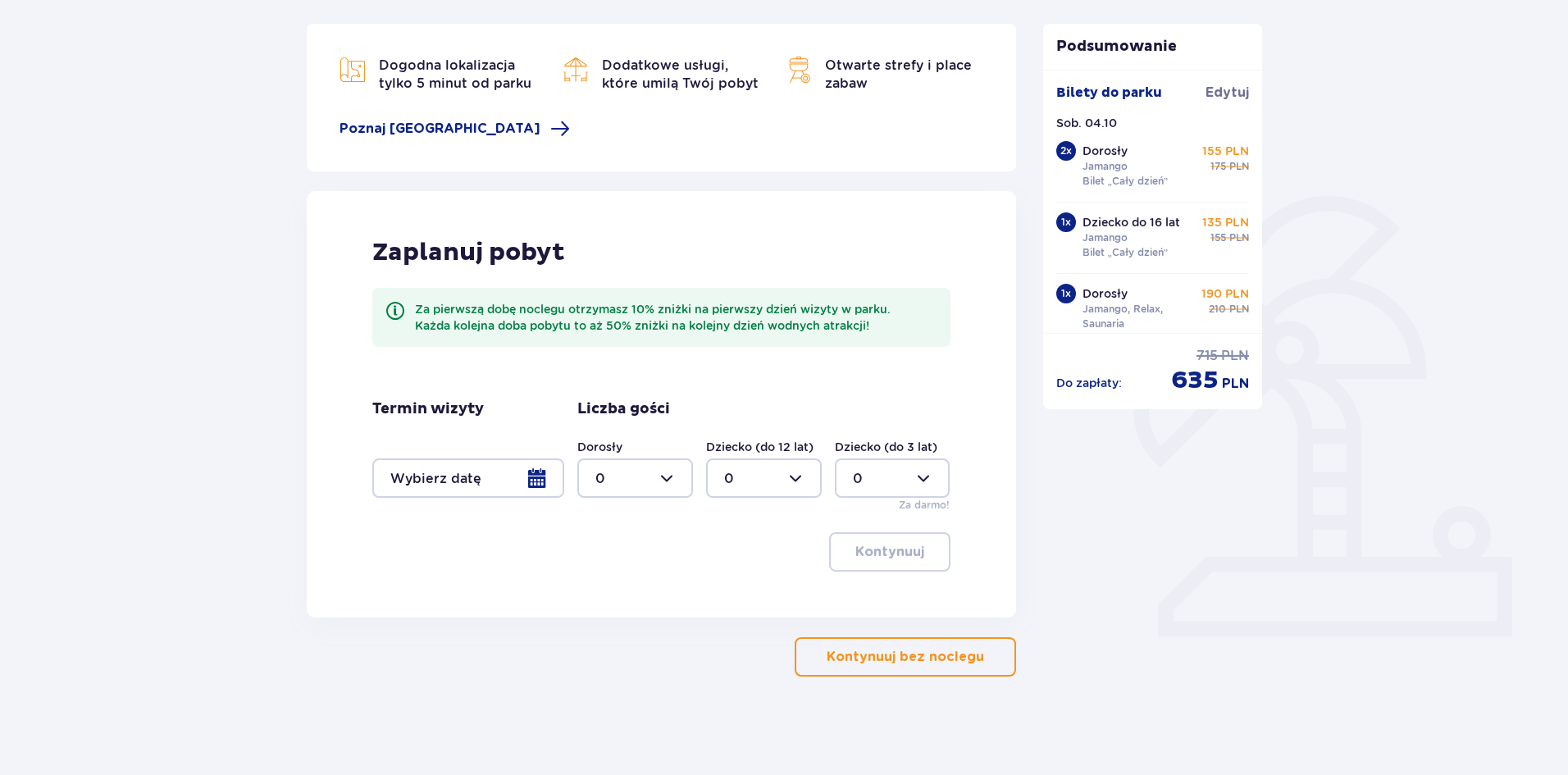
click at [931, 662] on p "Kontynuuj bez noclegu" at bounding box center [905, 657] width 158 height 18
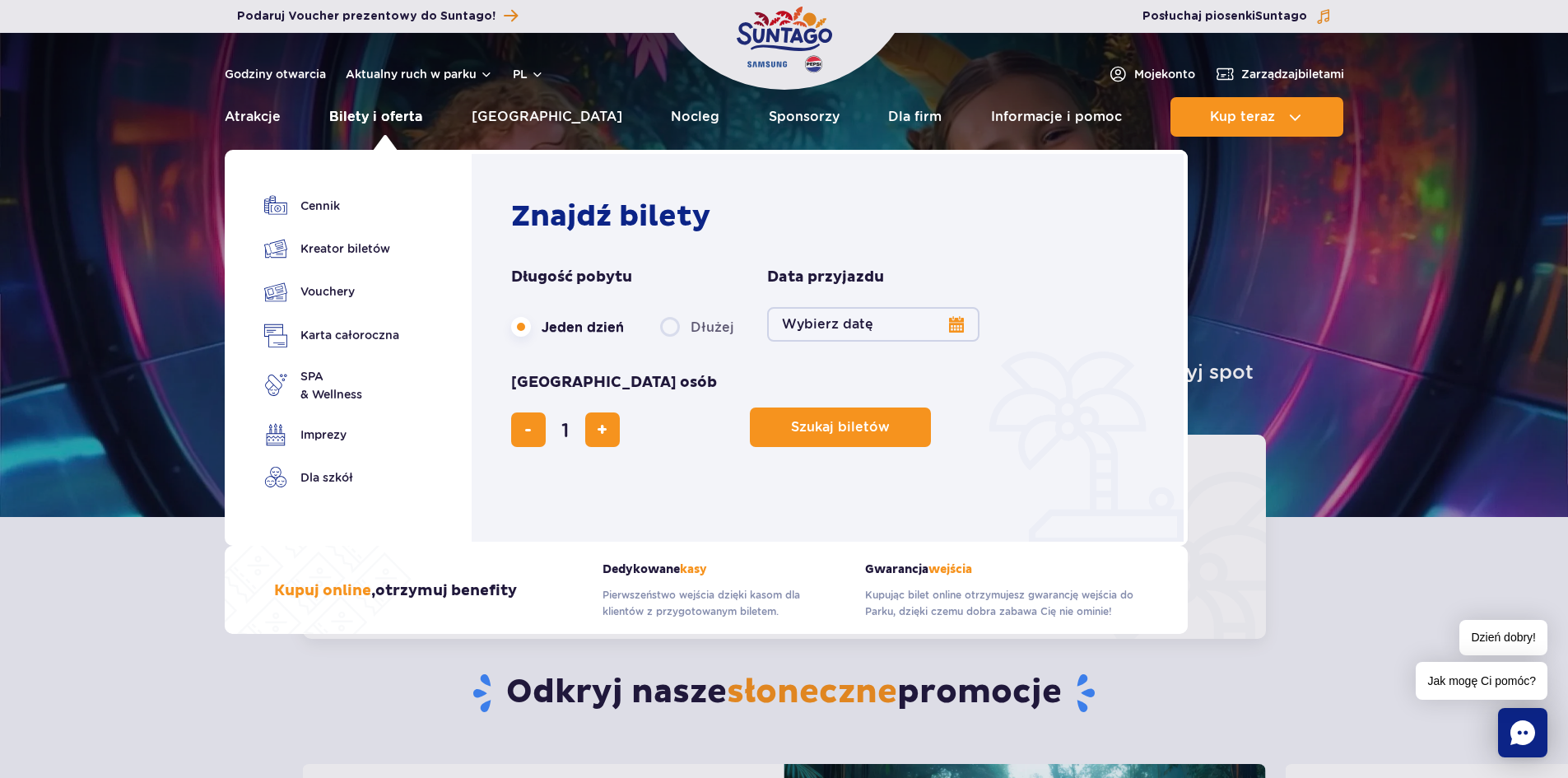
click at [394, 116] on link "Bilety i oferta" at bounding box center [375, 116] width 93 height 39
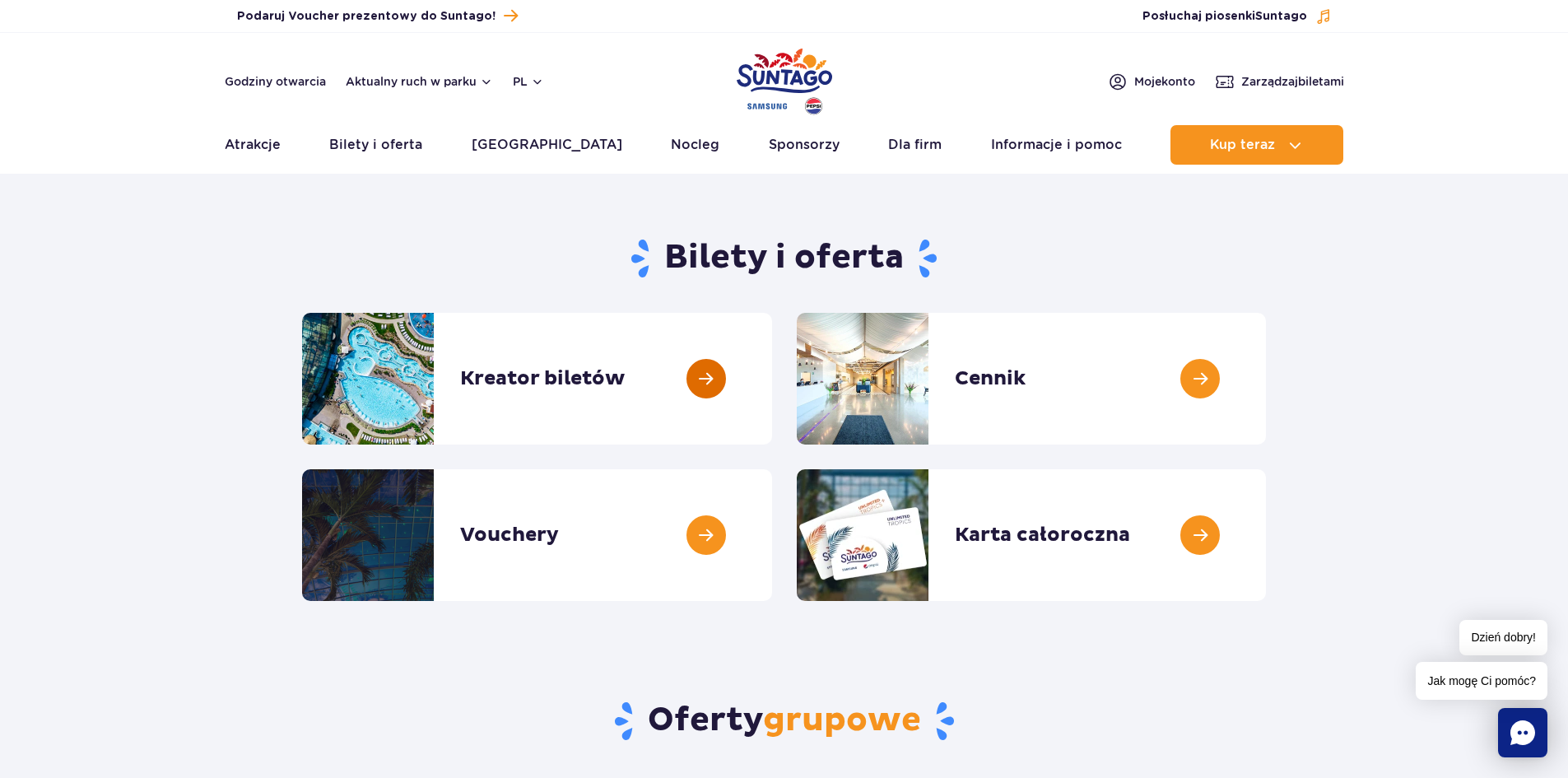
click at [772, 406] on link at bounding box center [772, 378] width 0 height 131
click at [1266, 387] on link at bounding box center [1266, 378] width 0 height 131
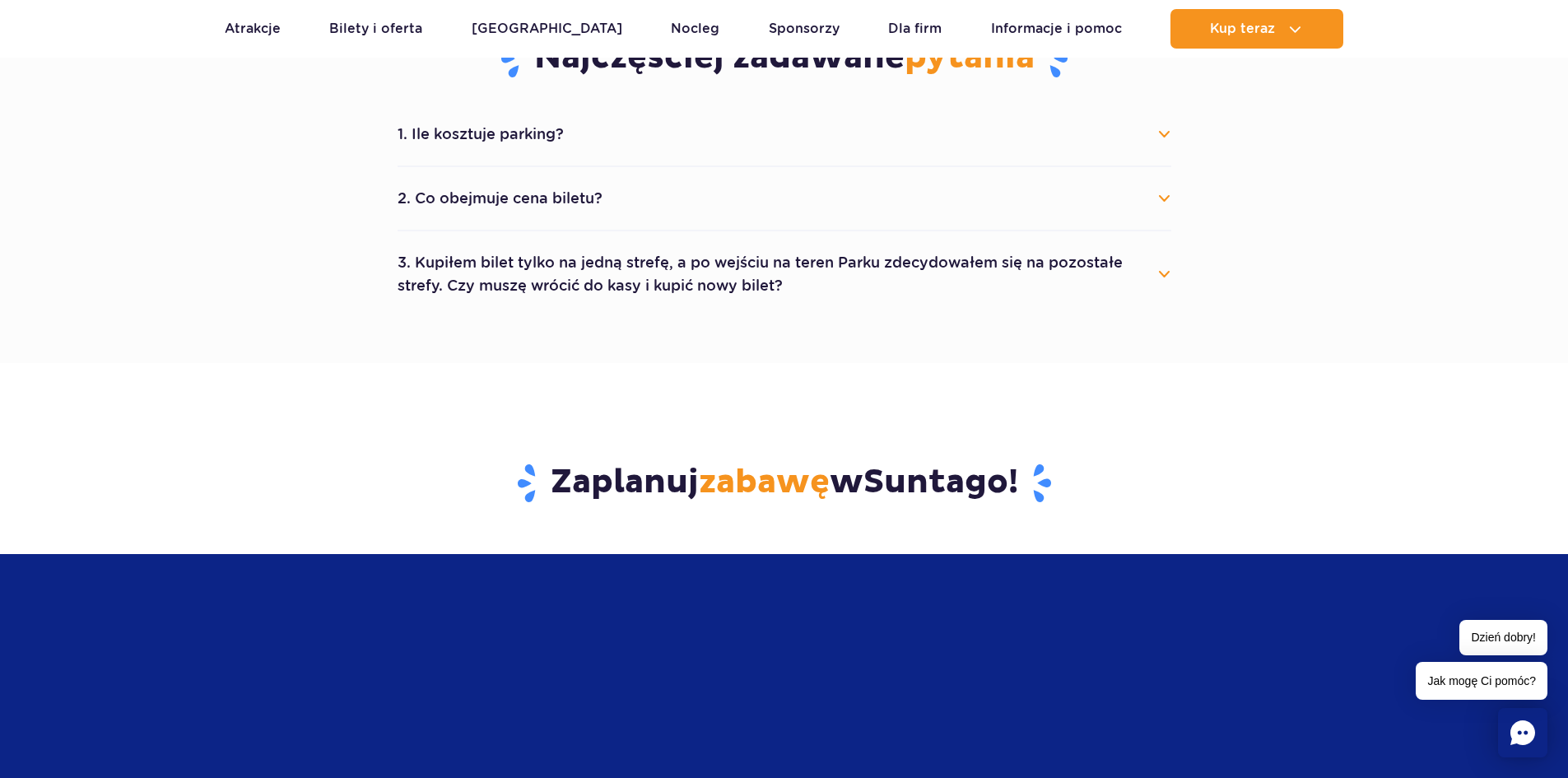
scroll to position [466, 0]
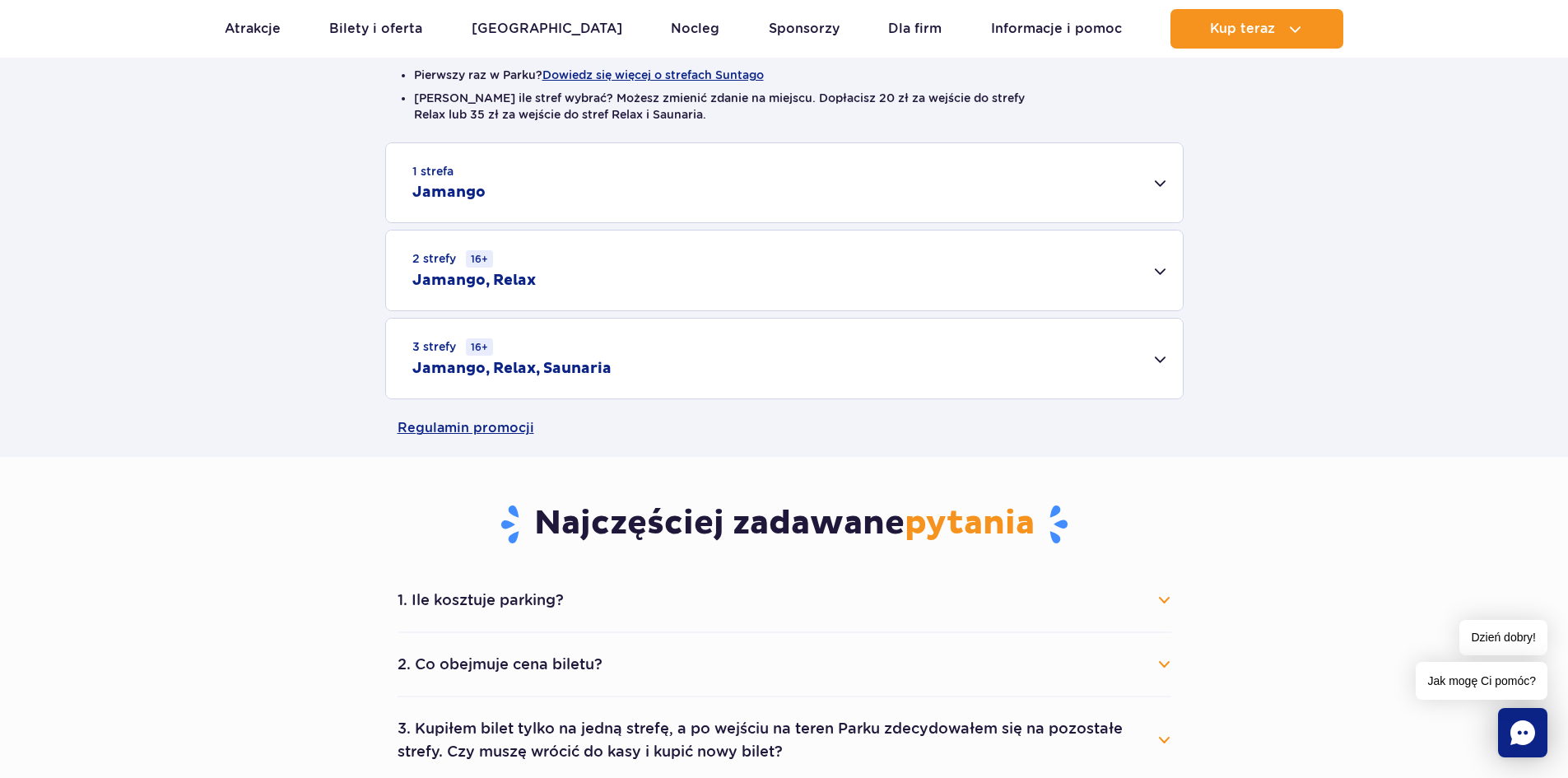
click at [1158, 186] on div "1 strefa Jamango" at bounding box center [784, 183] width 797 height 79
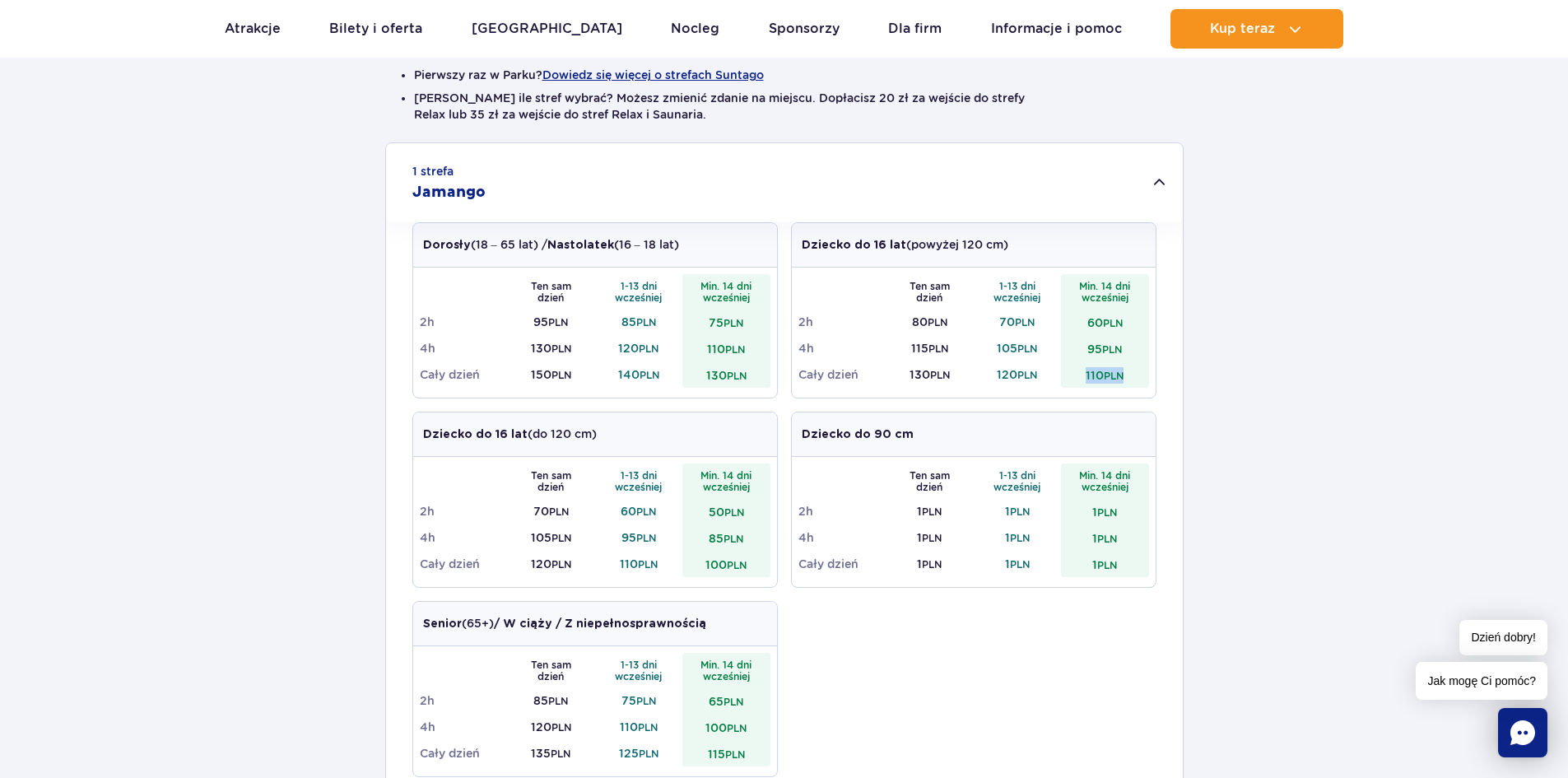
drag, startPoint x: 1081, startPoint y: 376, endPoint x: 1125, endPoint y: 370, distance: 44.4
click at [1125, 370] on td "110 PLN" at bounding box center [1105, 374] width 88 height 26
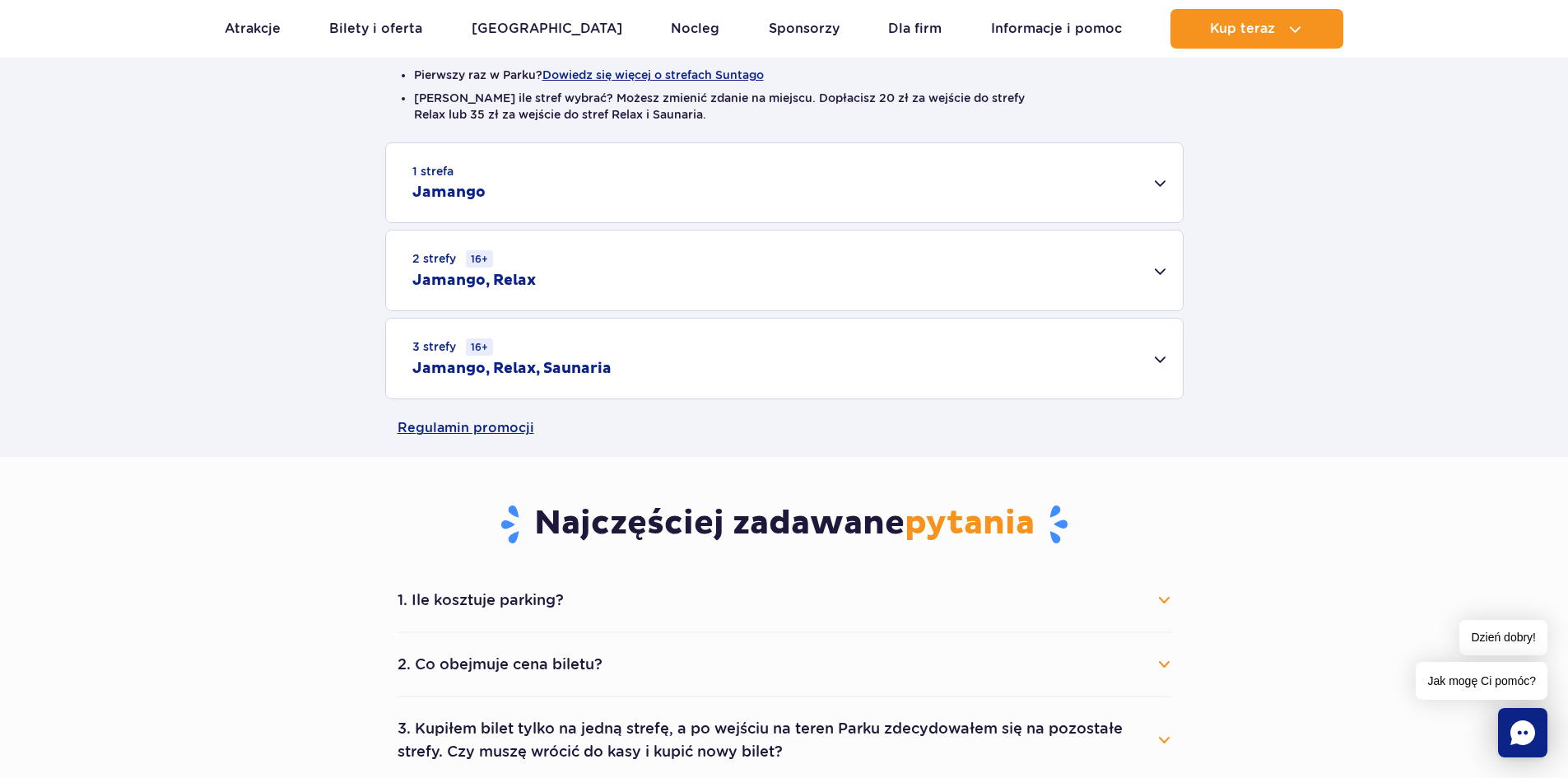
click at [1160, 187] on div "1 strefa Jamango" at bounding box center [784, 183] width 797 height 79
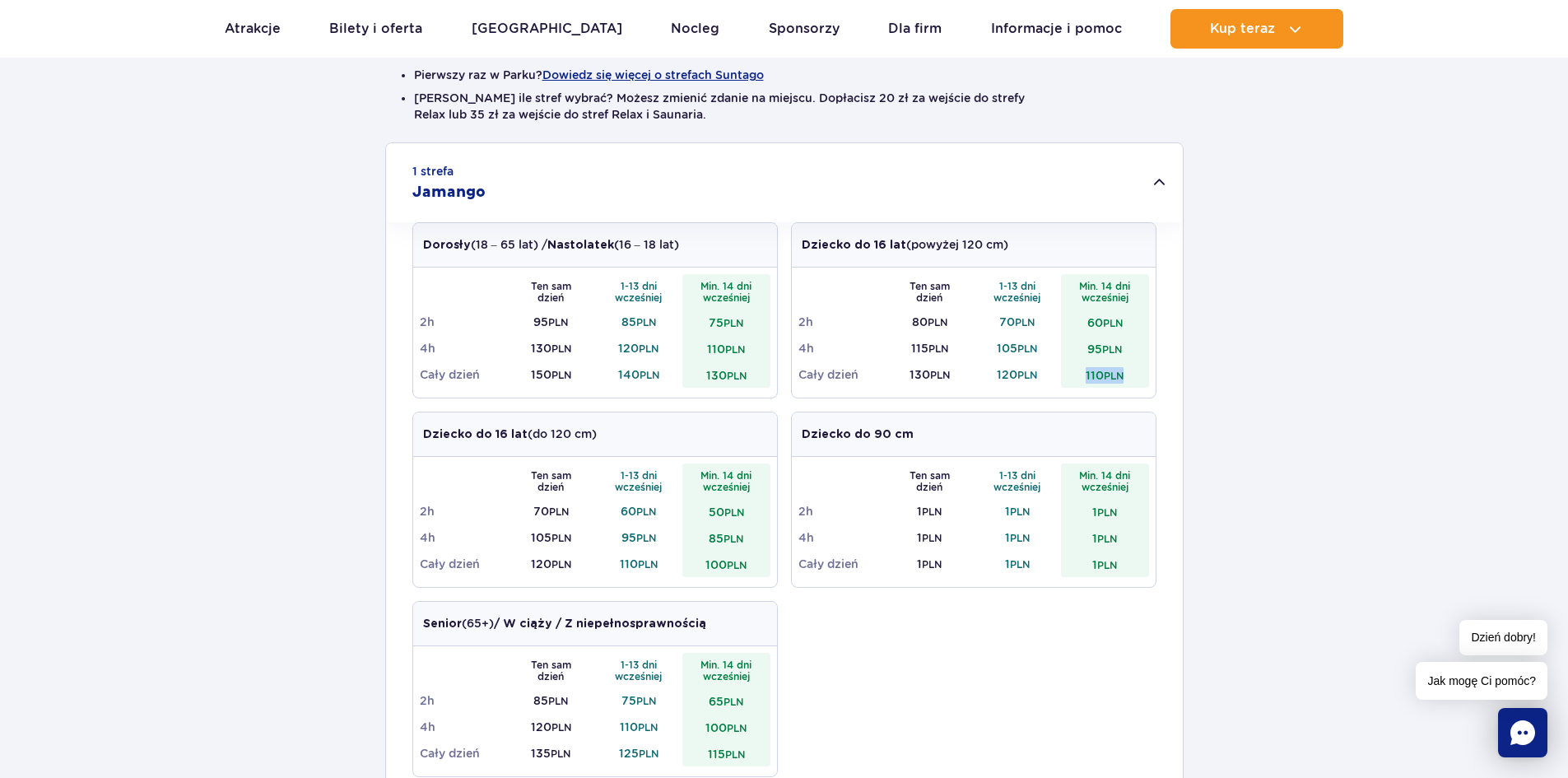
drag, startPoint x: 1136, startPoint y: 385, endPoint x: 1075, endPoint y: 379, distance: 61.3
click at [1075, 379] on td "110 PLN" at bounding box center [1105, 374] width 88 height 26
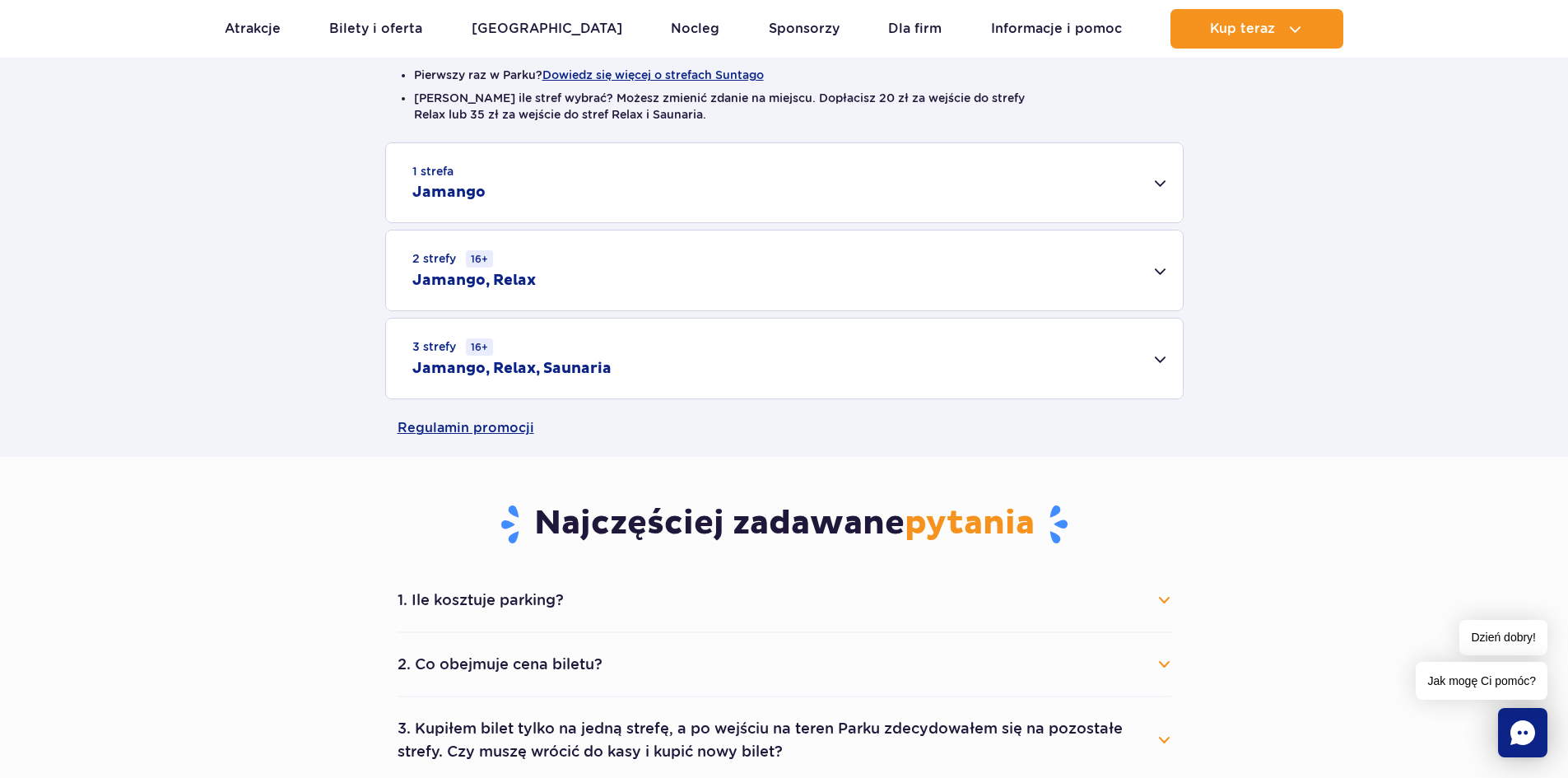
click at [1136, 204] on div "1 strefa Jamango" at bounding box center [784, 183] width 797 height 79
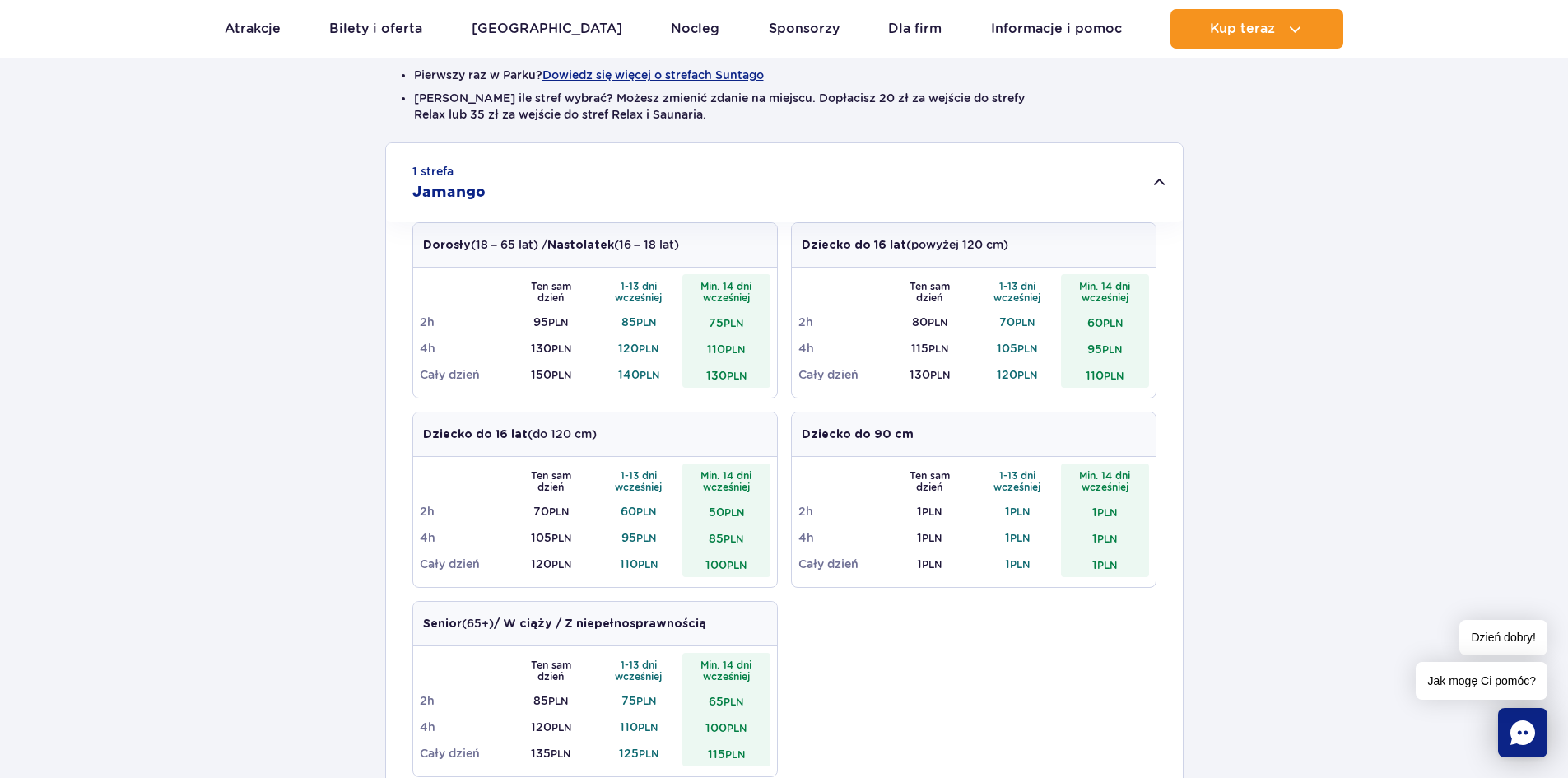
scroll to position [933, 0]
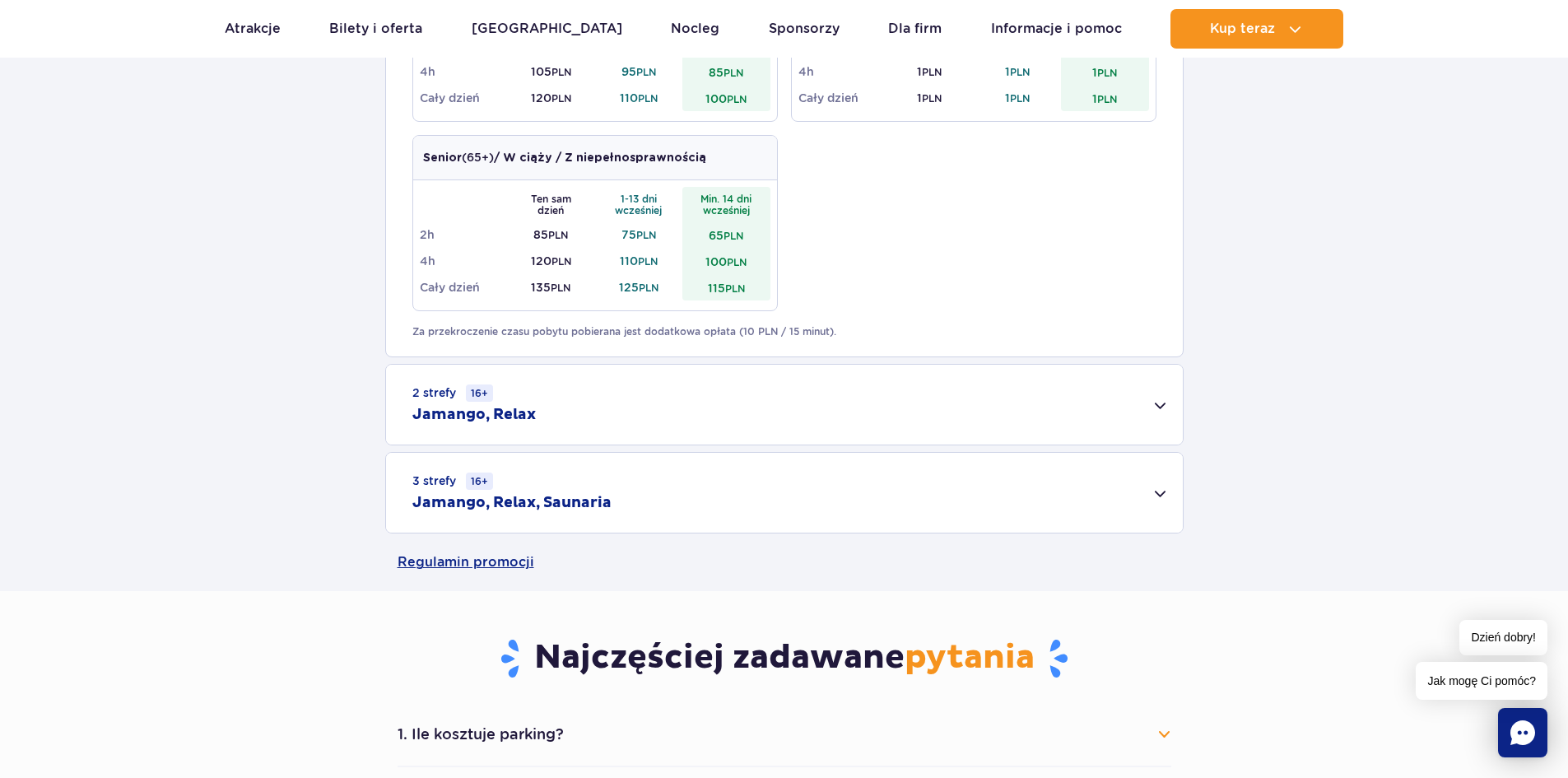
click at [1137, 493] on div "3 strefy 16+ Jamango, Relax, Saunaria" at bounding box center [784, 492] width 797 height 80
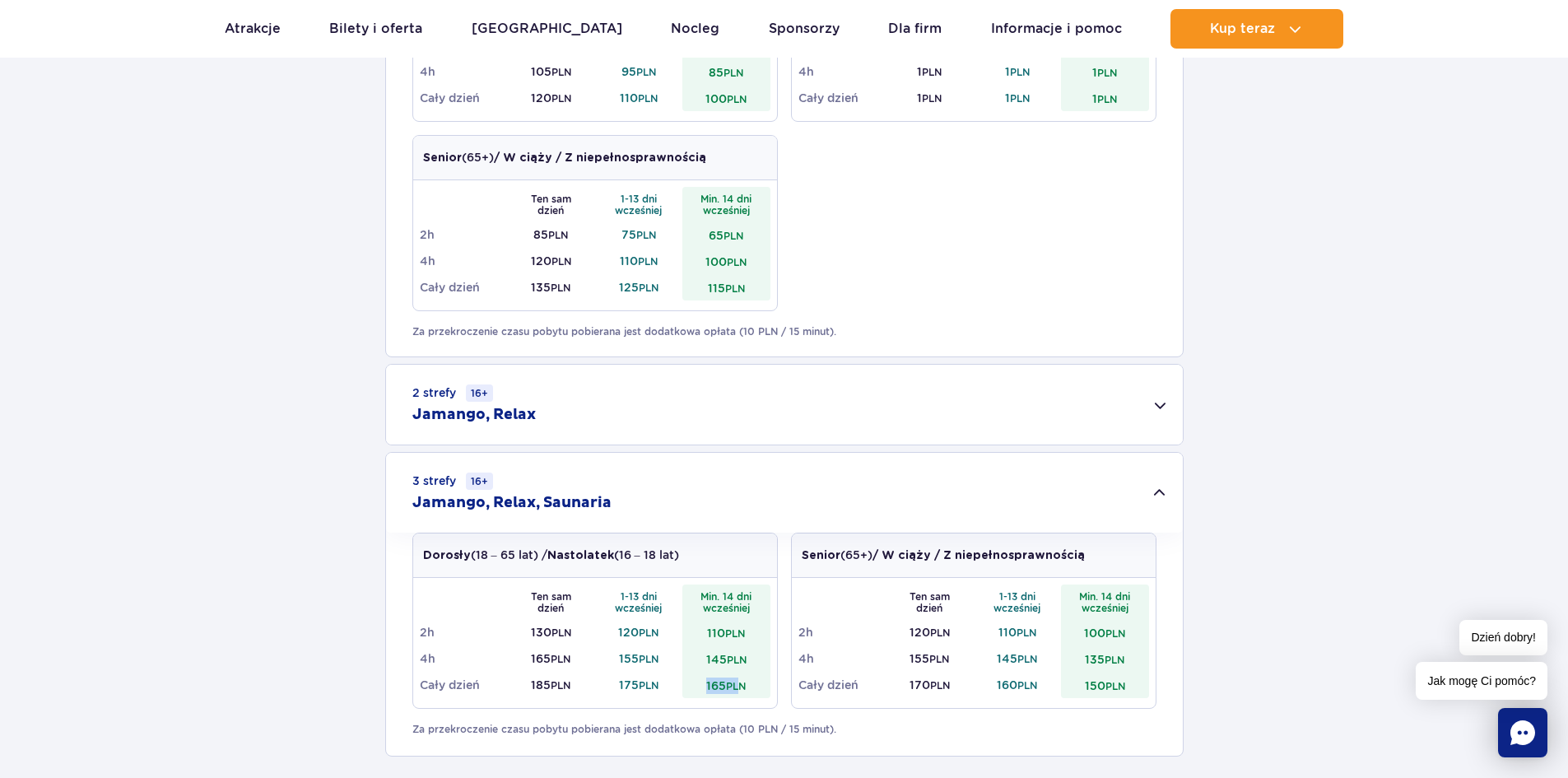
drag, startPoint x: 701, startPoint y: 684, endPoint x: 744, endPoint y: 684, distance: 43.0
click at [744, 684] on td "165 PLN" at bounding box center [726, 684] width 88 height 26
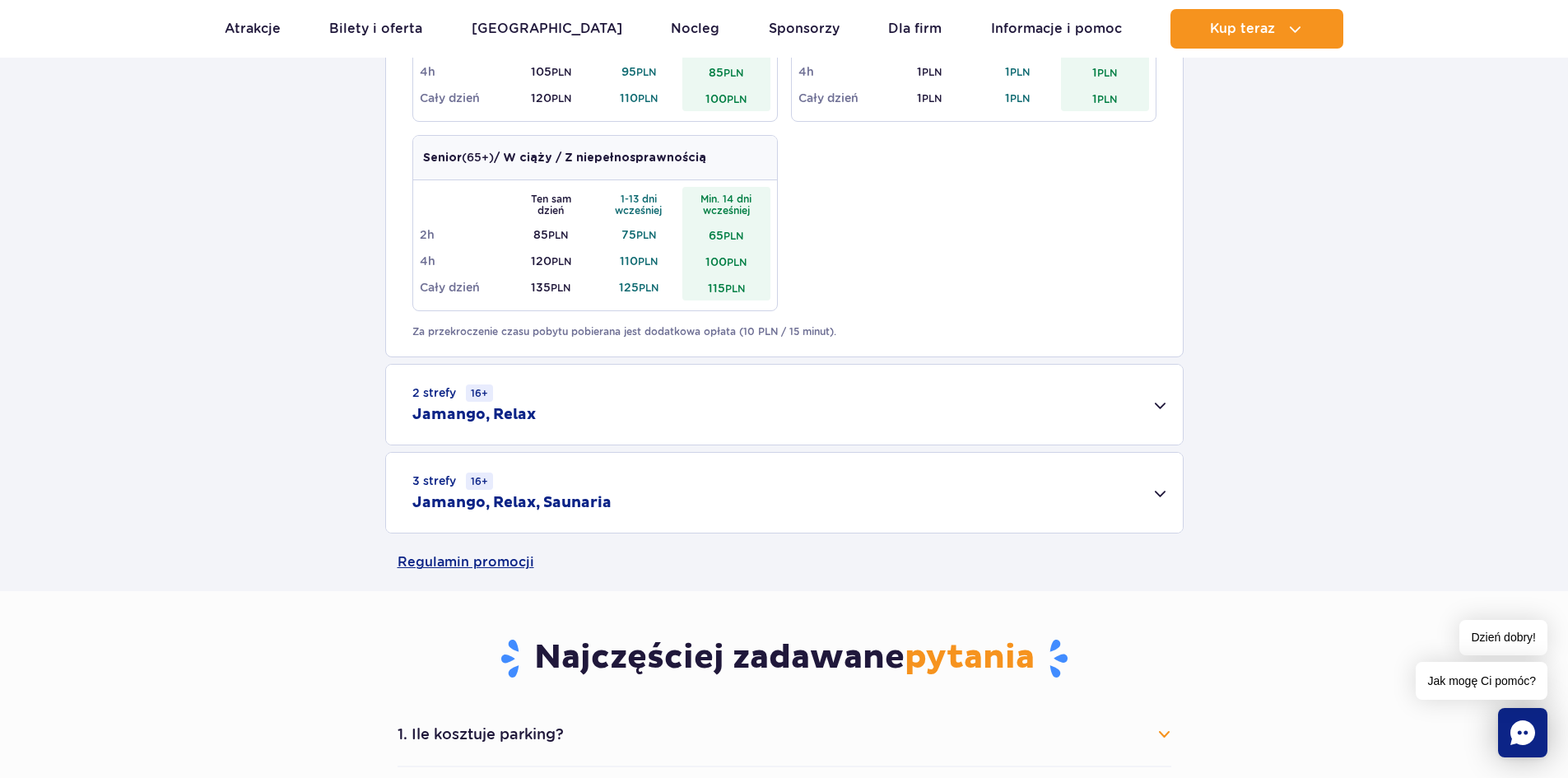
click at [998, 497] on div "3 strefy 16+ Jamango, Relax, Saunaria" at bounding box center [784, 492] width 797 height 80
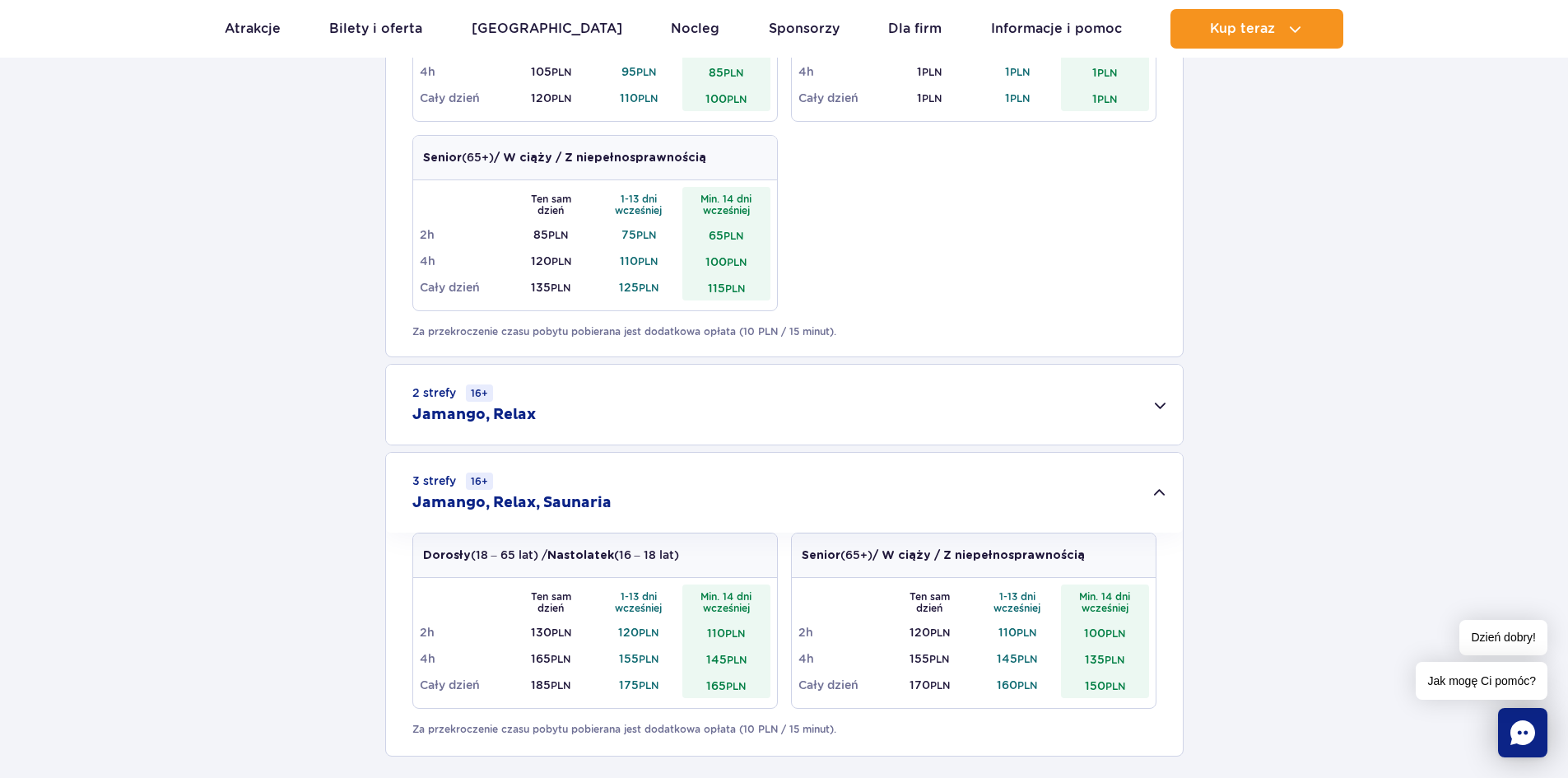
click at [921, 405] on div "2 strefy 16+ Jamango, Relax" at bounding box center [784, 404] width 797 height 80
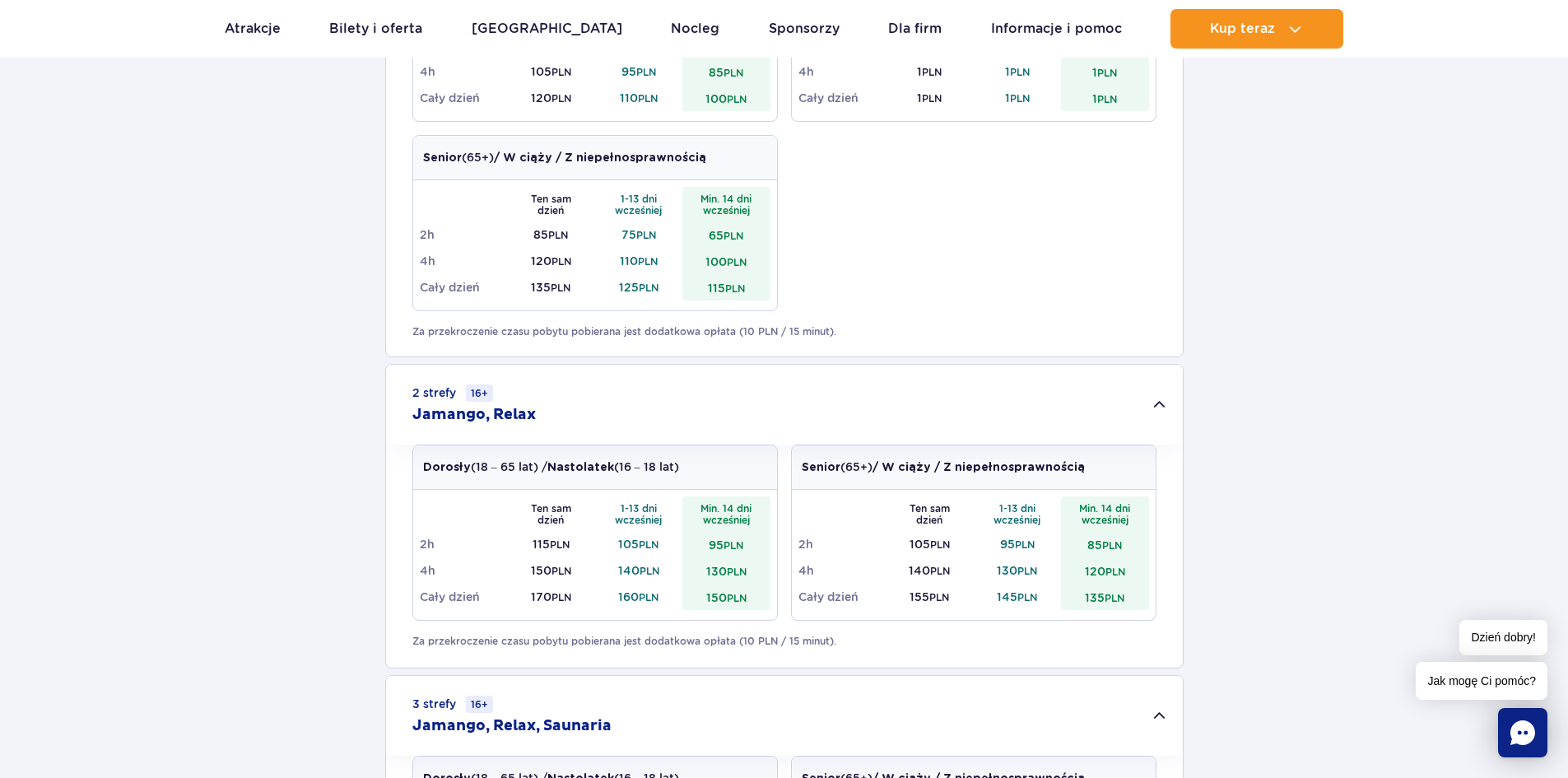
scroll to position [1399, 0]
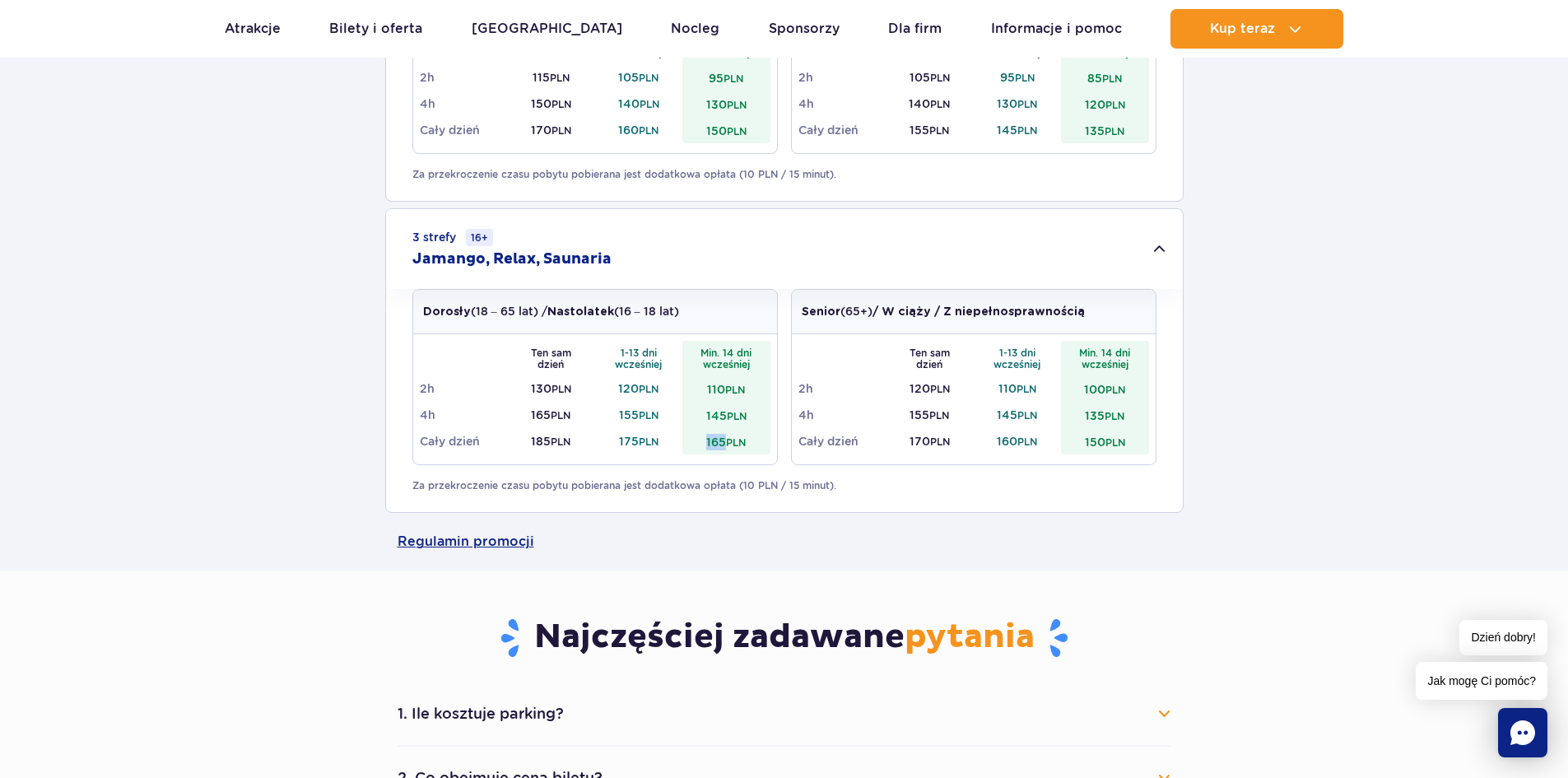
drag, startPoint x: 704, startPoint y: 443, endPoint x: 722, endPoint y: 444, distance: 18.0
click at [722, 444] on td "165 PLN" at bounding box center [726, 441] width 88 height 26
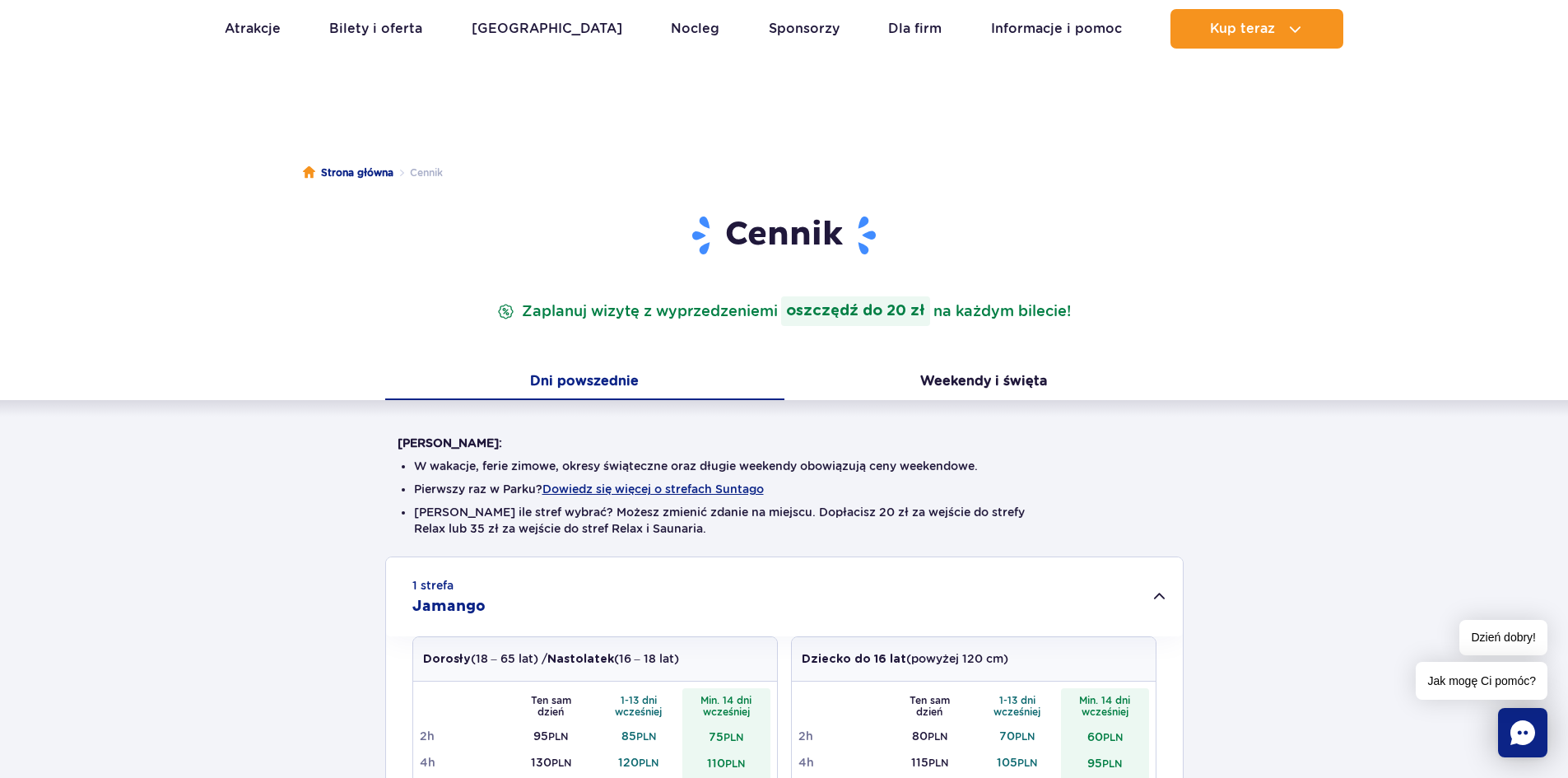
scroll to position [0, 0]
